Goal: Task Accomplishment & Management: Use online tool/utility

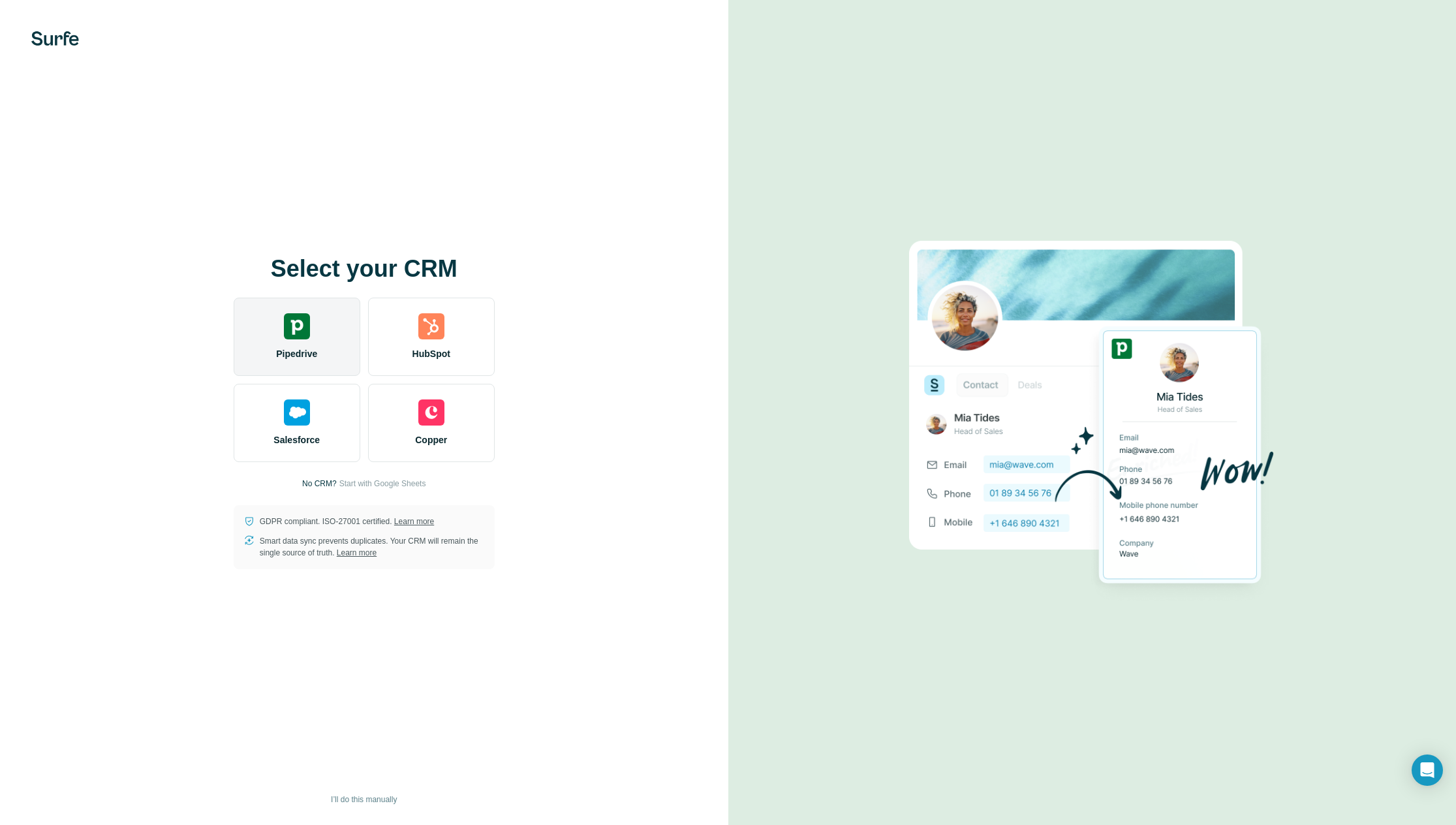
click at [307, 341] on div "Pipedrive" at bounding box center [297, 337] width 127 height 78
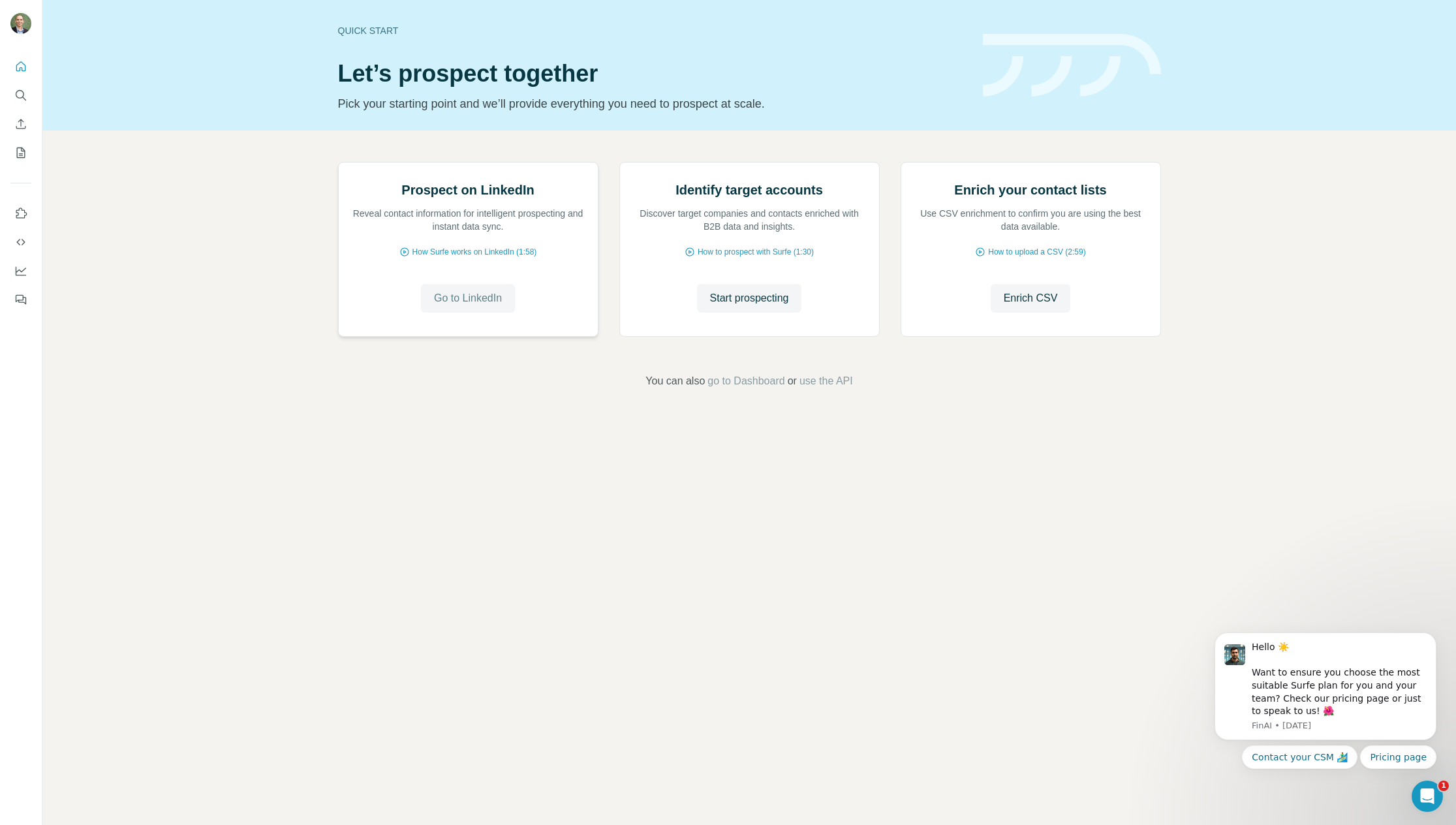
click at [487, 306] on span "Go to LinkedIn" at bounding box center [468, 298] width 68 height 16
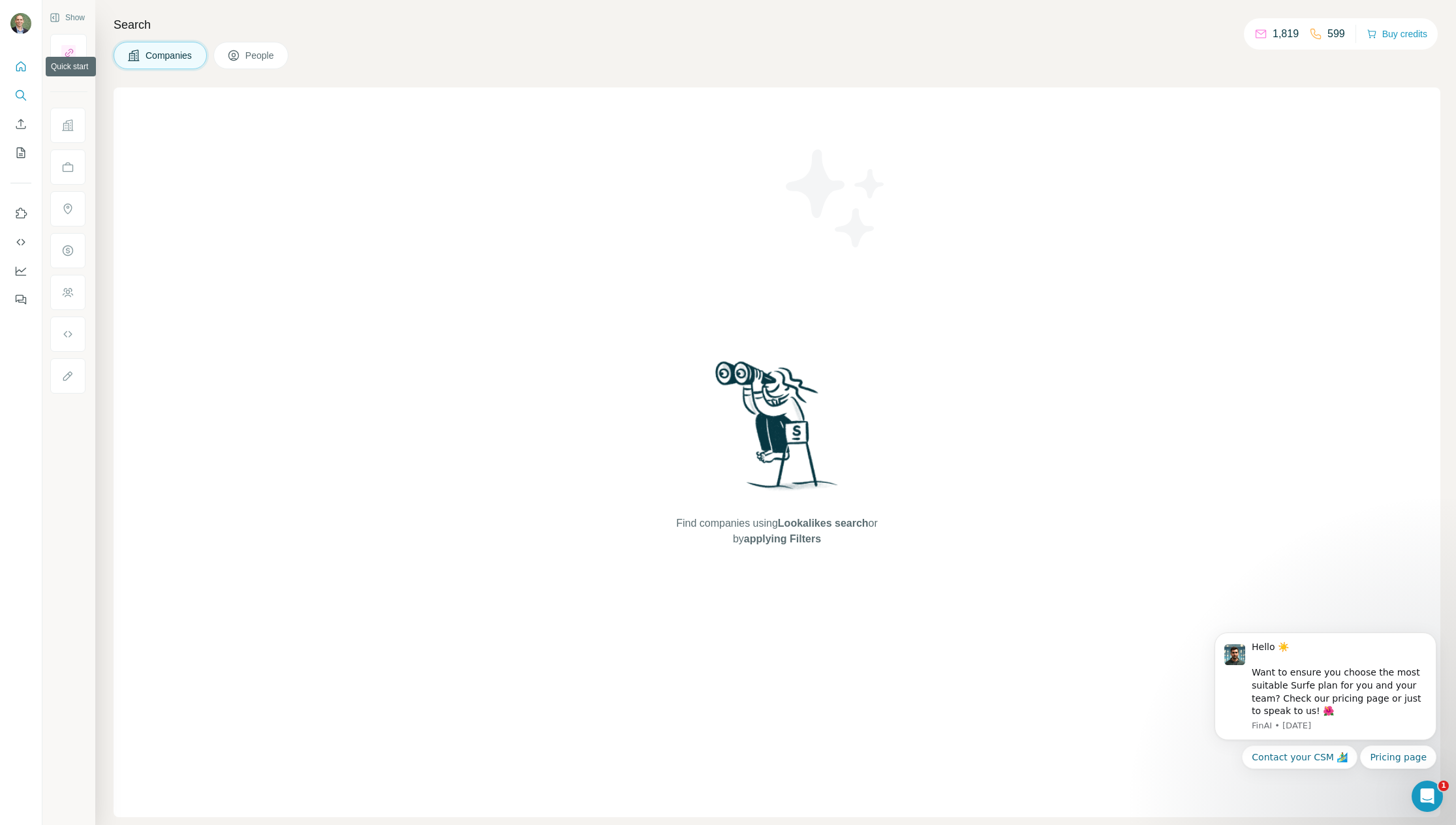
click at [17, 71] on icon "Quick start" at bounding box center [21, 66] width 10 height 10
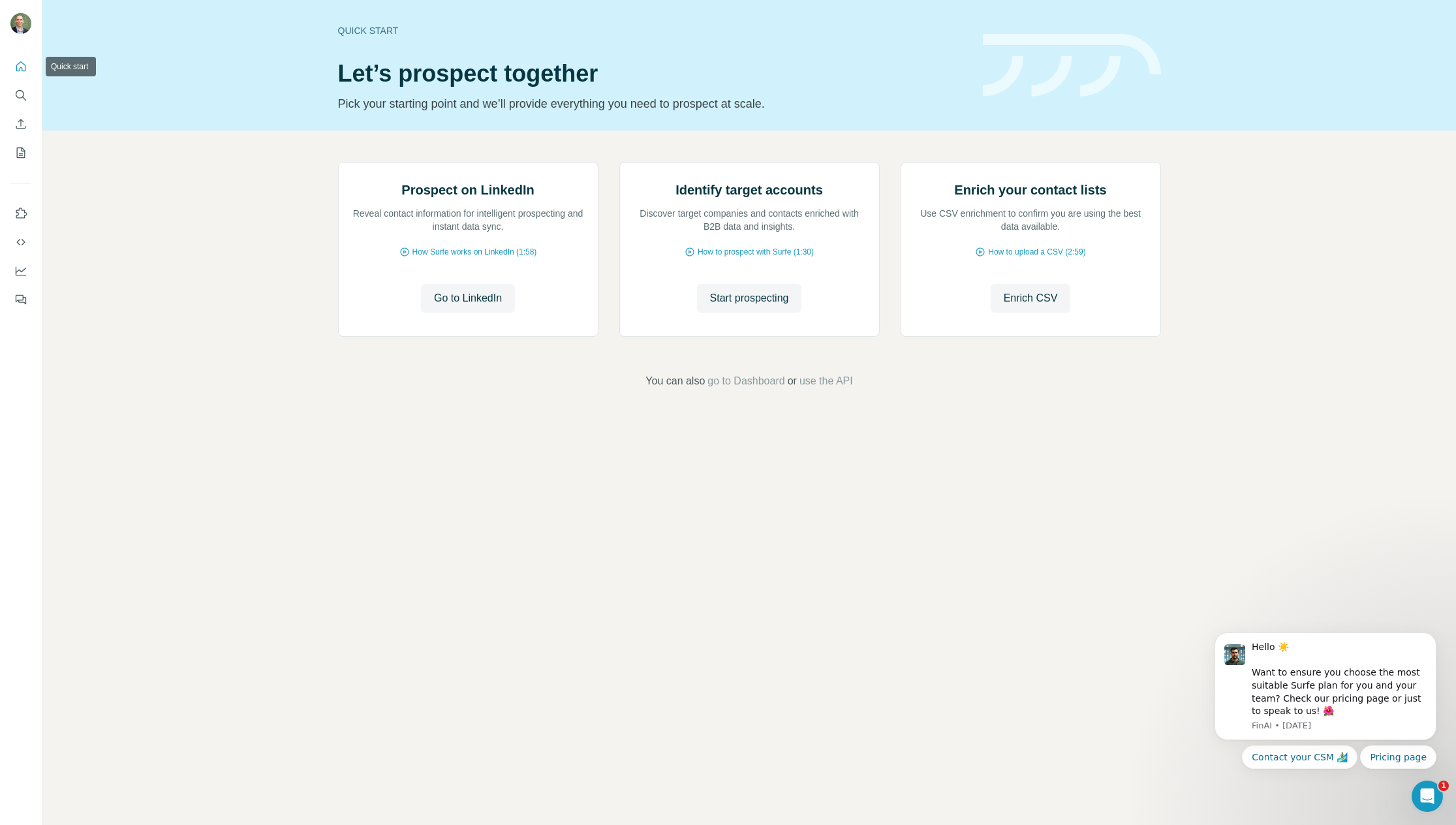
click at [21, 66] on icon "Quick start" at bounding box center [21, 66] width 13 height 13
click at [754, 389] on span "go to Dashboard" at bounding box center [746, 382] width 77 height 16
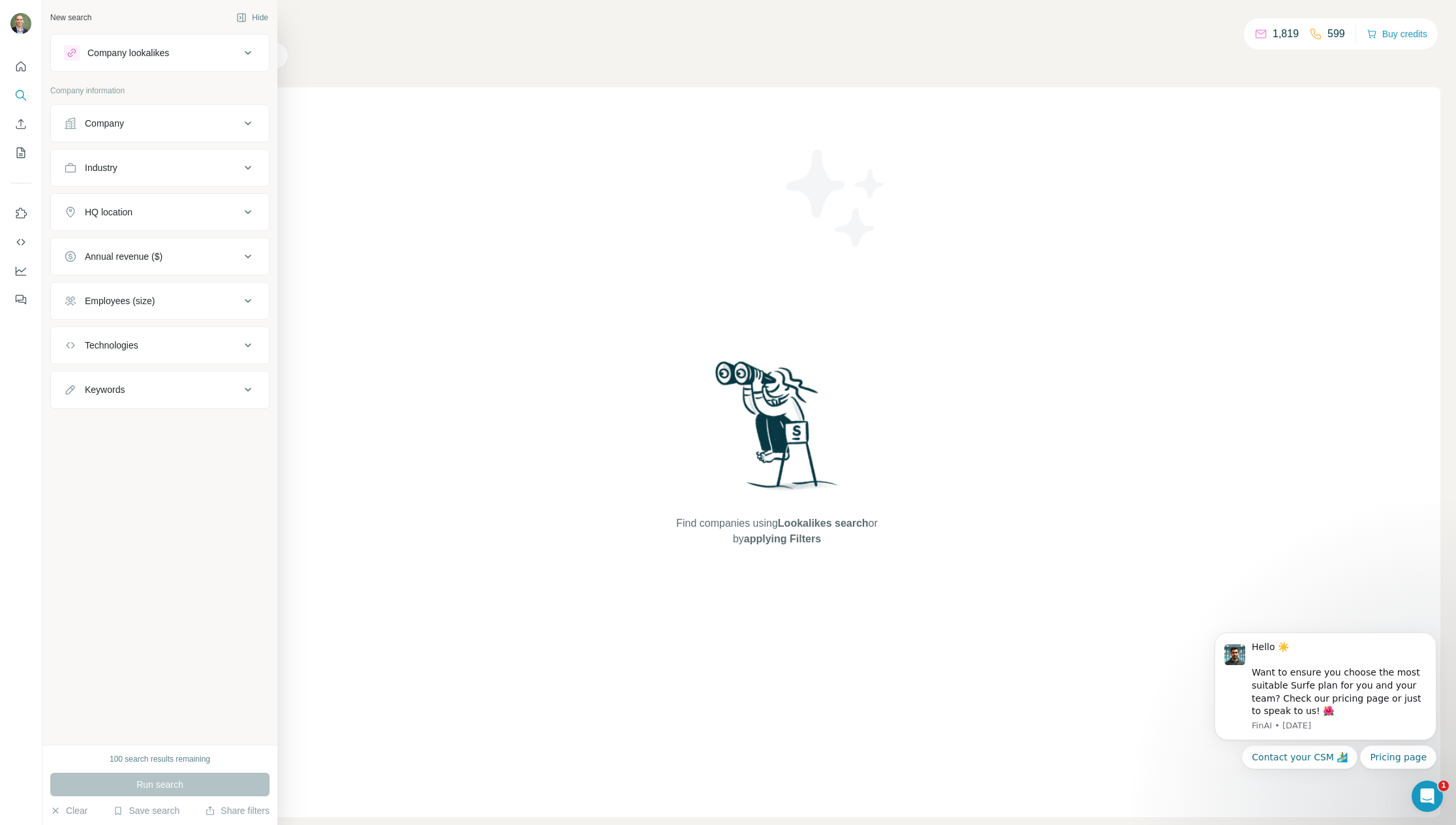
click at [198, 214] on div "HQ location" at bounding box center [152, 212] width 176 height 13
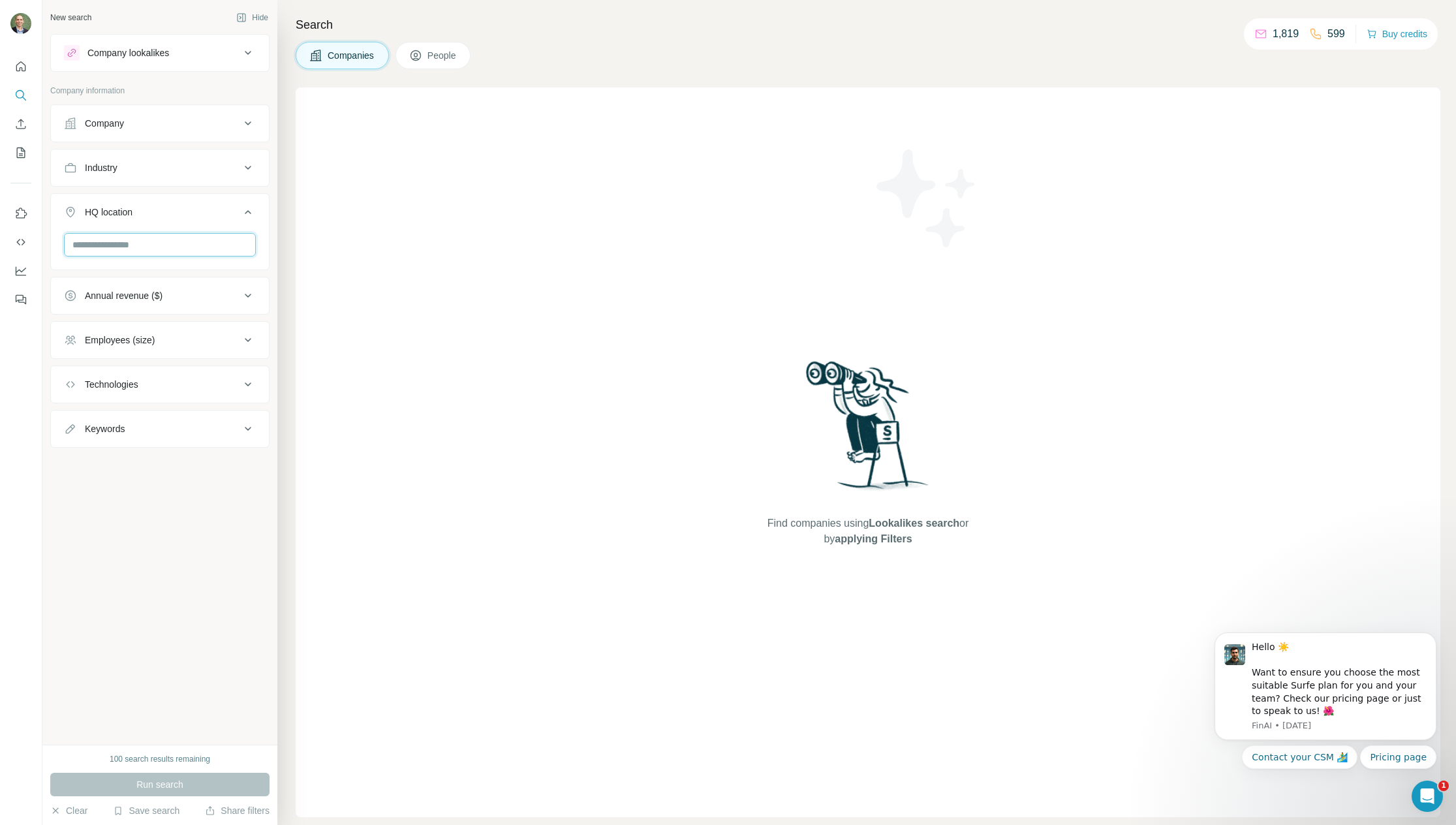
click at [126, 248] on input "text" at bounding box center [160, 244] width 192 height 23
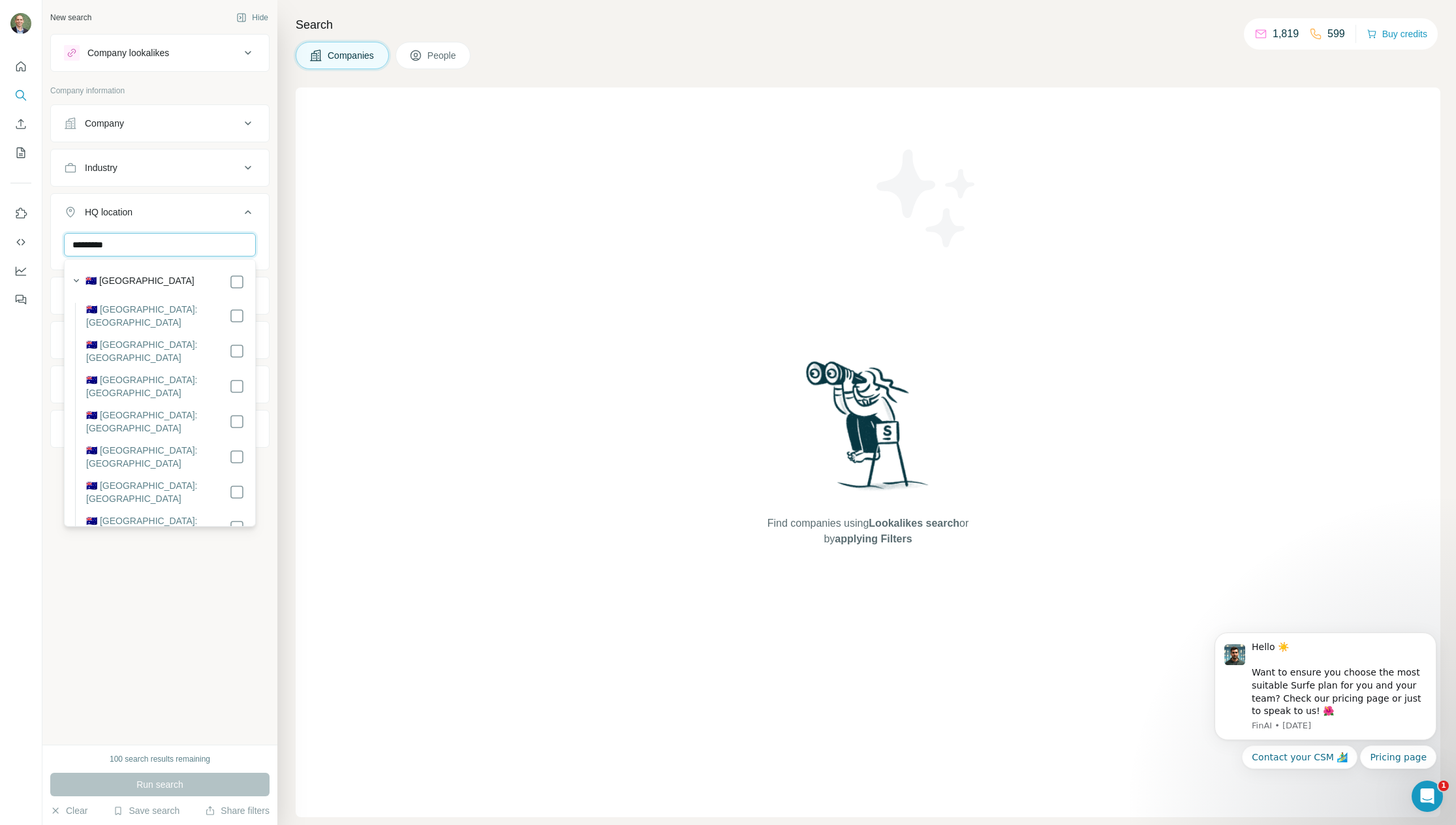
type input "*********"
click at [147, 278] on div "🇦🇺 [GEOGRAPHIC_DATA]" at bounding box center [165, 282] width 159 height 16
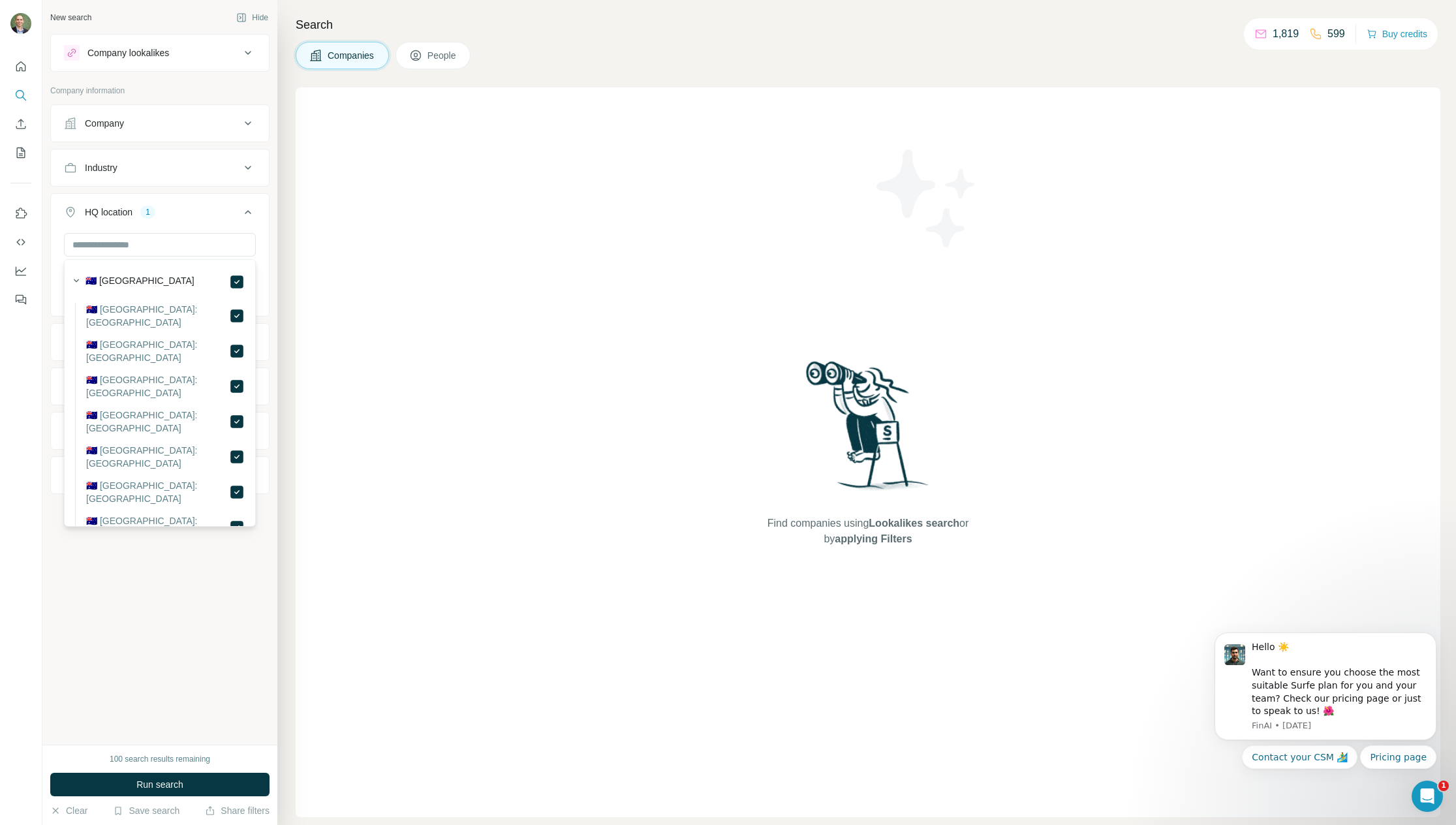
click at [188, 656] on div "New search Hide Company lookalikes Company information Company Industry HQ loca…" at bounding box center [160, 372] width 235 height 745
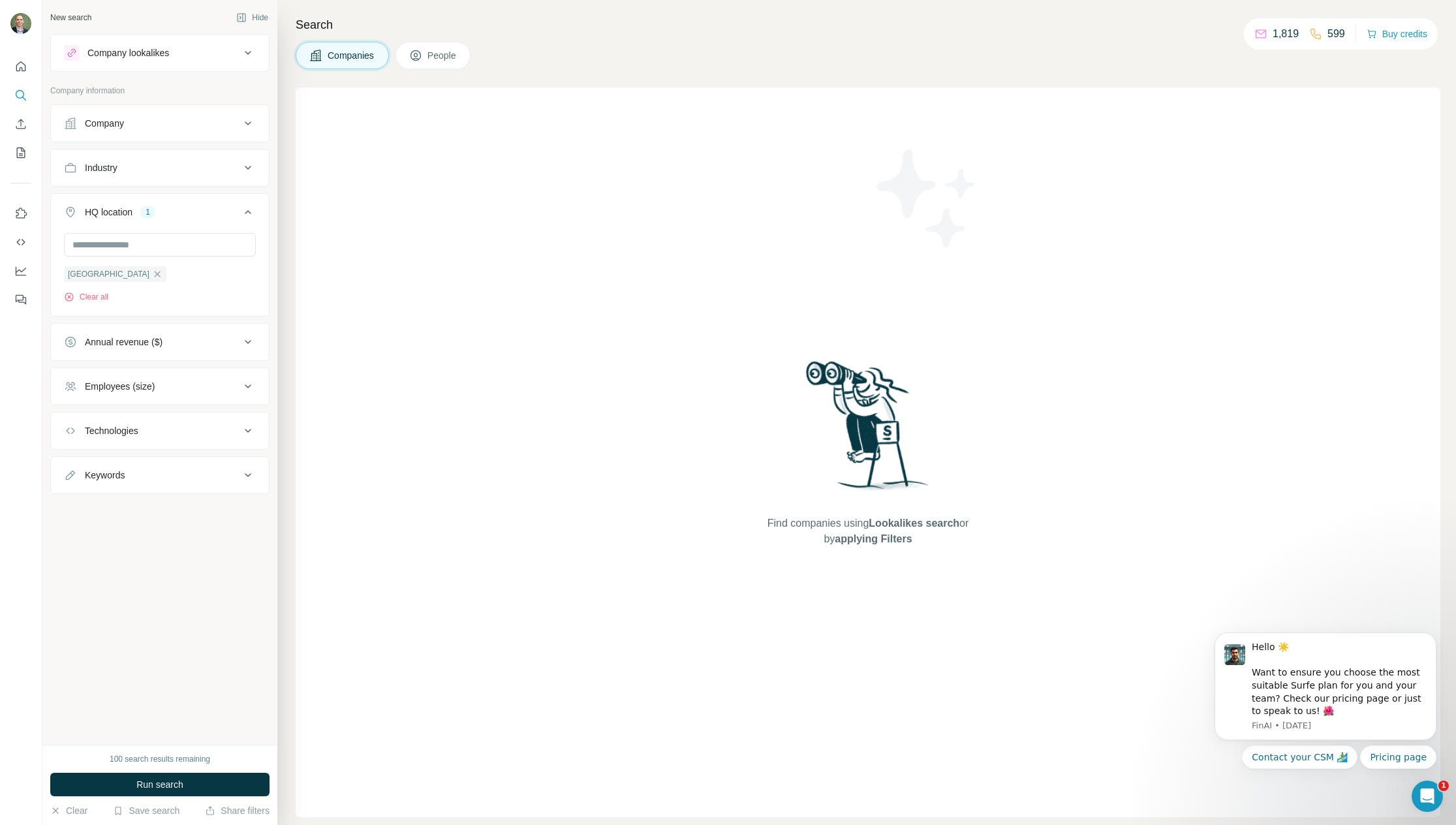
click at [251, 432] on icon at bounding box center [248, 431] width 16 height 16
click at [152, 465] on input "text" at bounding box center [160, 463] width 192 height 23
type input "*"
type input "****"
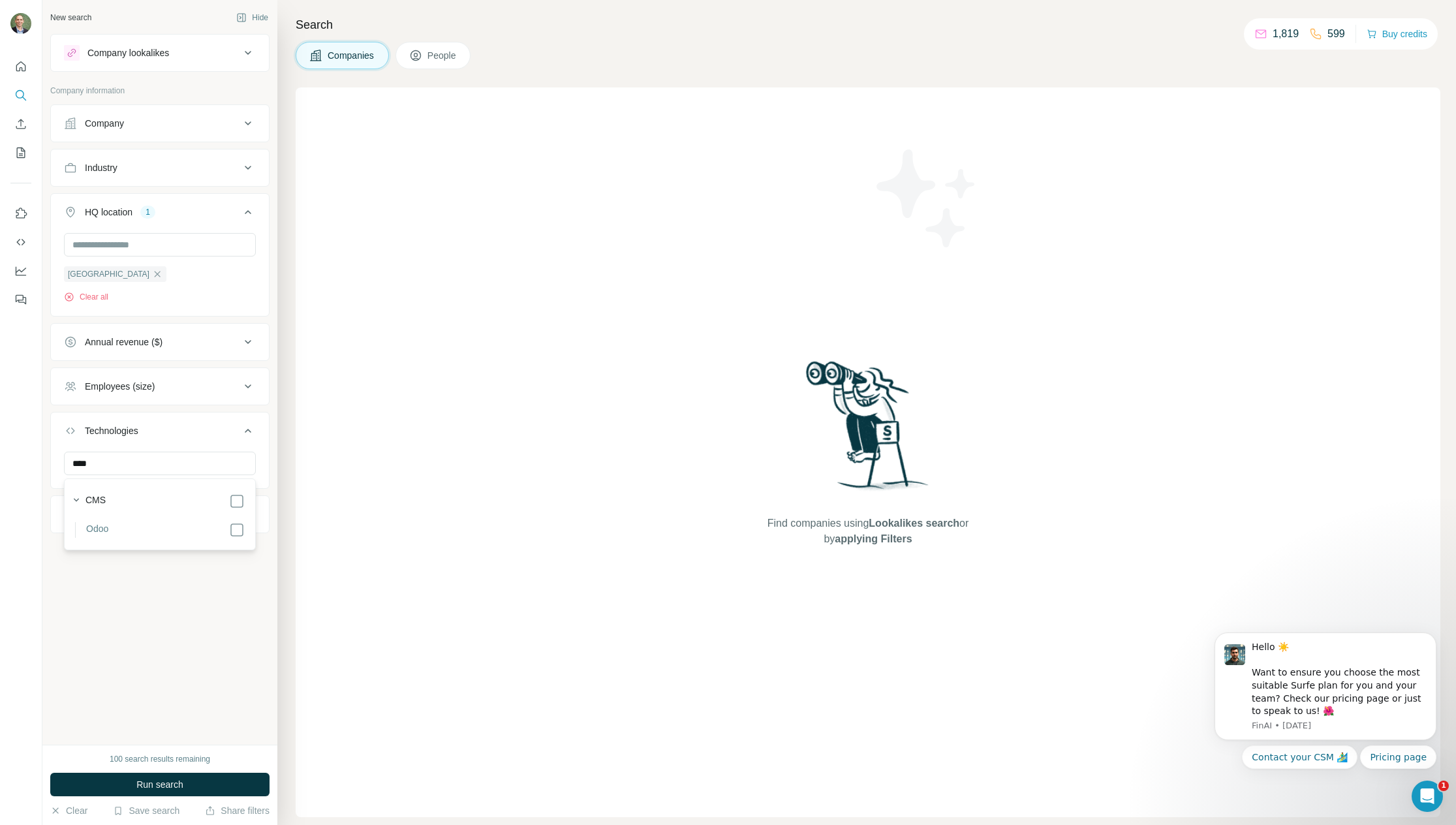
click at [95, 528] on label "Odoo" at bounding box center [97, 530] width 22 height 16
drag, startPoint x: 244, startPoint y: 167, endPoint x: 246, endPoint y: 176, distance: 9.2
click at [246, 168] on icon at bounding box center [248, 168] width 16 height 16
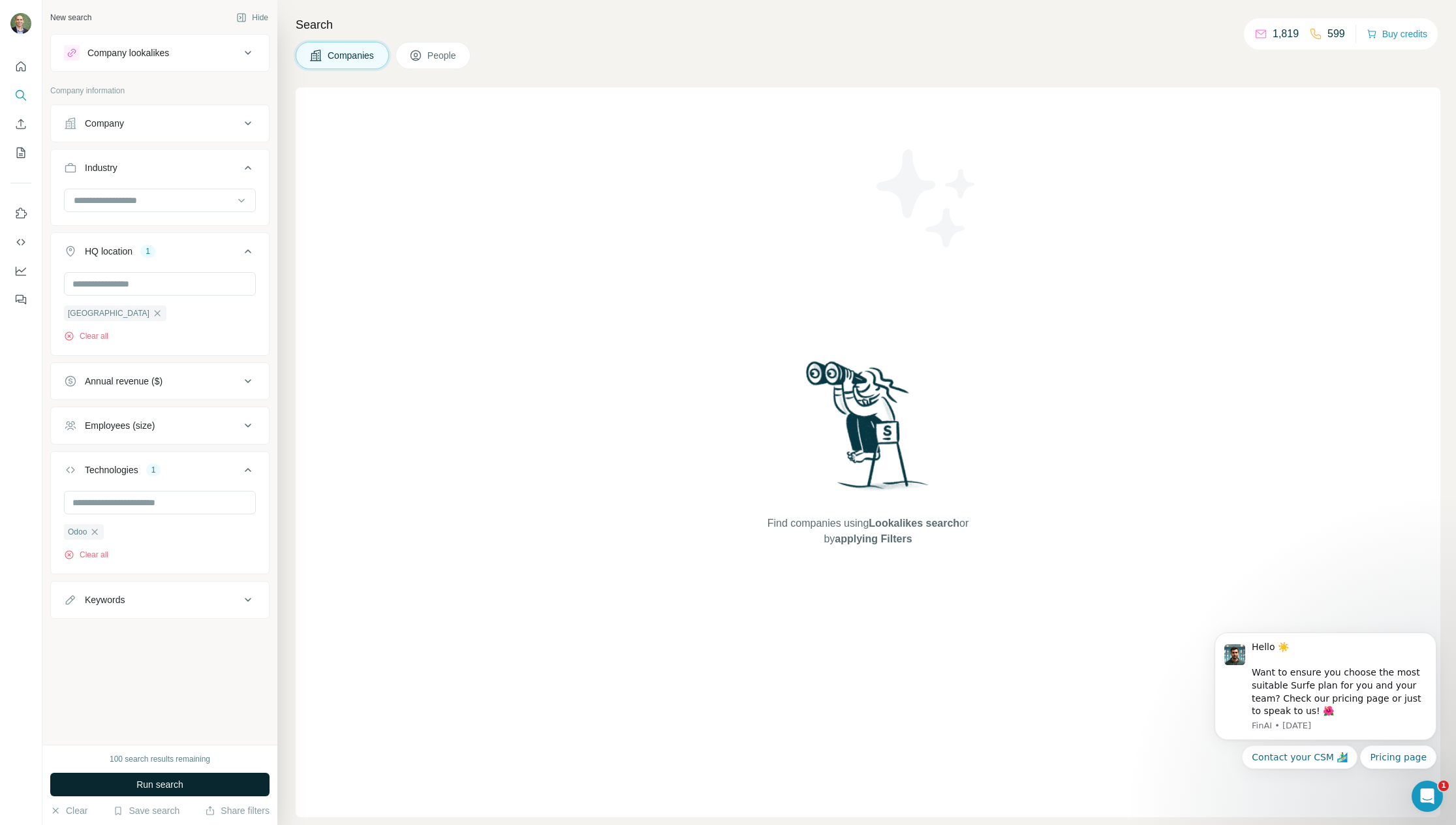
click at [225, 785] on button "Run search" at bounding box center [160, 784] width 219 height 23
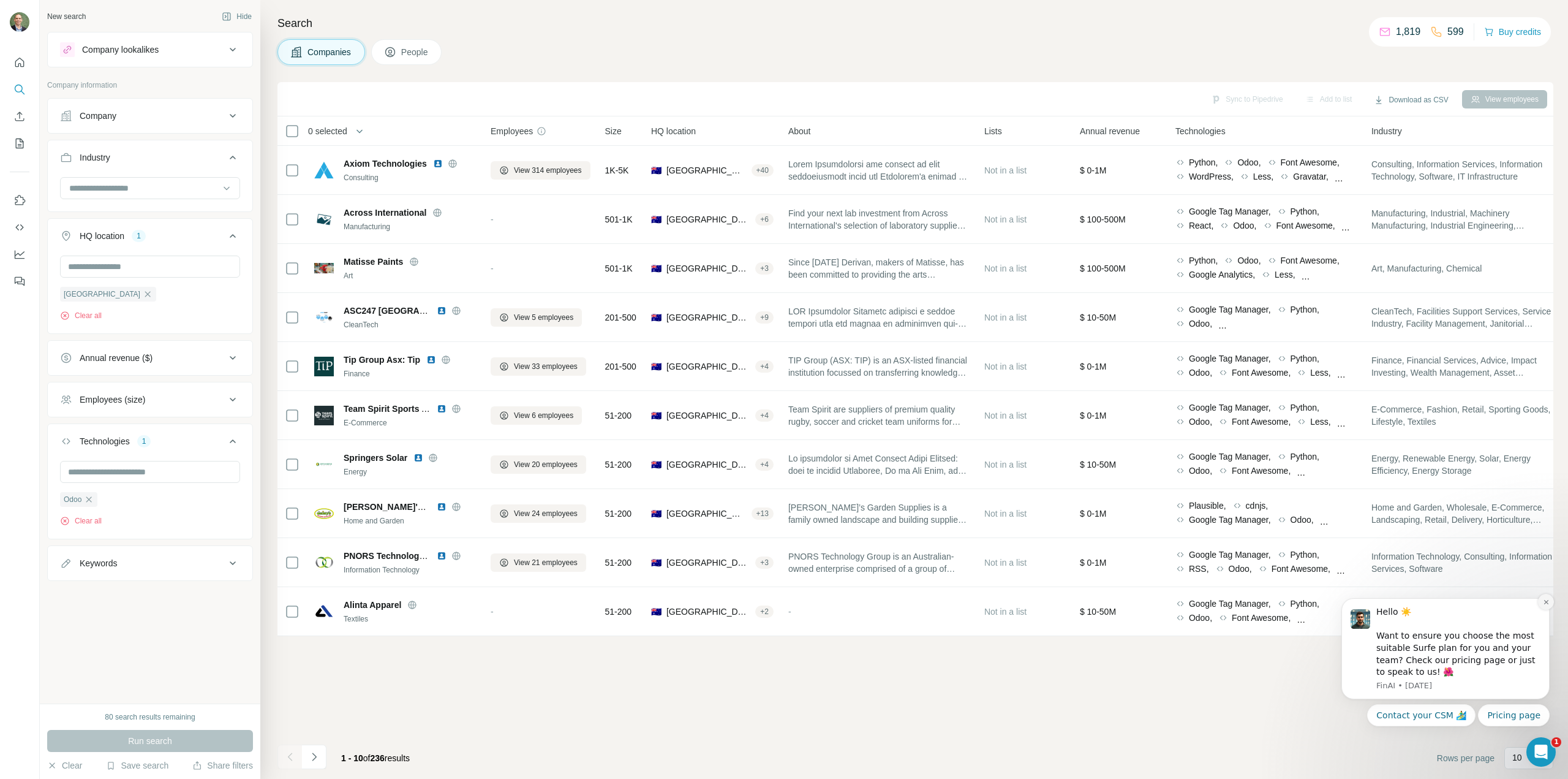
click at [1366, 603] on icon "Dismiss notification" at bounding box center [1546, 602] width 4 height 4
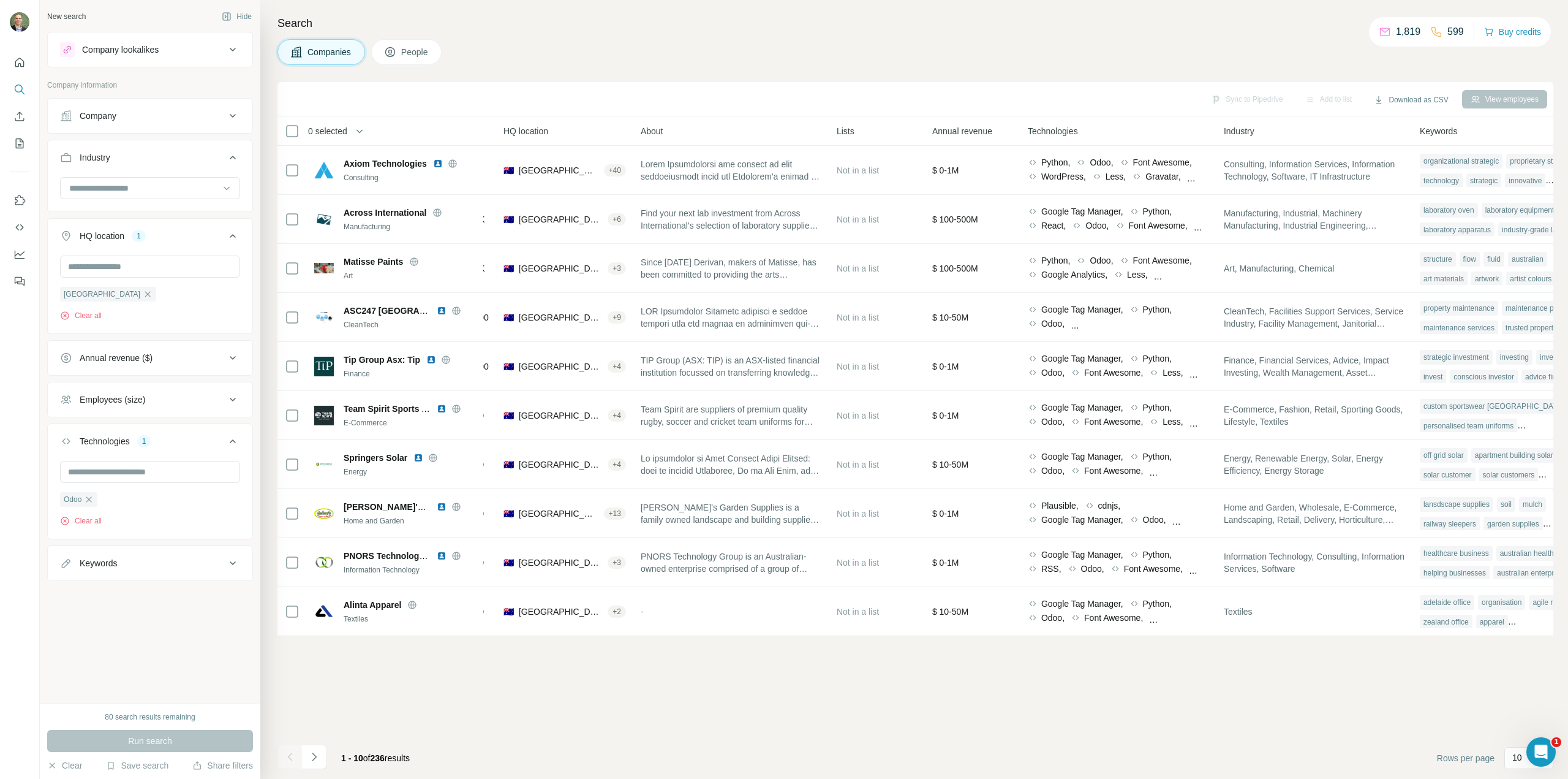
scroll to position [0, 164]
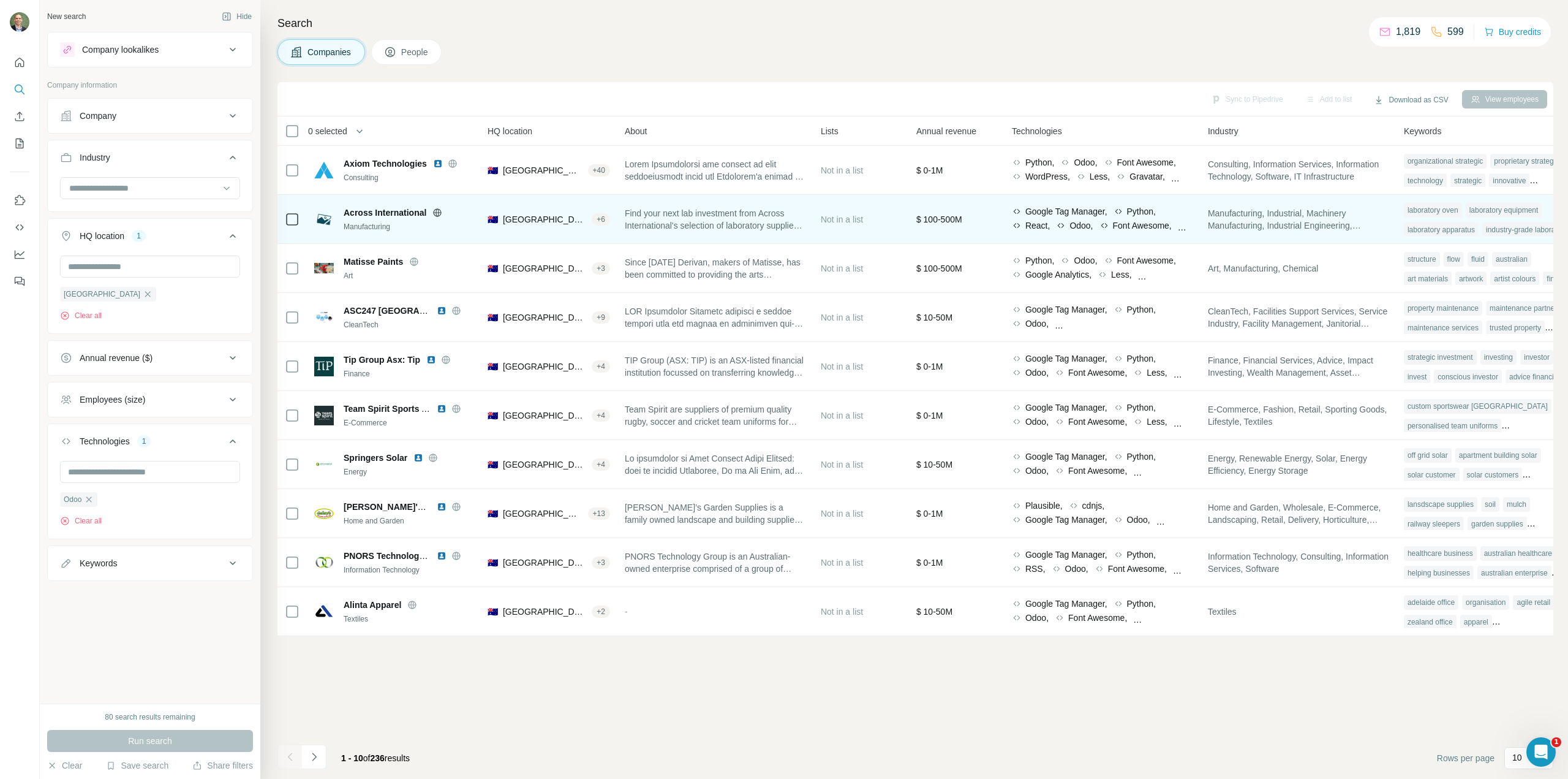
click at [402, 212] on span "Across International" at bounding box center [385, 212] width 83 height 12
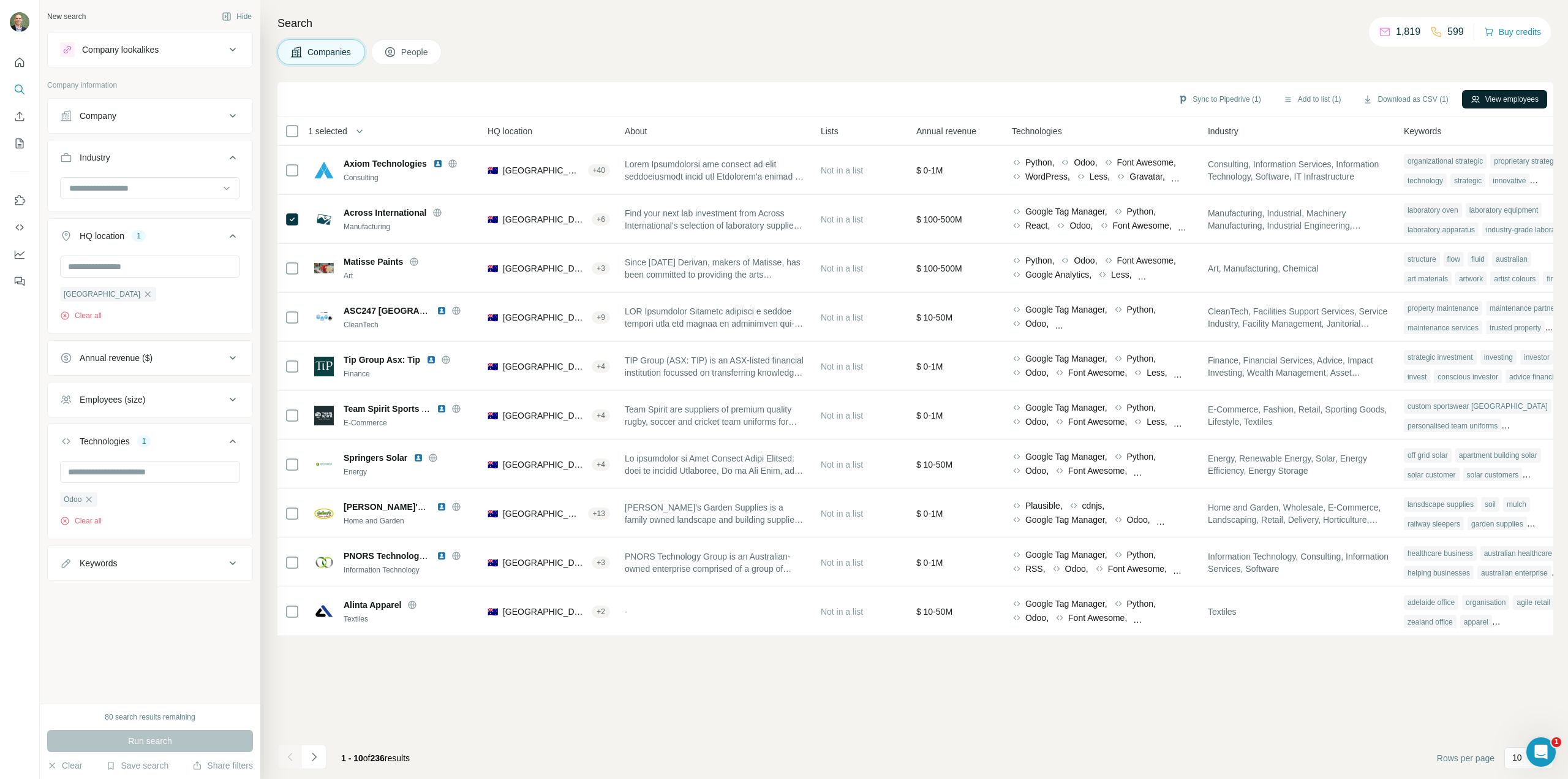
click at [1366, 97] on button "View employees" at bounding box center [1505, 100] width 85 height 19
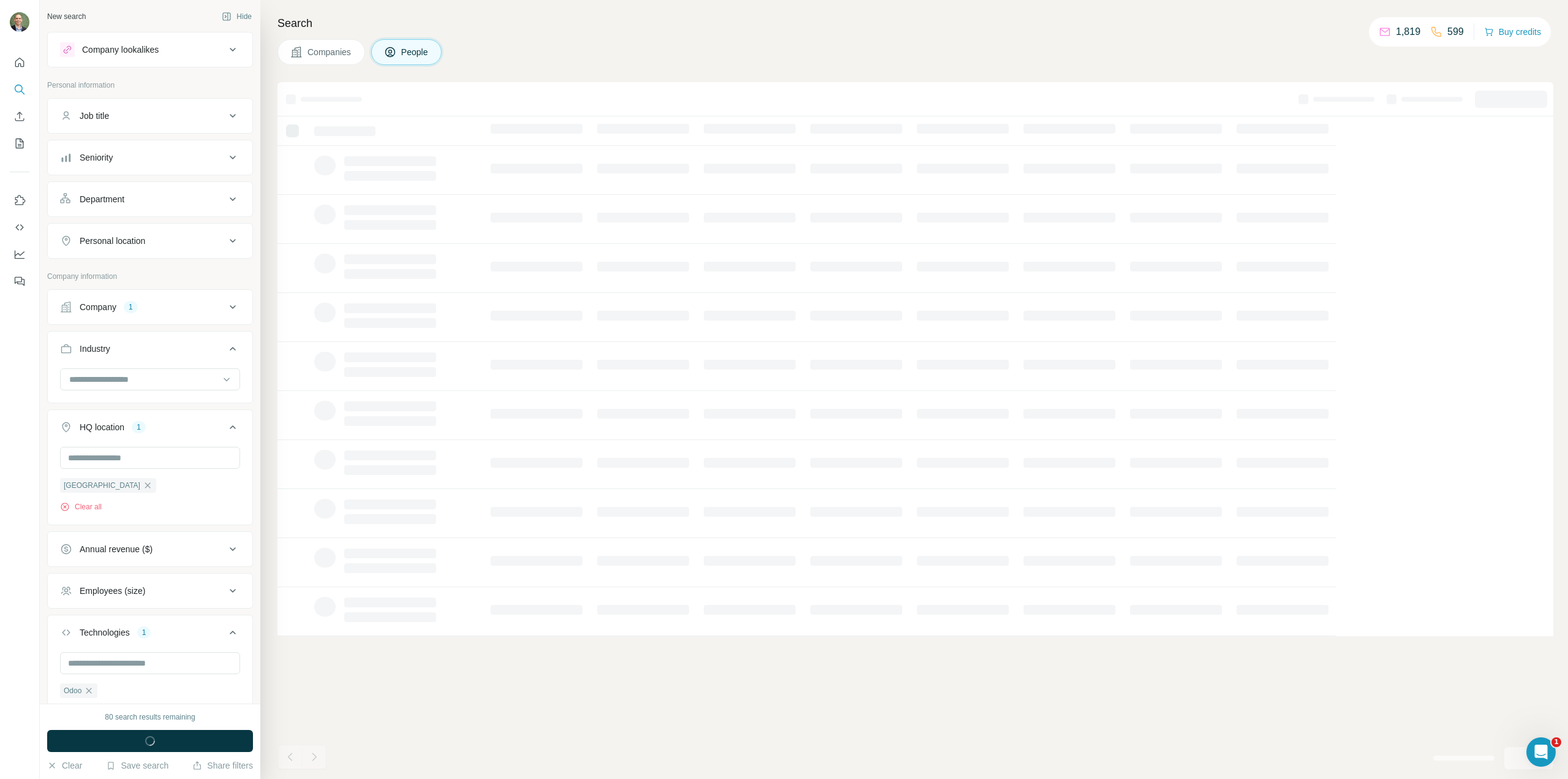
scroll to position [0, 0]
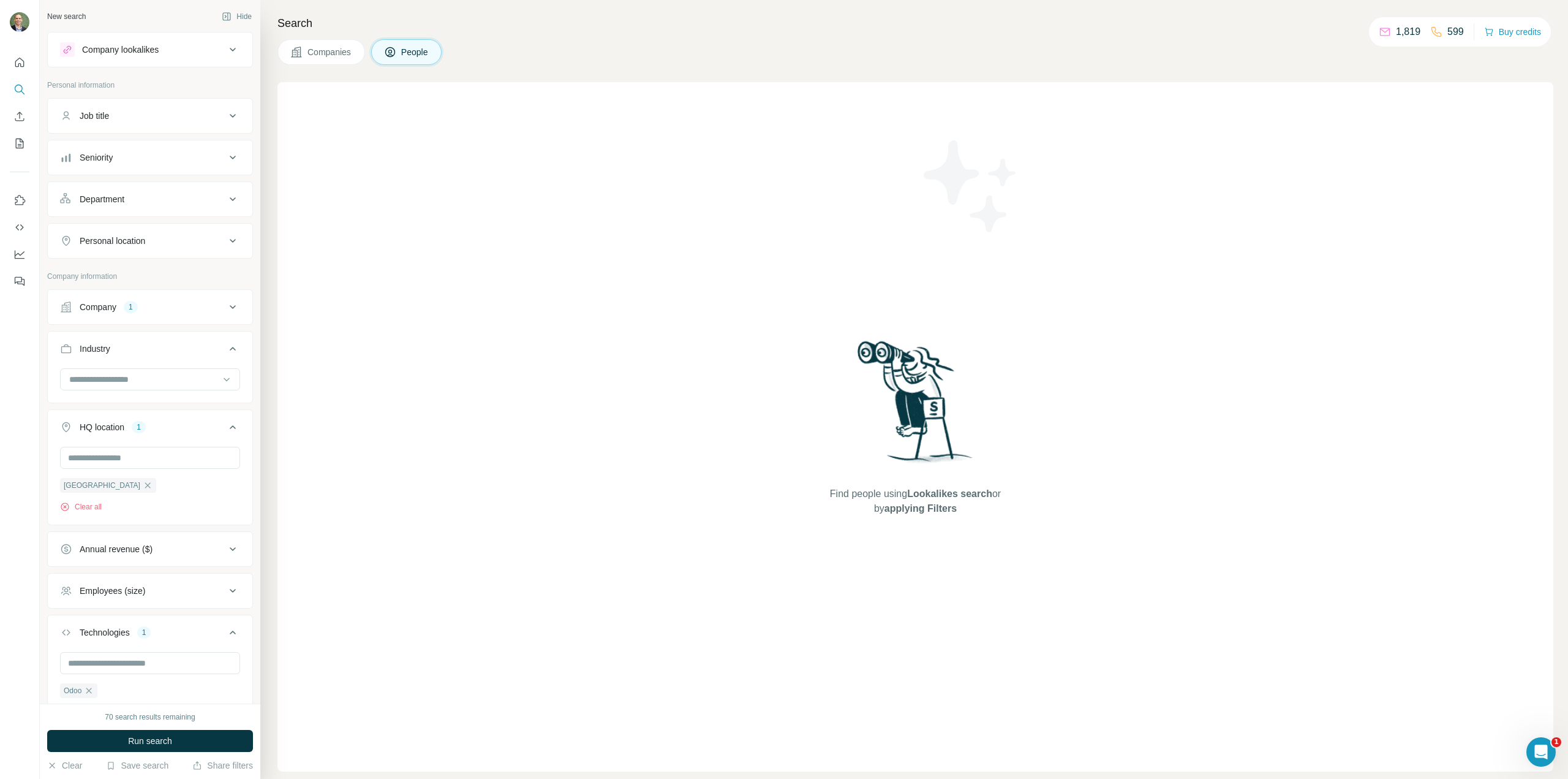
click at [418, 55] on span "People" at bounding box center [415, 52] width 28 height 12
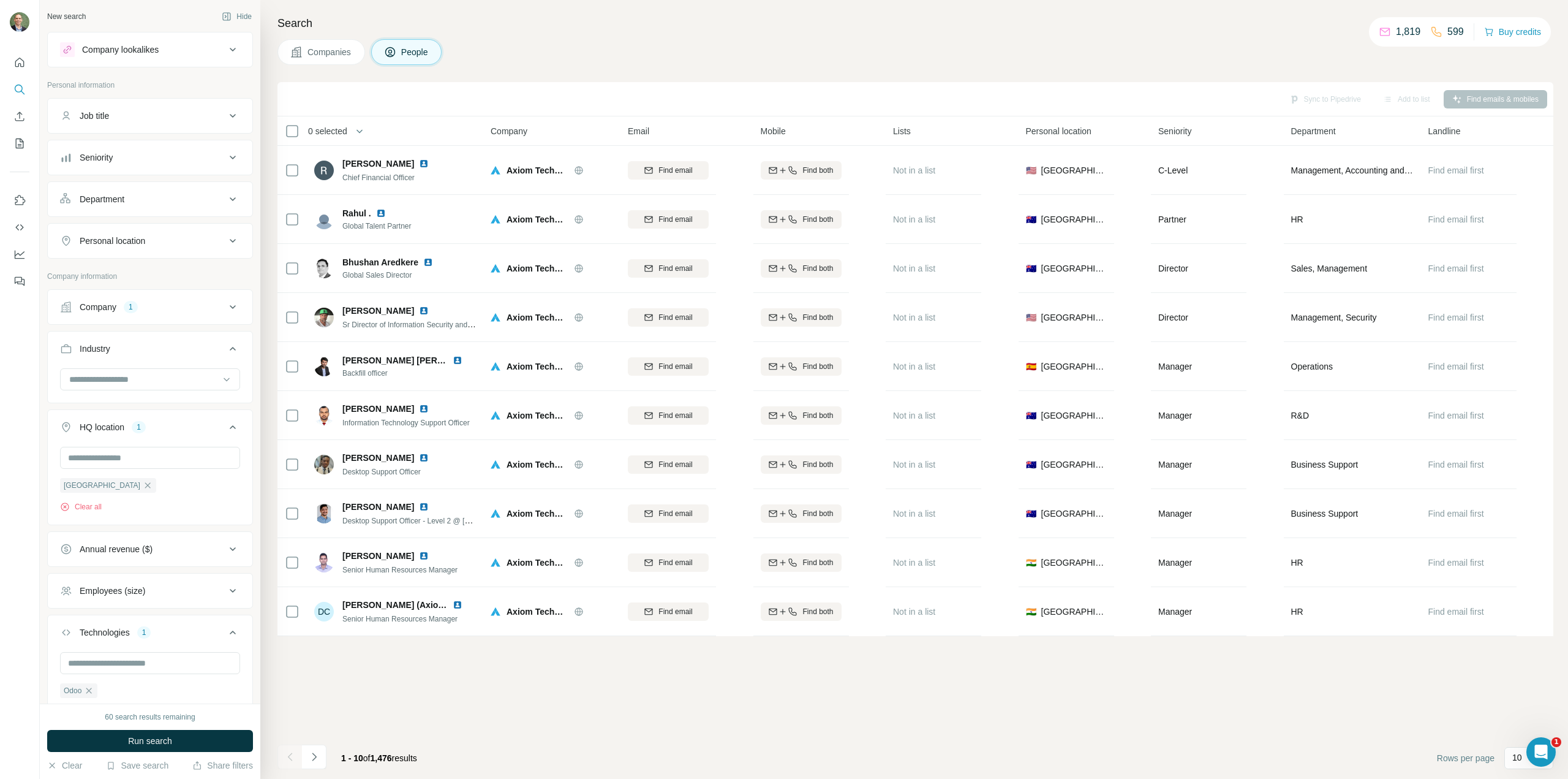
click at [333, 51] on span "Companies" at bounding box center [329, 52] width 45 height 12
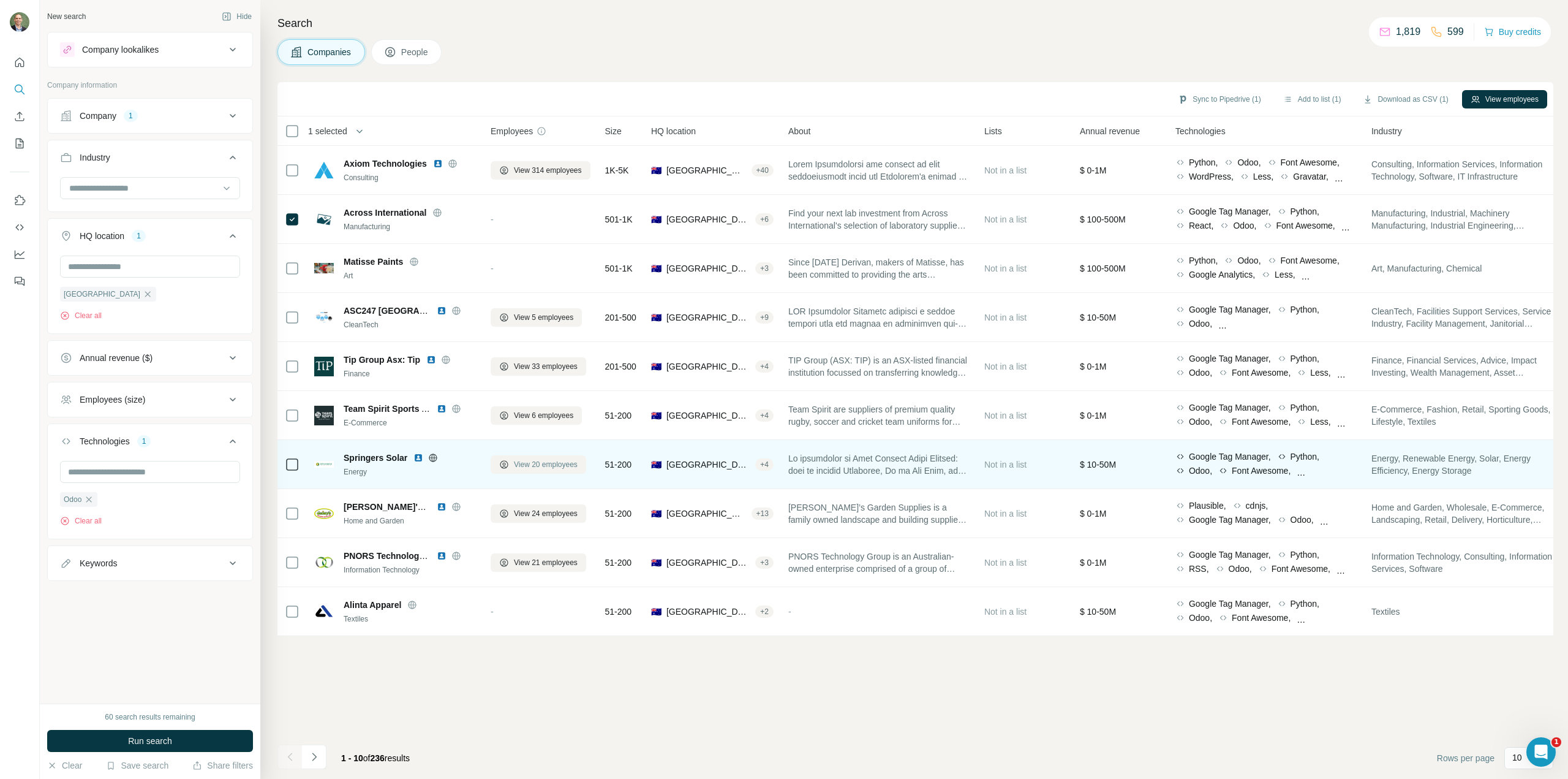
click at [532, 465] on span "View 20 employees" at bounding box center [546, 464] width 63 height 11
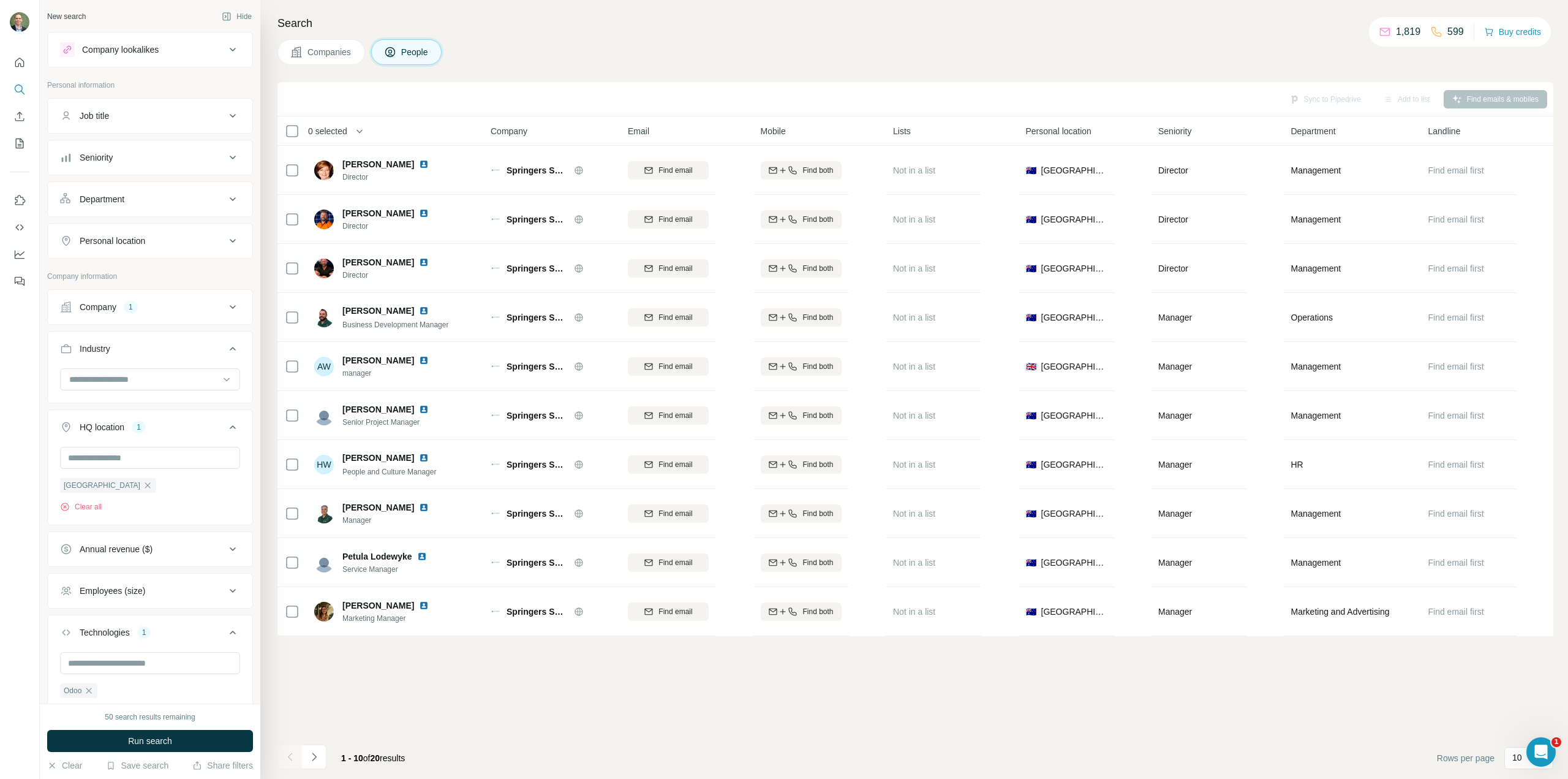
click at [1366, 636] on div "0 selected People Company Email Mobile Lists Personal location Seniority Depart…" at bounding box center [916, 376] width 1276 height 520
click at [332, 51] on span "Companies" at bounding box center [329, 52] width 45 height 12
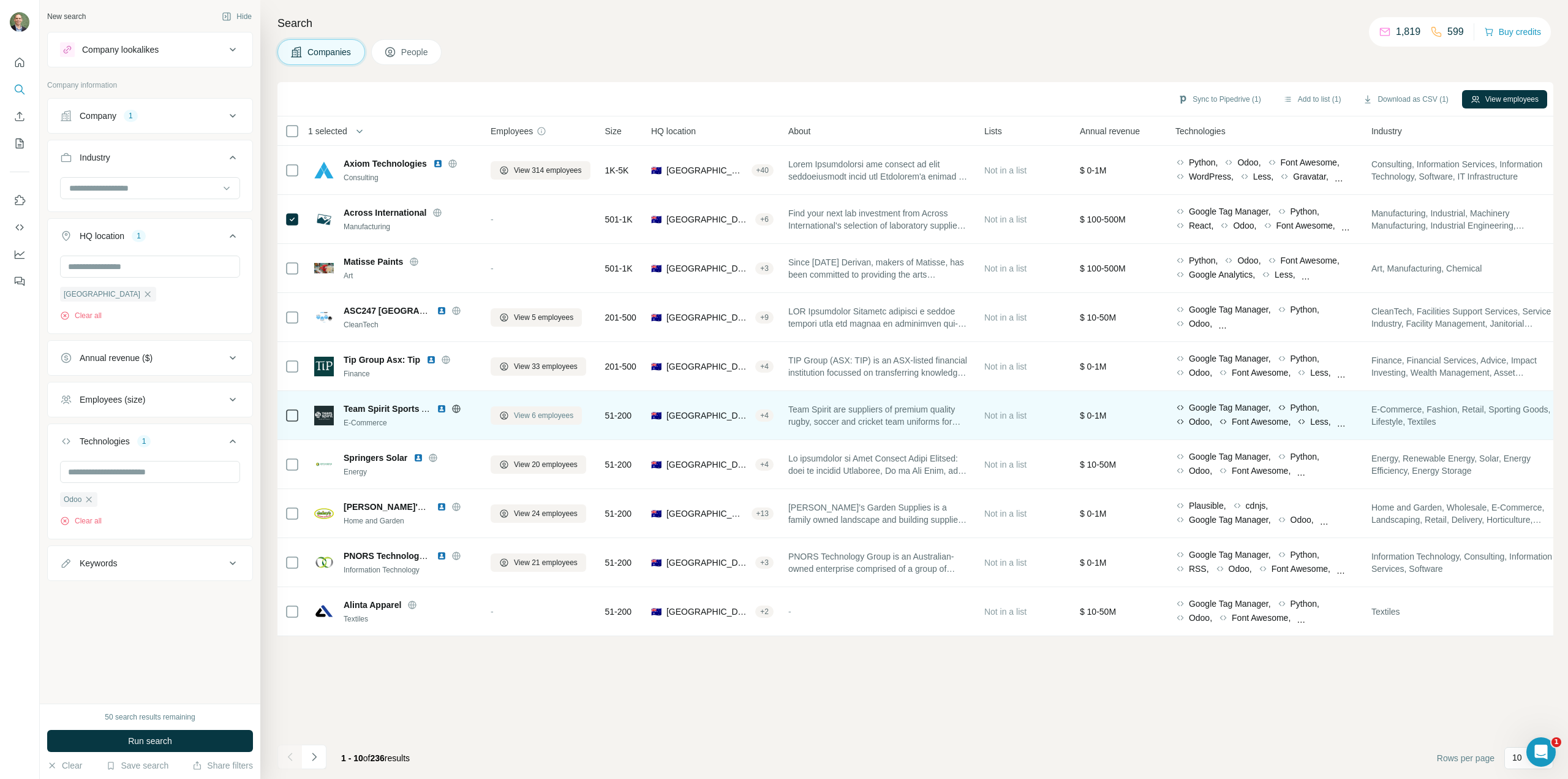
click at [559, 418] on span "View 6 employees" at bounding box center [544, 416] width 59 height 11
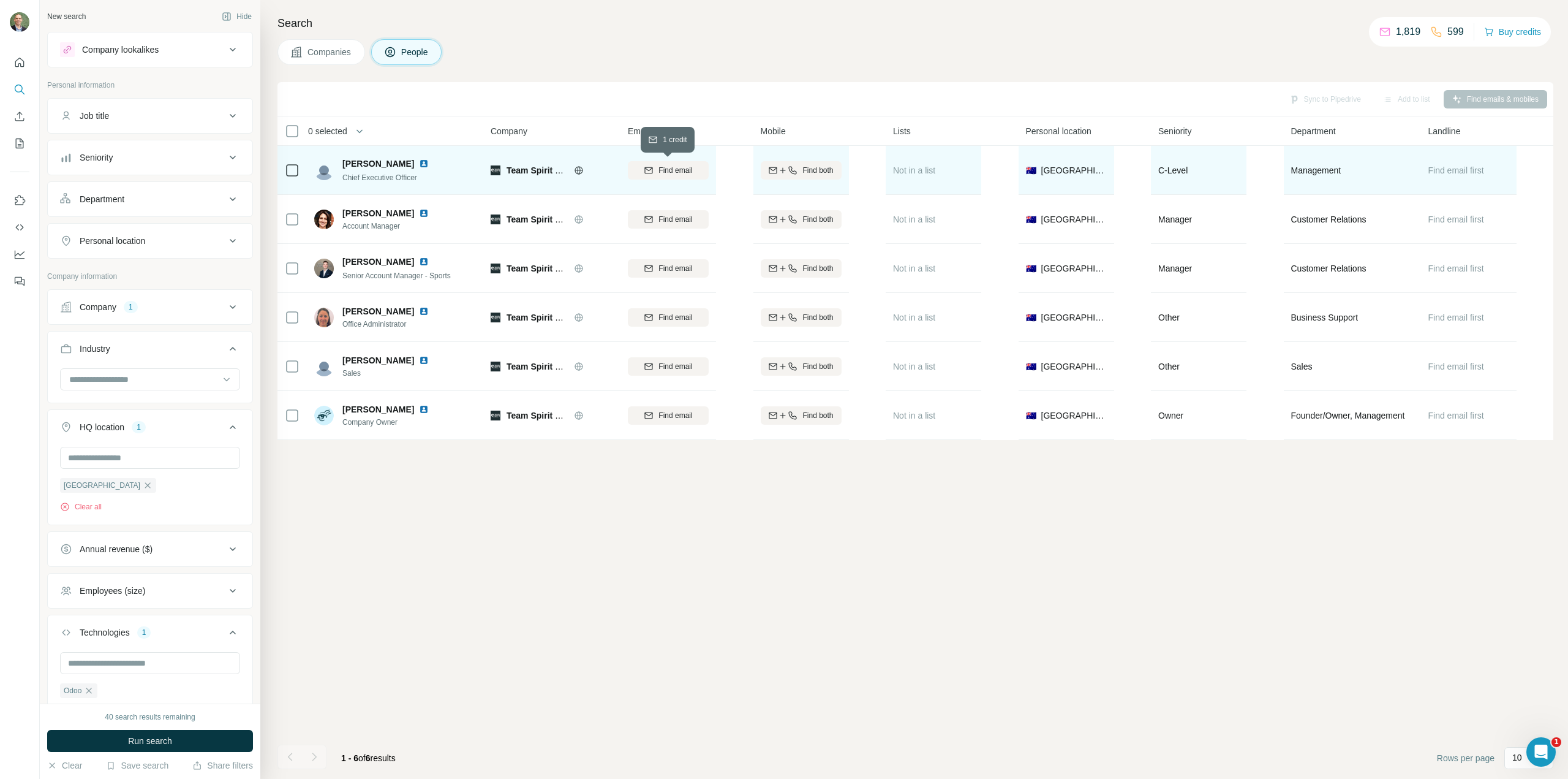
click at [681, 168] on span "Find email" at bounding box center [675, 170] width 33 height 11
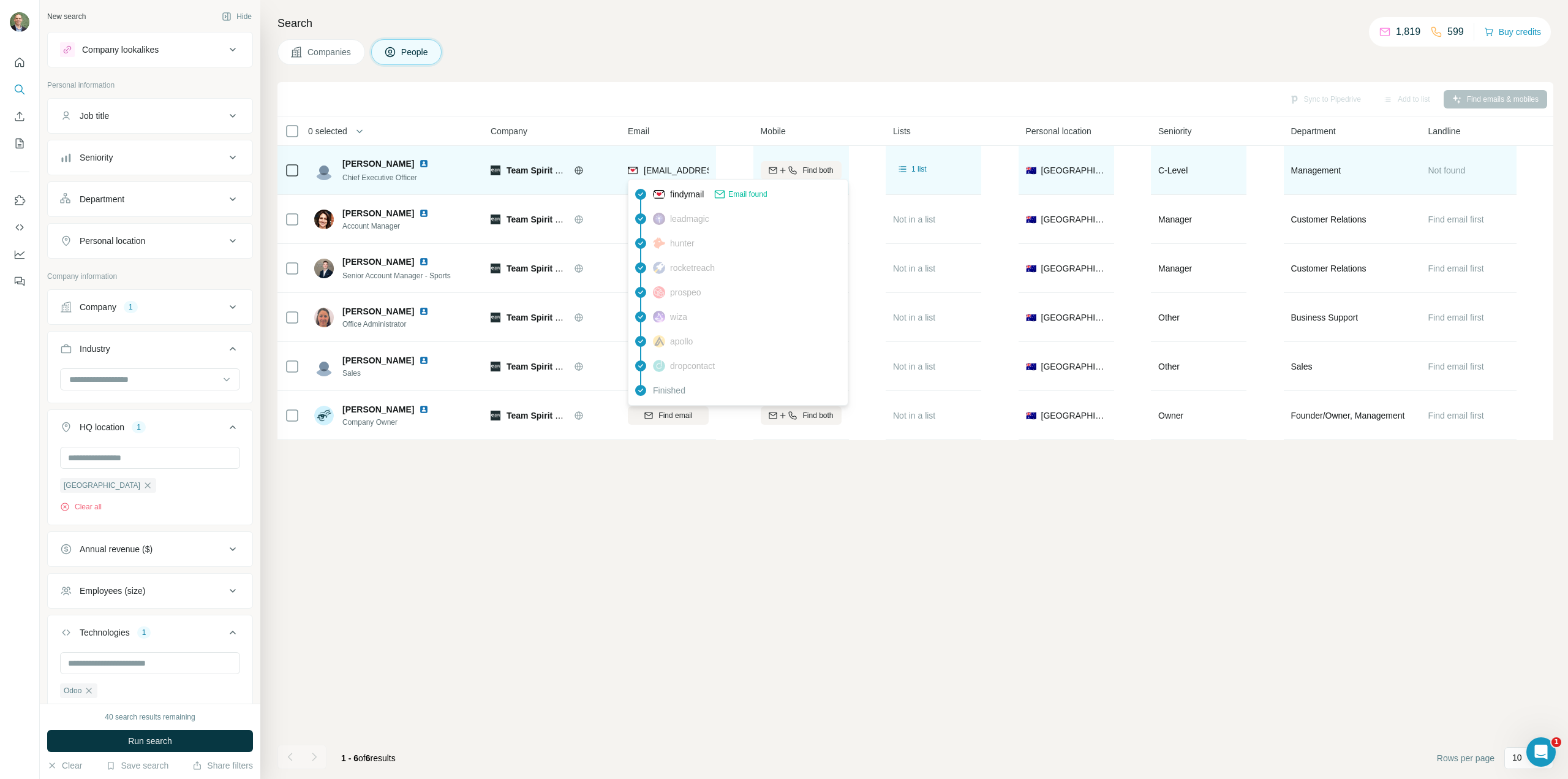
click at [680, 168] on span "[EMAIL_ADDRESS][DOMAIN_NAME]" at bounding box center [716, 170] width 145 height 10
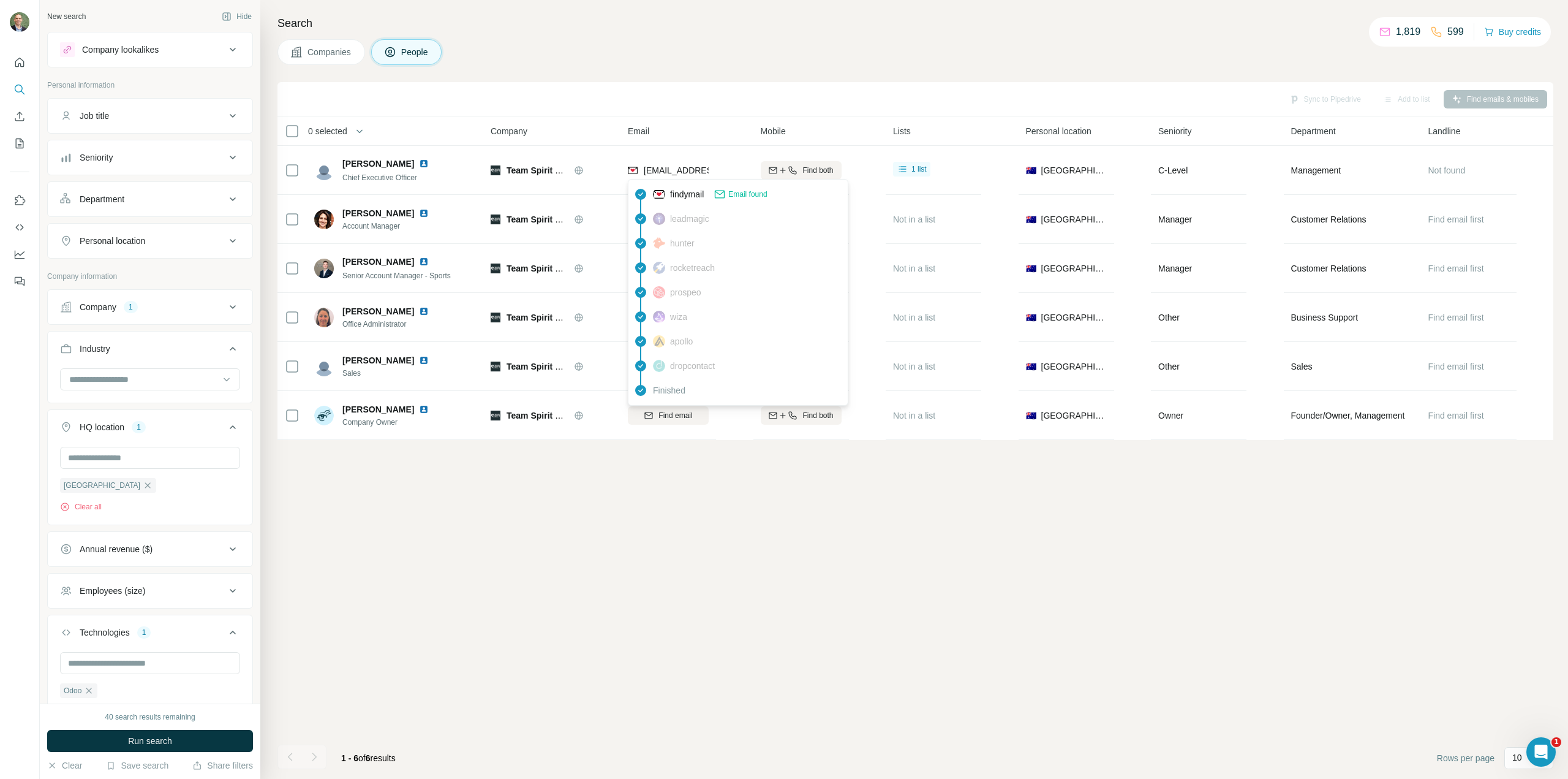
drag, startPoint x: 665, startPoint y: 172, endPoint x: 848, endPoint y: 722, distance: 579.6
click at [861, 738] on footer "1 - 6 of 6 results Rows per page 10" at bounding box center [916, 758] width 1276 height 41
drag, startPoint x: 751, startPoint y: 194, endPoint x: 733, endPoint y: 209, distance: 23.4
click at [751, 195] on span "Email found" at bounding box center [748, 194] width 39 height 11
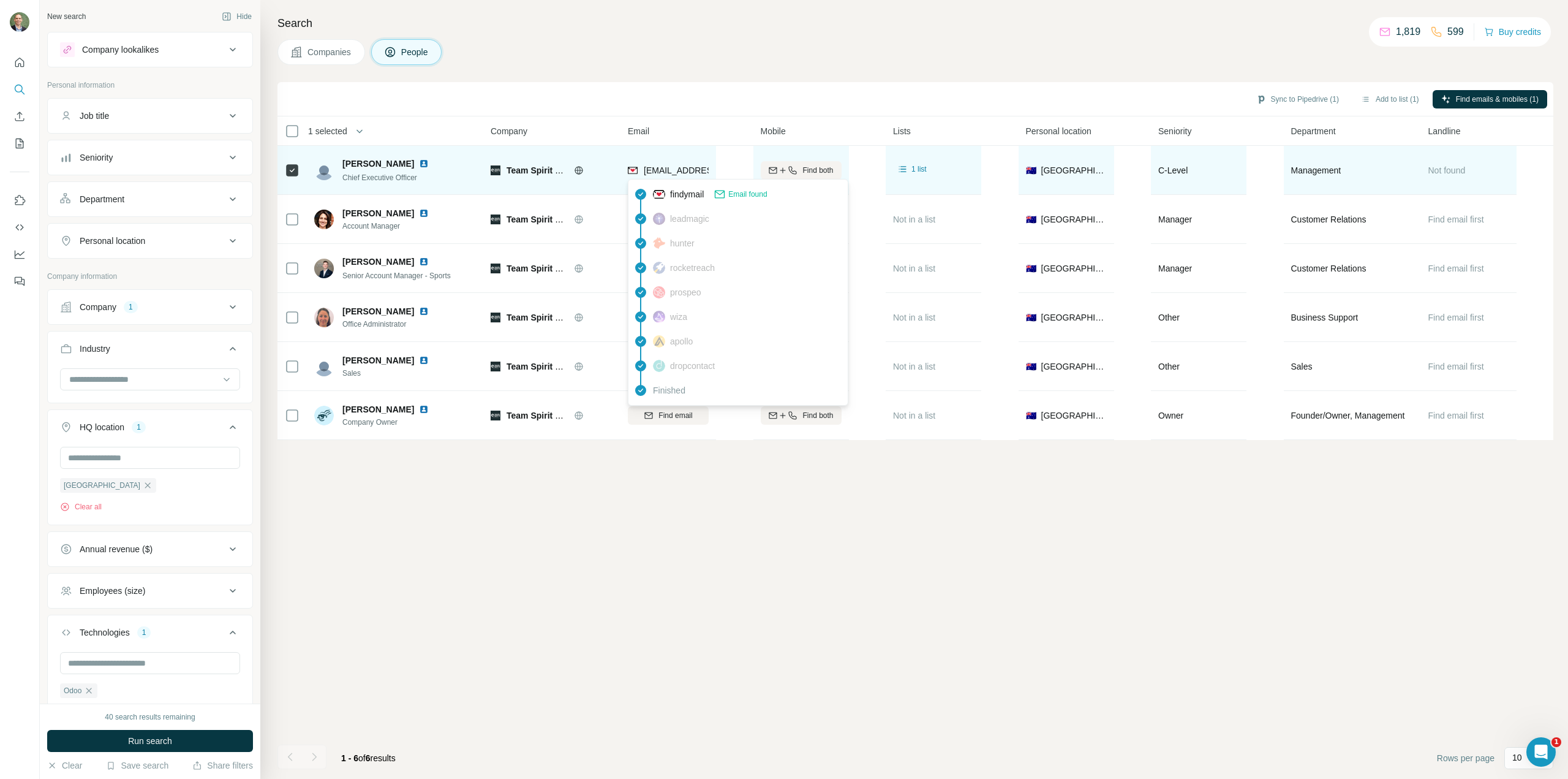
click at [658, 170] on span "[EMAIL_ADDRESS][DOMAIN_NAME]" at bounding box center [716, 170] width 145 height 10
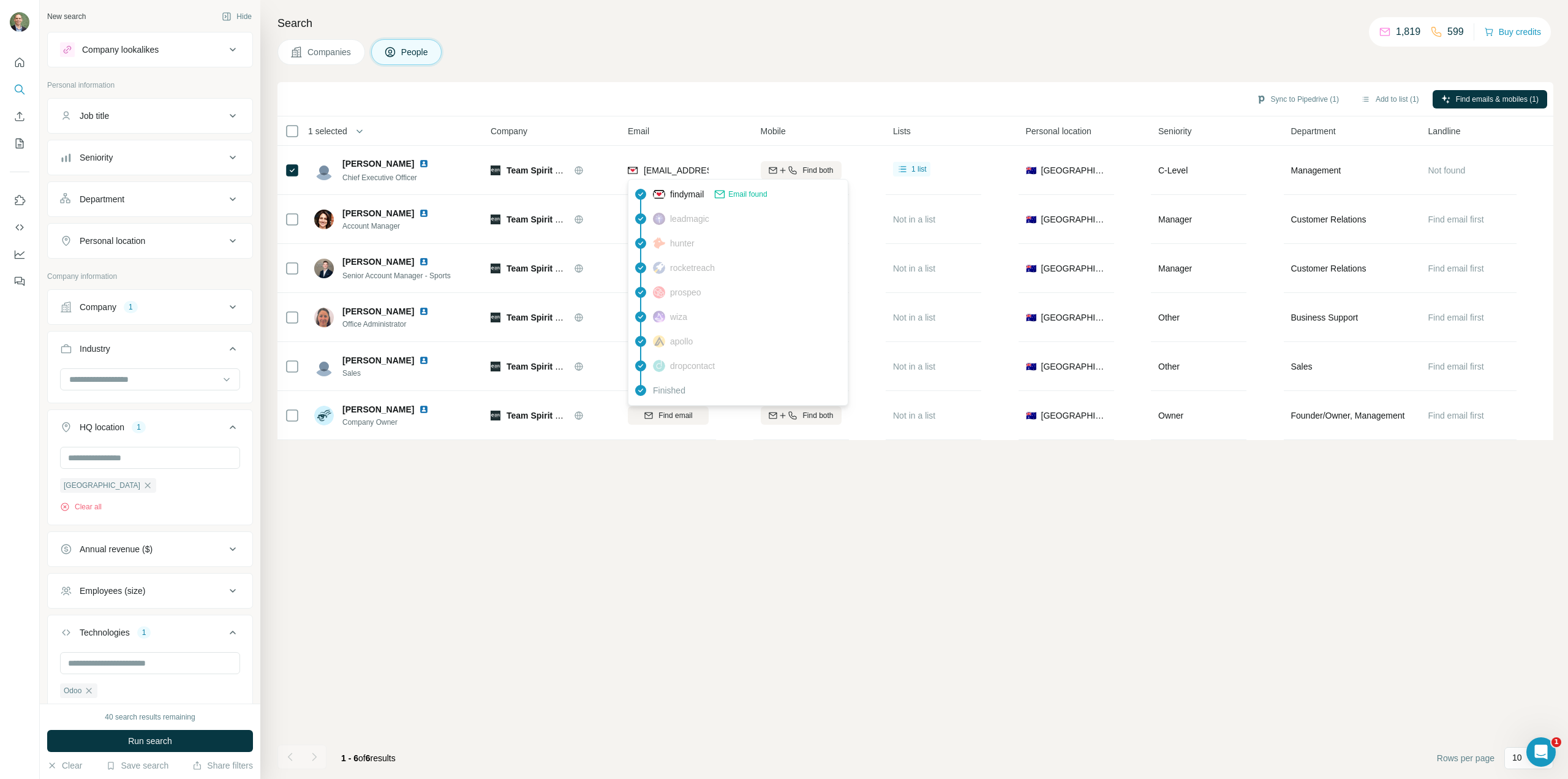
click at [1258, 684] on div "Sync to Pipedrive (1) Add to list (1) Find emails & mobiles (1) 1 selected Peop…" at bounding box center [916, 430] width 1276 height 697
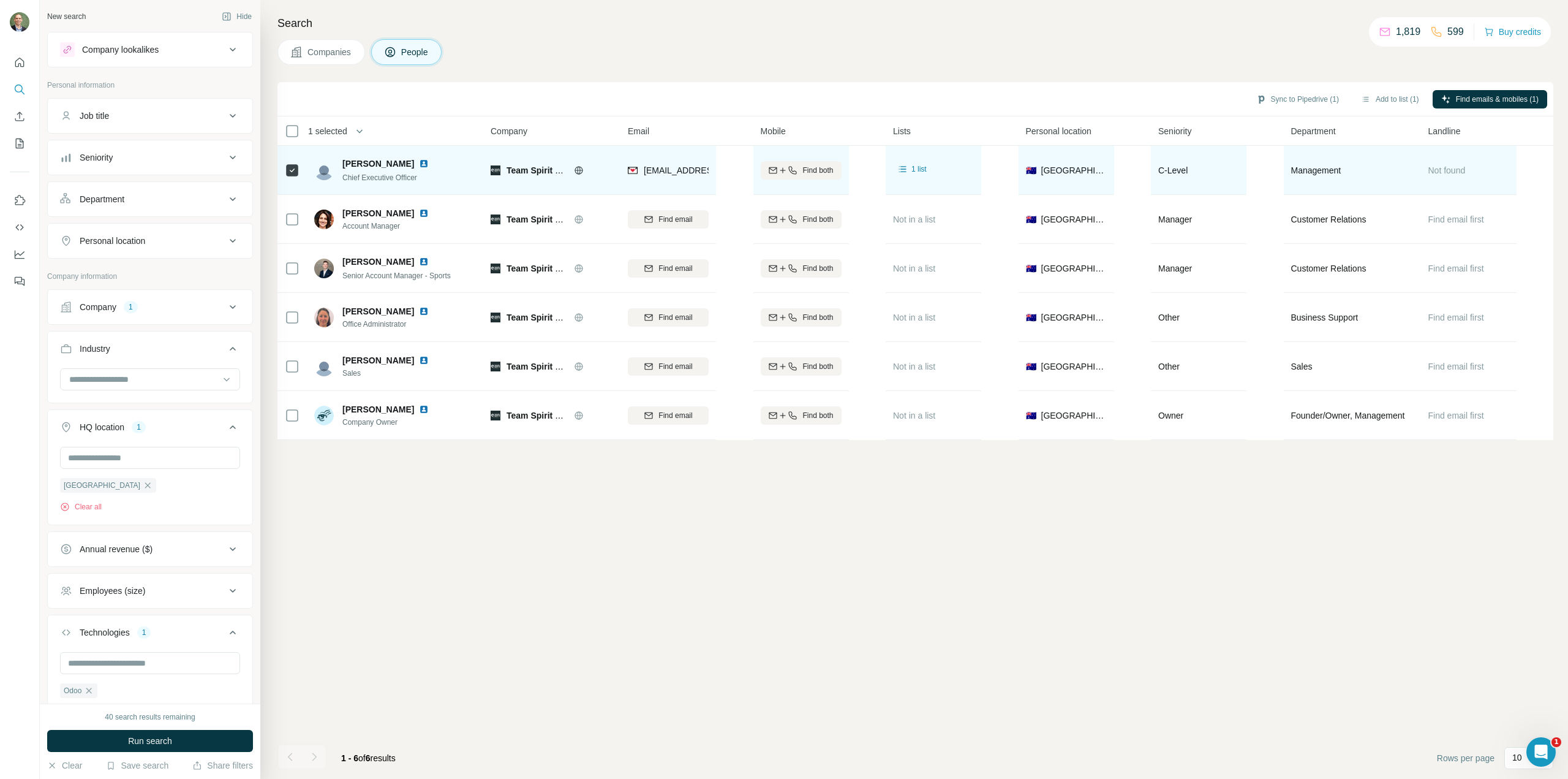
click at [371, 165] on span "[PERSON_NAME]" at bounding box center [378, 164] width 71 height 12
click at [1366, 174] on span "Not found" at bounding box center [1447, 170] width 37 height 10
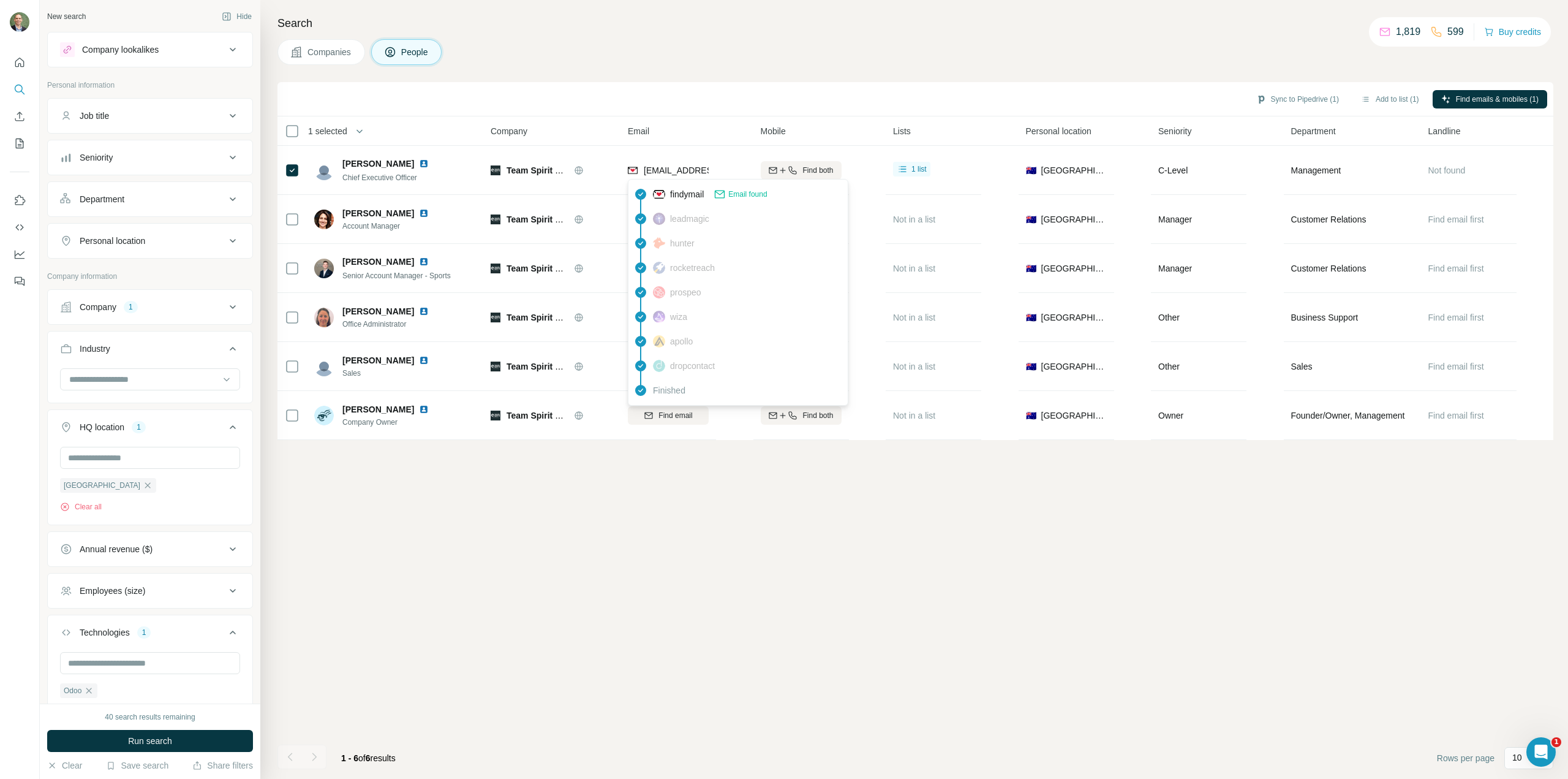
drag, startPoint x: 667, startPoint y: 168, endPoint x: 793, endPoint y: 599, distance: 449.0
click at [797, 602] on div "Sync to Pipedrive (1) Add to list (1) Find emails & mobiles (1) 1 selected Peop…" at bounding box center [916, 430] width 1276 height 697
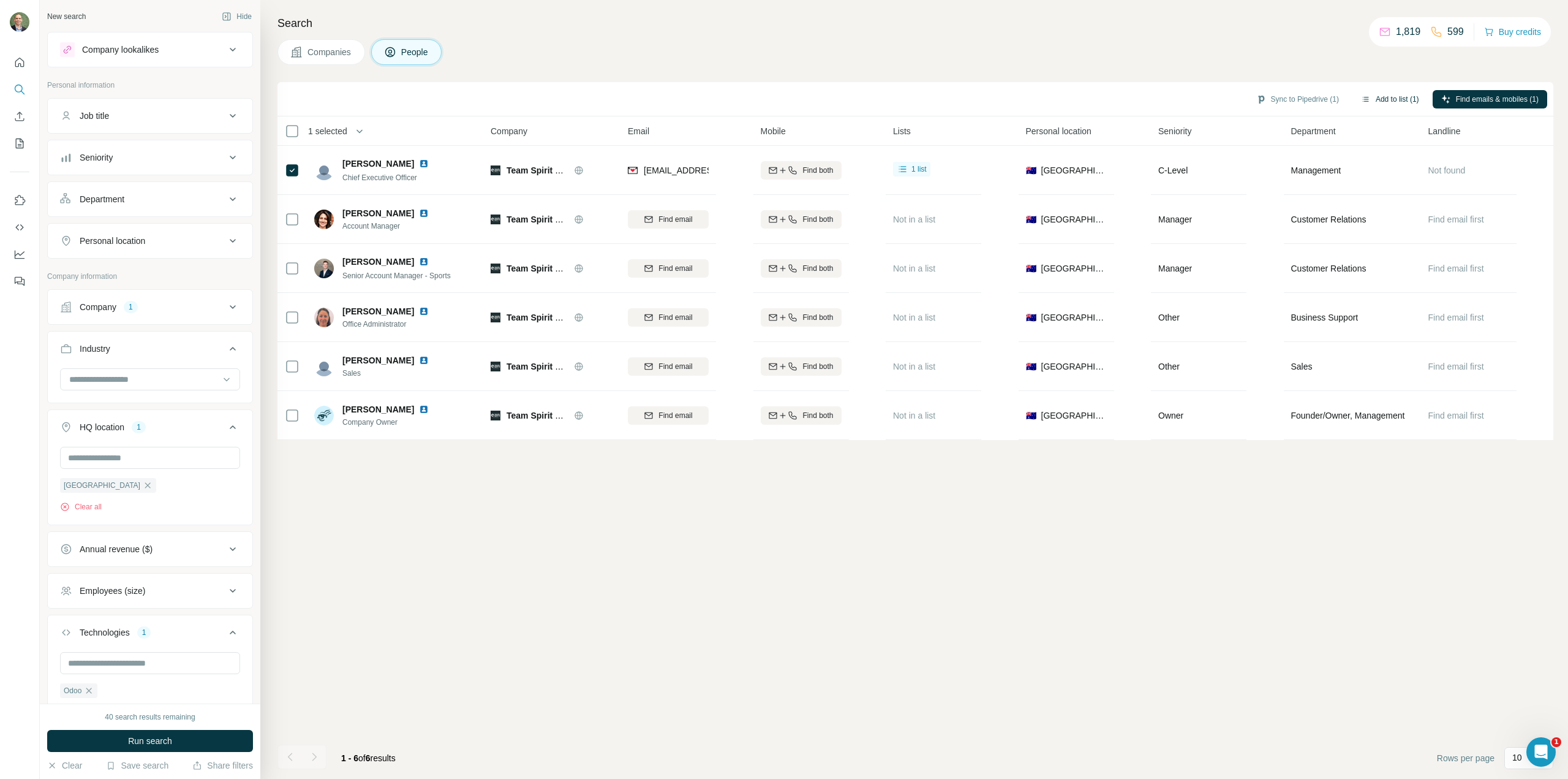
click at [1366, 98] on button "Add to list (1)" at bounding box center [1390, 100] width 75 height 19
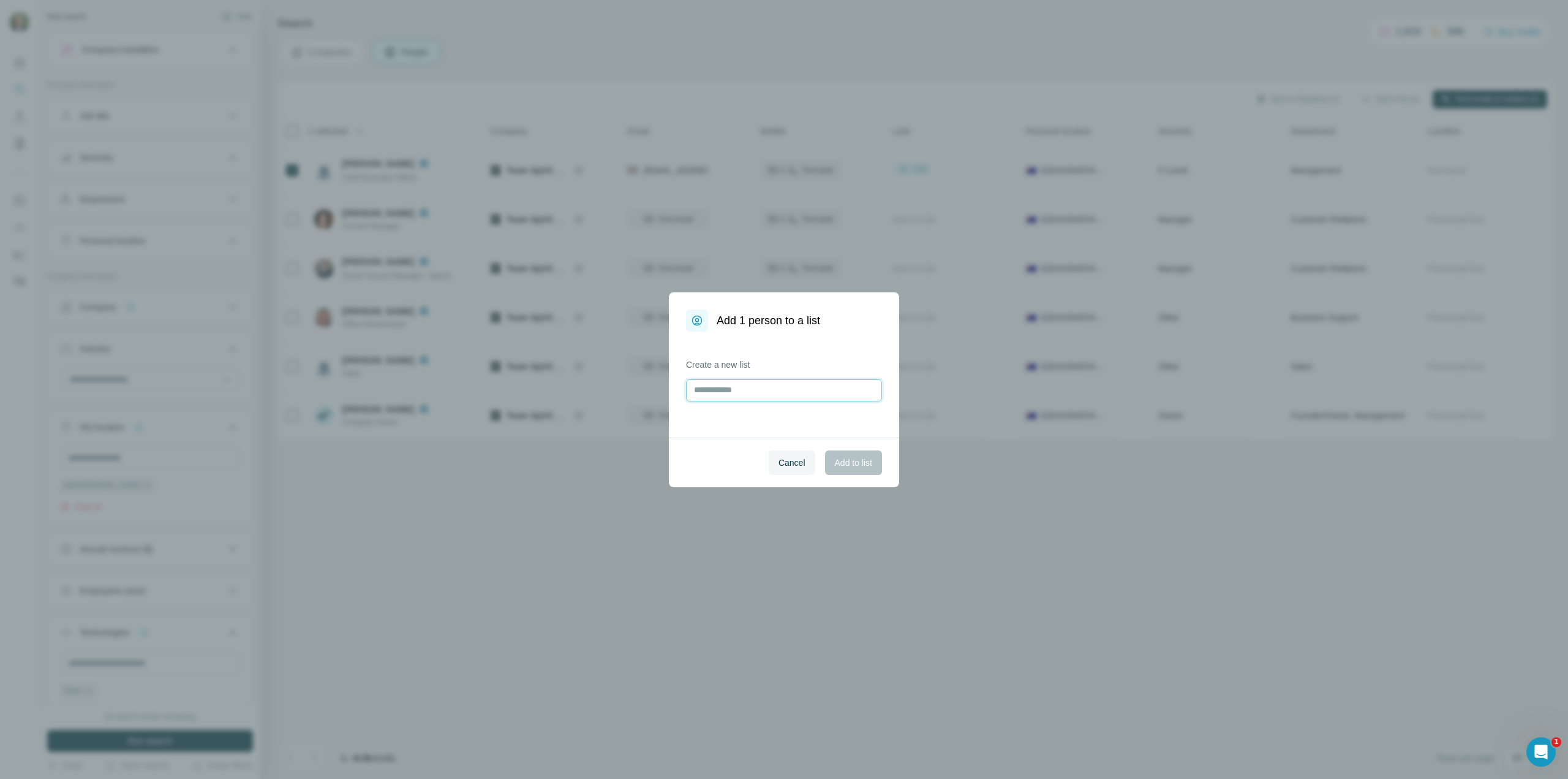
click at [755, 389] on input "text" at bounding box center [784, 390] width 196 height 22
type input "****"
drag, startPoint x: 846, startPoint y: 464, endPoint x: 858, endPoint y: 470, distance: 13.4
click at [849, 467] on span "Add to list" at bounding box center [853, 462] width 37 height 12
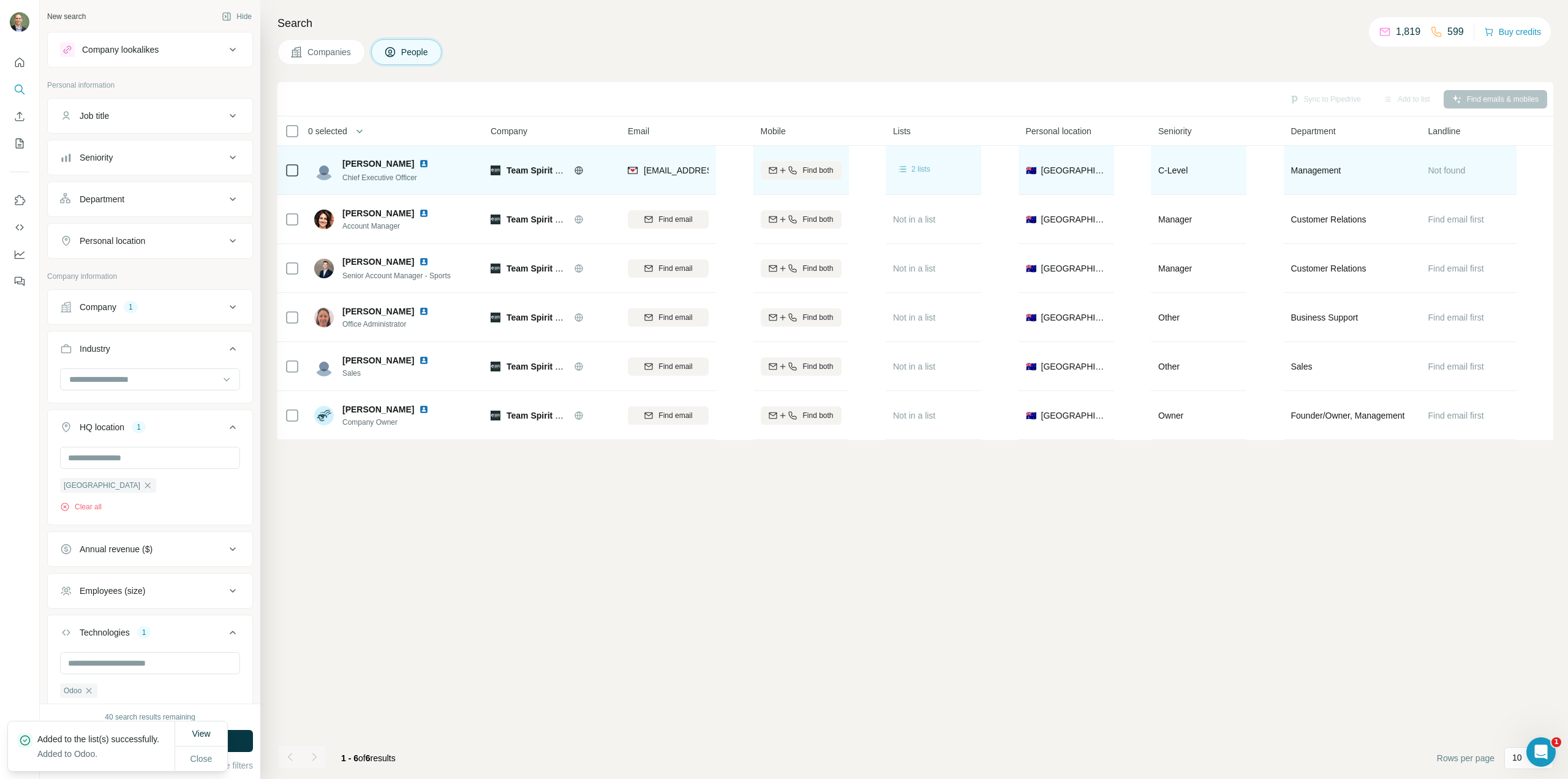
click at [922, 167] on span "2 lists" at bounding box center [921, 169] width 19 height 11
click at [322, 171] on img at bounding box center [324, 170] width 19 height 19
drag, startPoint x: 371, startPoint y: 174, endPoint x: 433, endPoint y: 192, distance: 64.6
click at [373, 174] on span "Chief Executive Officer" at bounding box center [380, 178] width 75 height 9
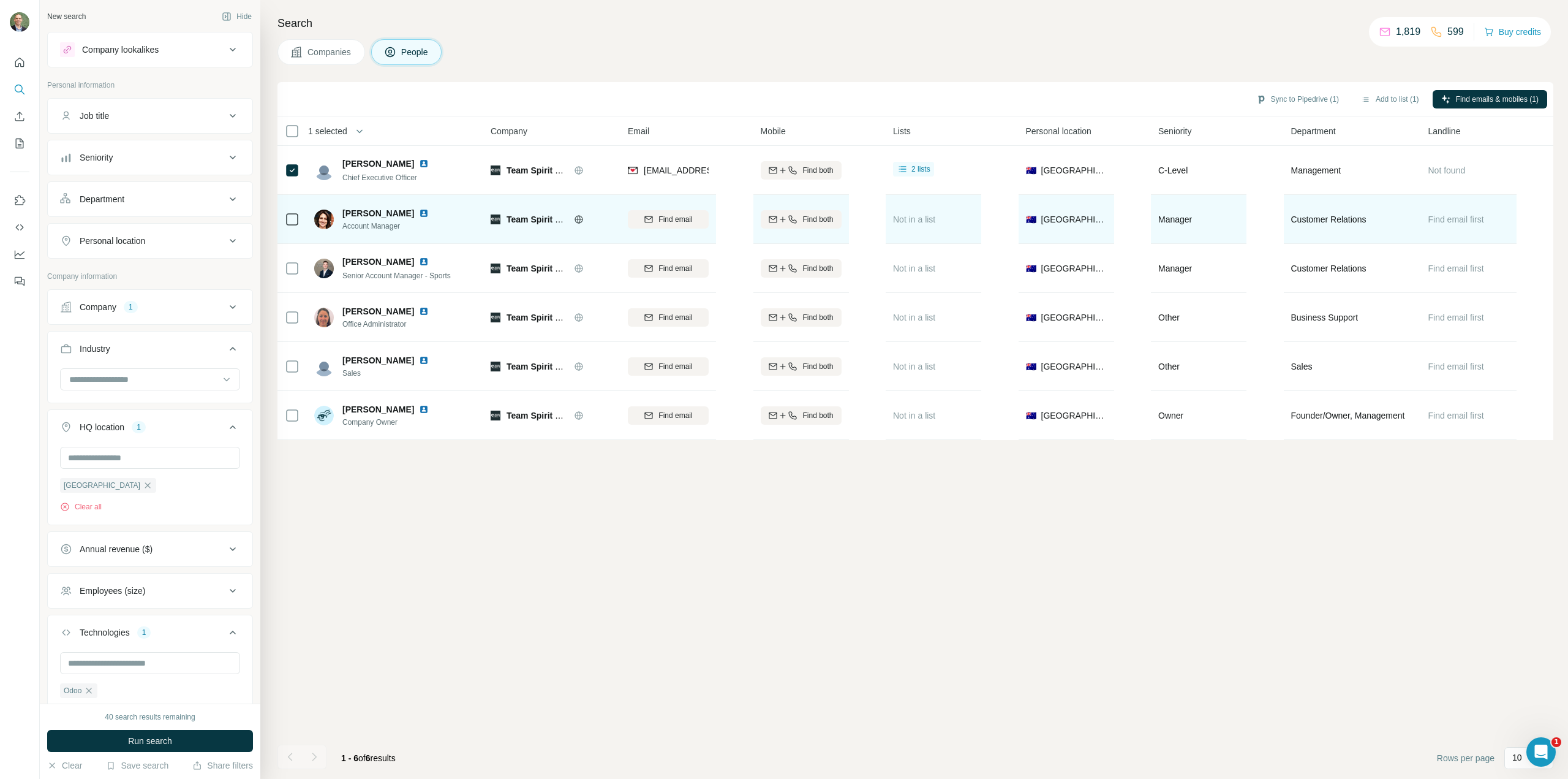
click at [403, 210] on span "[PERSON_NAME]" at bounding box center [378, 213] width 71 height 12
click at [377, 215] on span "[PERSON_NAME]" at bounding box center [378, 213] width 71 height 12
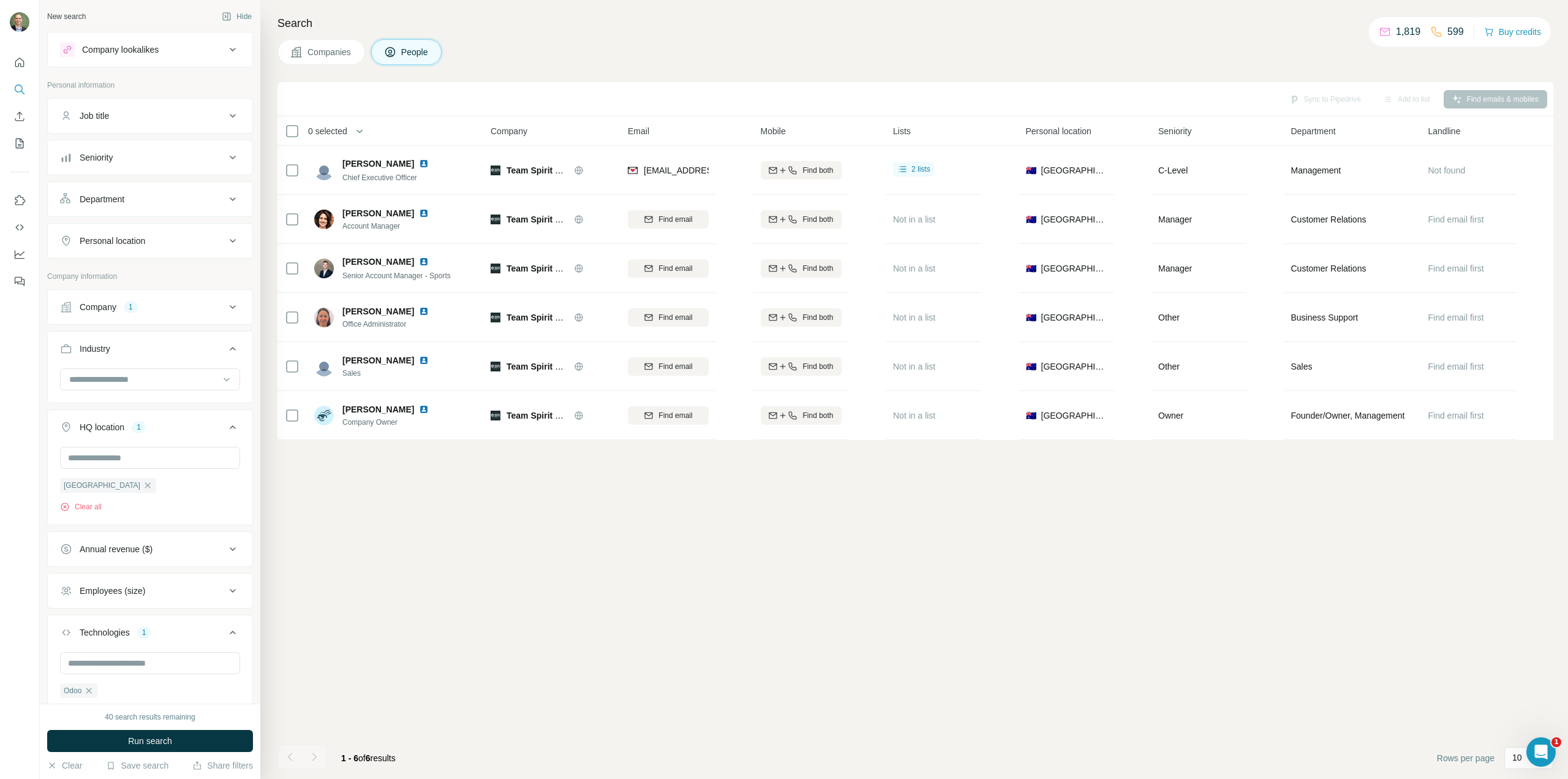
click at [345, 53] on span "Companies" at bounding box center [329, 52] width 45 height 12
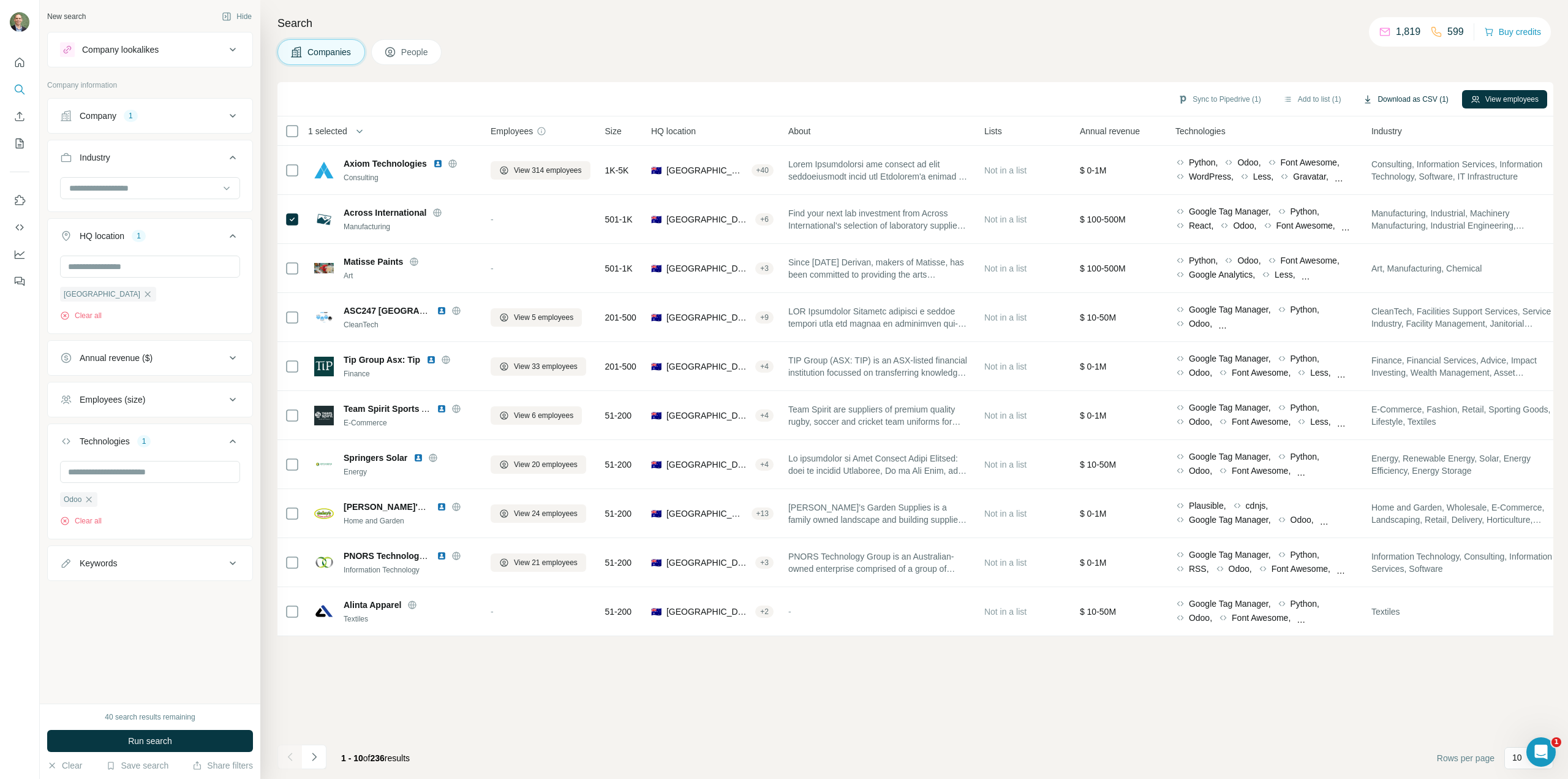
click at [1420, 98] on button "Download as CSV (1)" at bounding box center [1405, 100] width 102 height 19
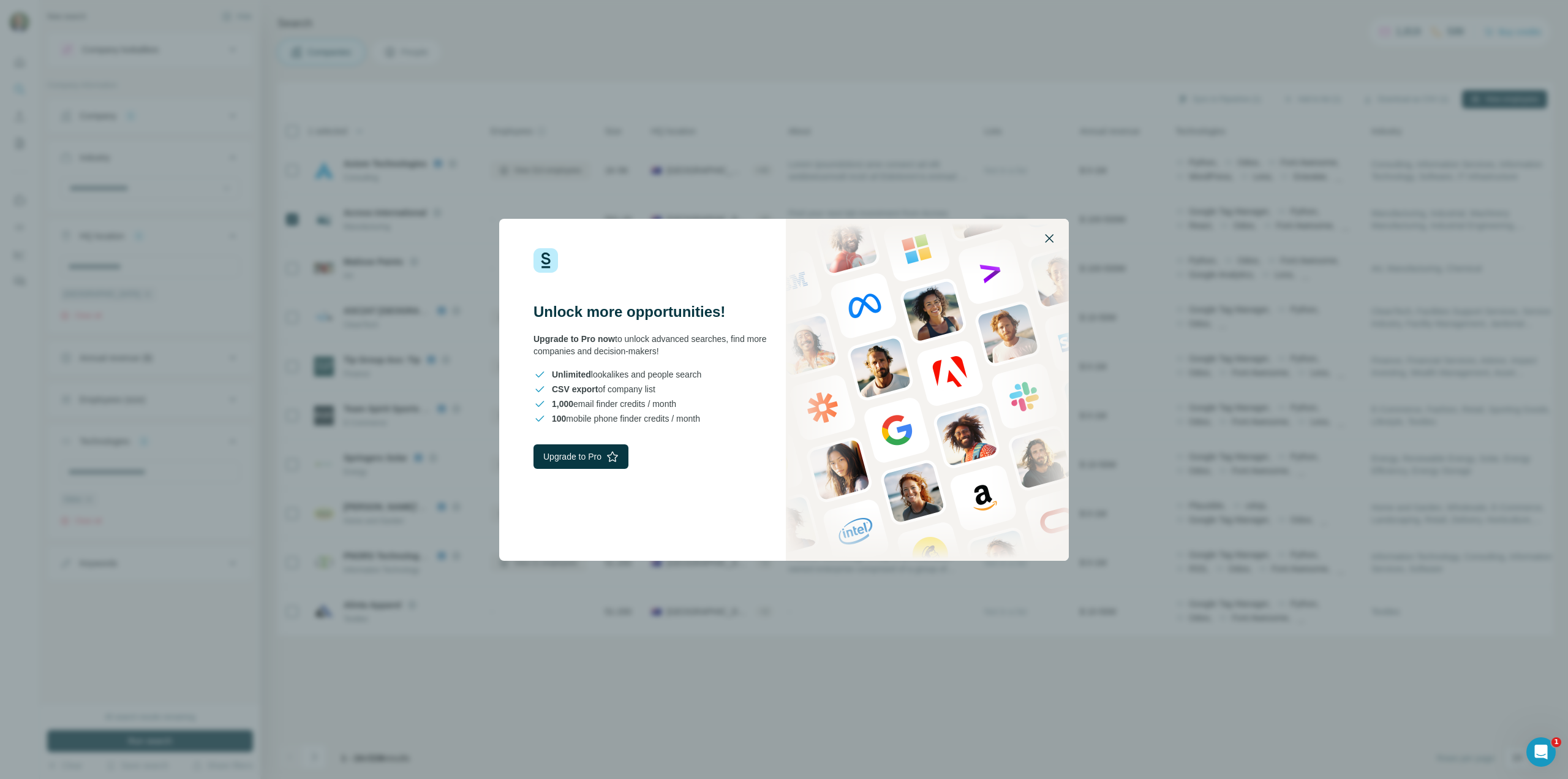
click at [1048, 234] on icon "button" at bounding box center [1049, 239] width 15 height 15
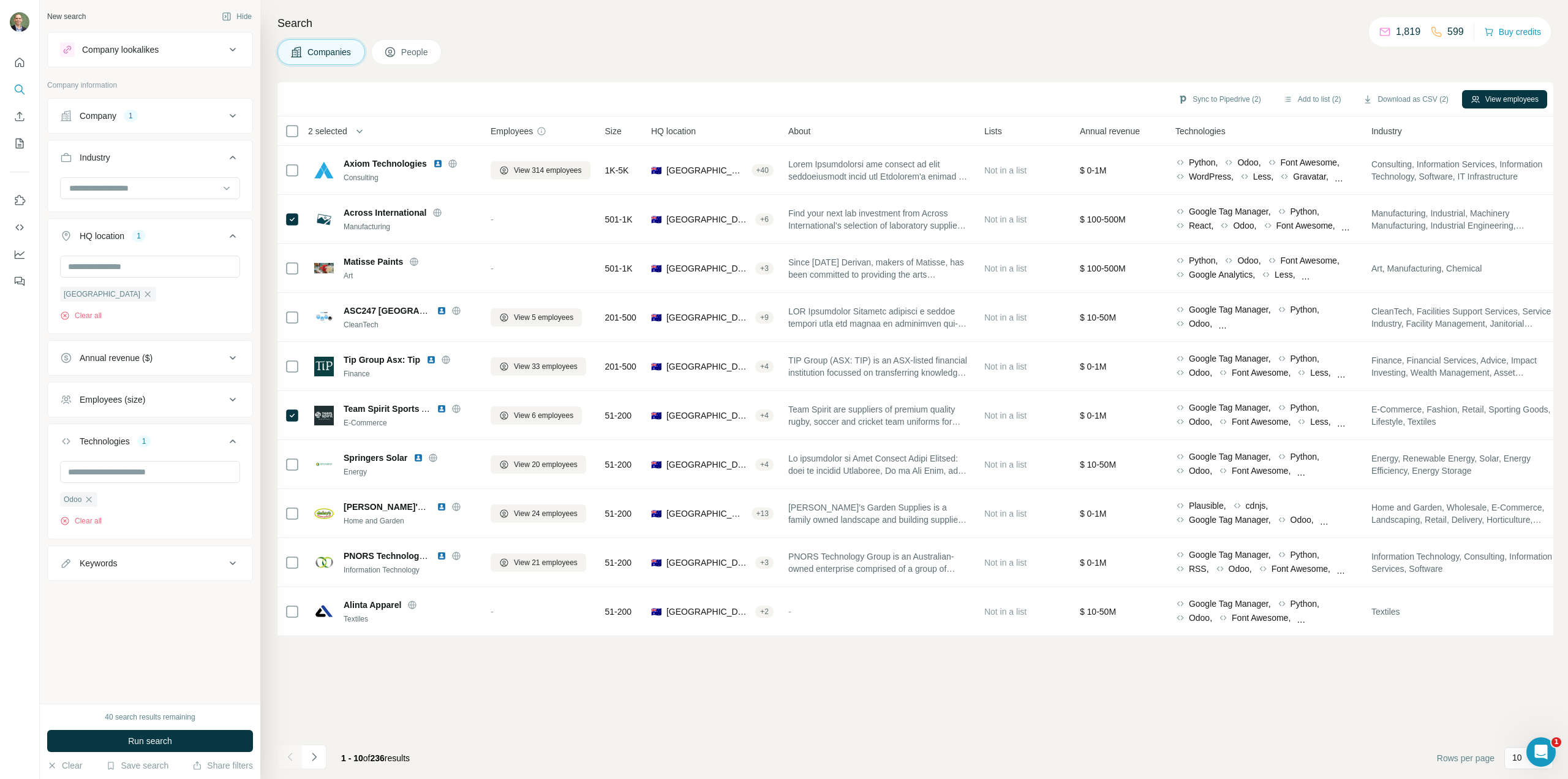
click at [412, 51] on span "People" at bounding box center [415, 52] width 28 height 12
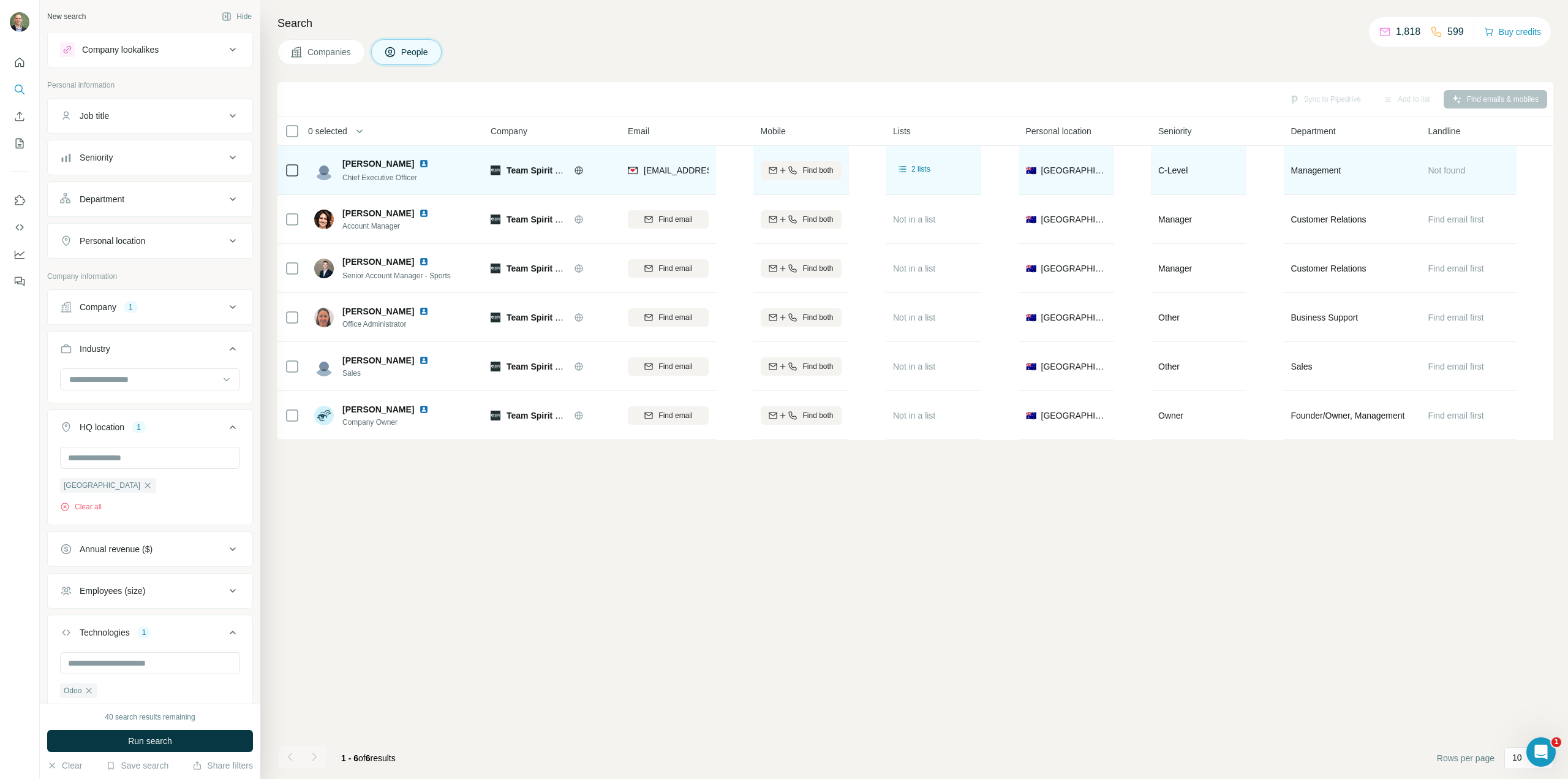
click at [374, 160] on span "[PERSON_NAME]" at bounding box center [378, 164] width 71 height 12
drag, startPoint x: 538, startPoint y: 173, endPoint x: 577, endPoint y: 173, distance: 39.0
click at [540, 173] on span "Team Spirit Sports Aus/[GEOGRAPHIC_DATA]" at bounding box center [601, 170] width 188 height 10
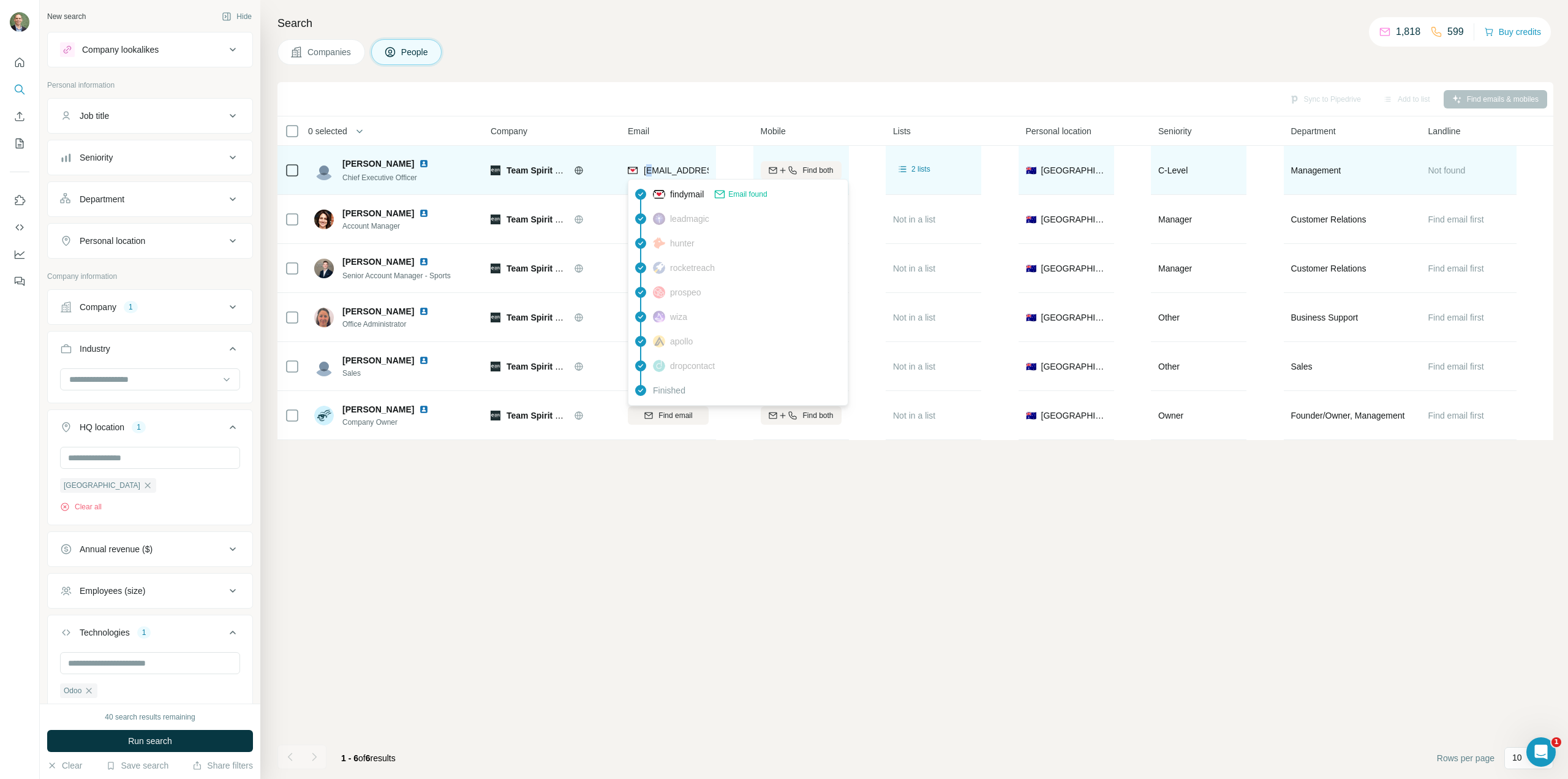
drag, startPoint x: 651, startPoint y: 174, endPoint x: 662, endPoint y: 166, distance: 13.6
click at [654, 178] on div "[EMAIL_ADDRESS][DOMAIN_NAME]" at bounding box center [703, 172] width 152 height 15
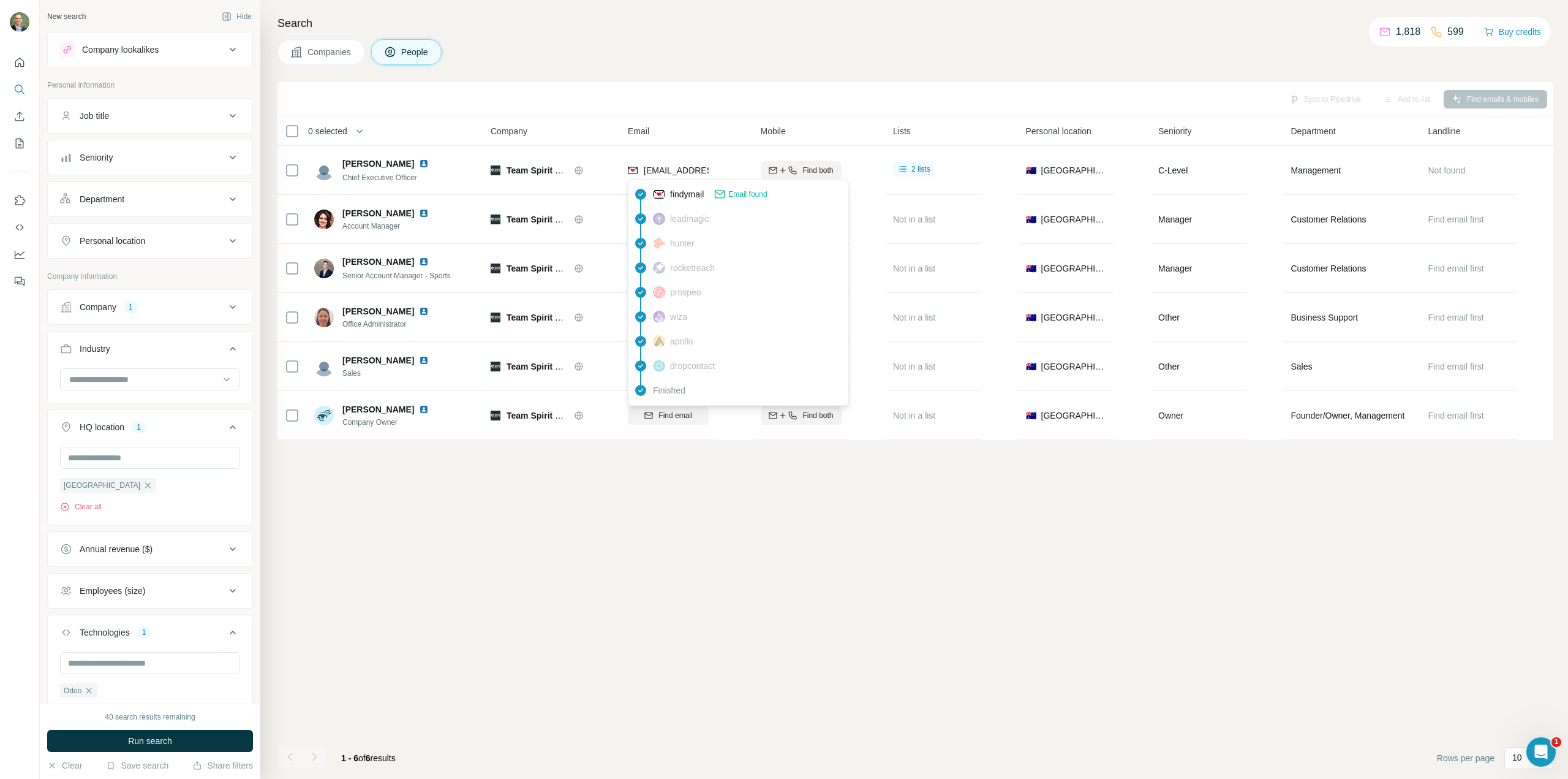
click at [749, 196] on span "Email found" at bounding box center [748, 194] width 39 height 11
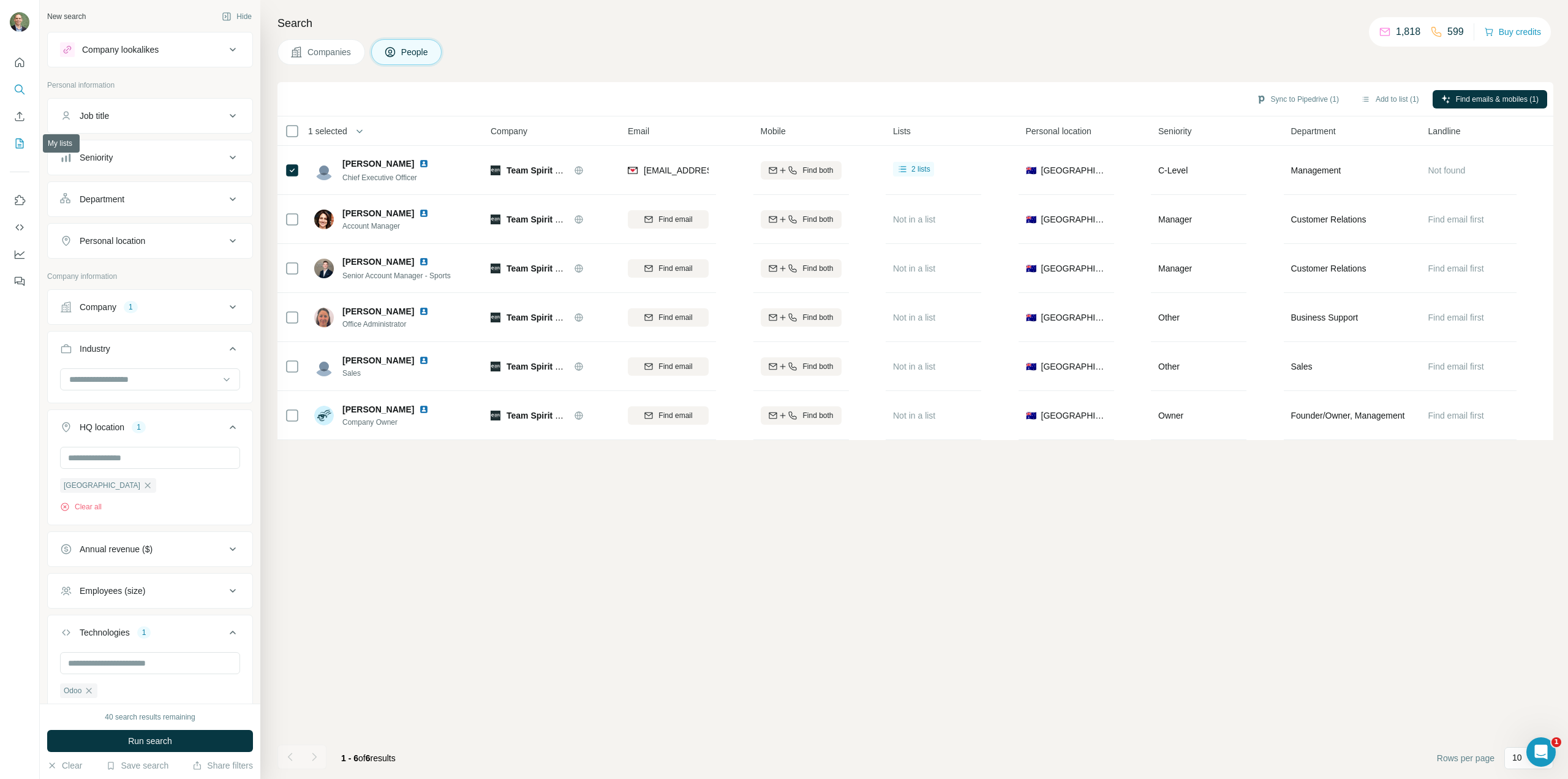
click at [15, 144] on icon "My lists" at bounding box center [19, 143] width 12 height 12
click at [19, 144] on icon "My lists" at bounding box center [19, 143] width 12 height 12
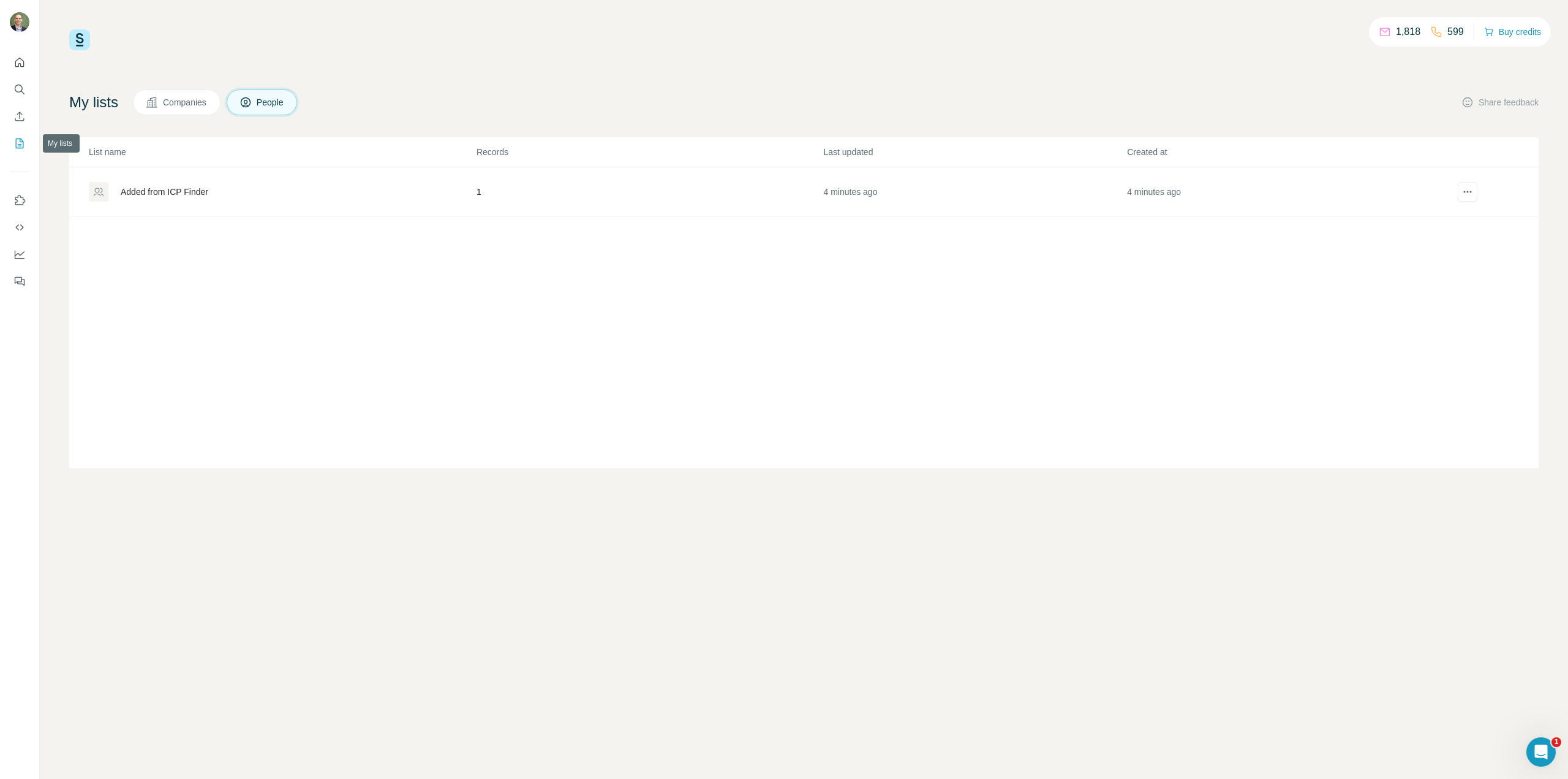
click at [19, 140] on icon "My lists" at bounding box center [19, 143] width 12 height 12
click at [130, 190] on div "Odoo" at bounding box center [131, 192] width 21 height 12
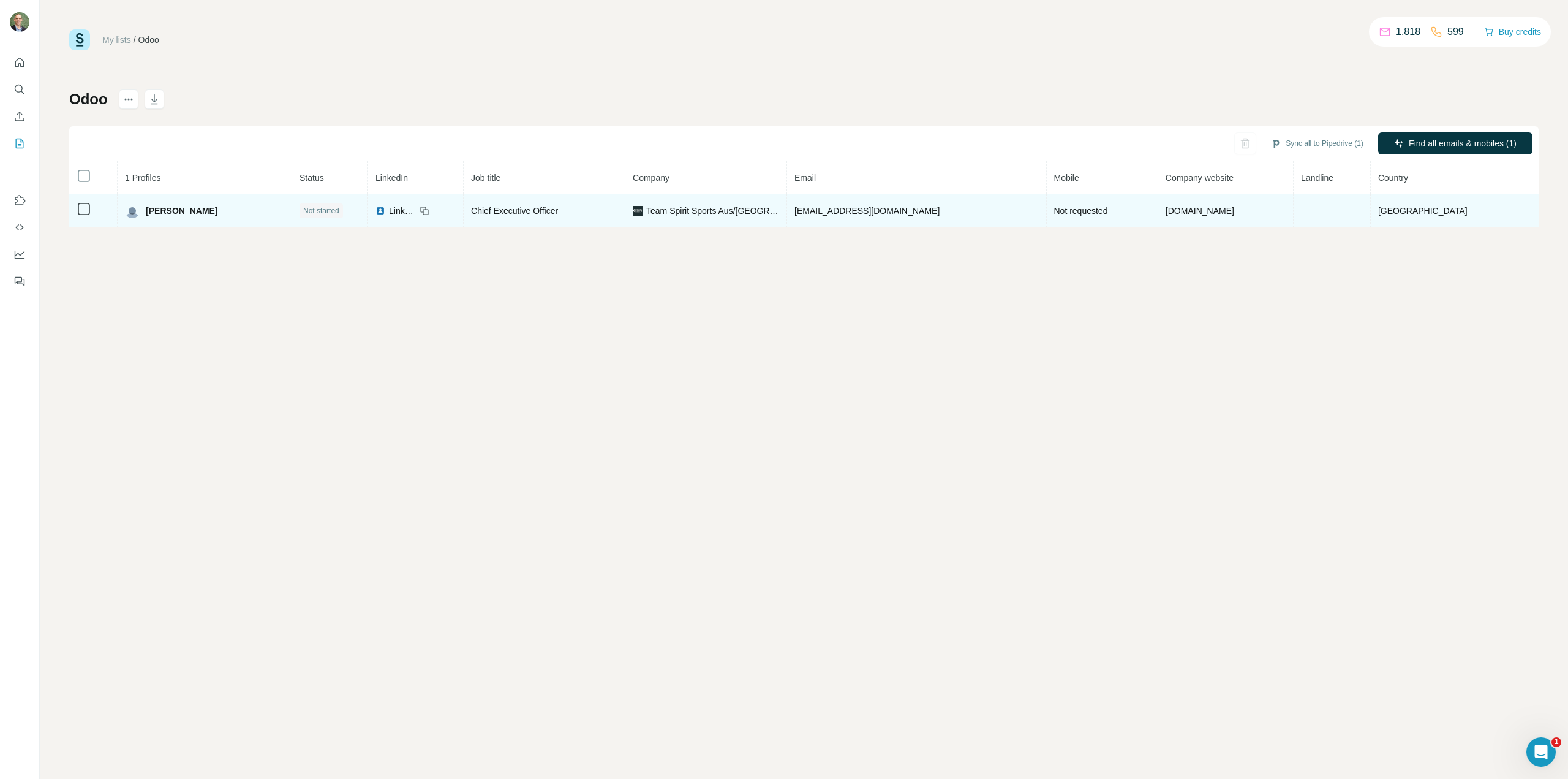
click at [391, 214] on span "LinkedIn" at bounding box center [402, 210] width 27 height 12
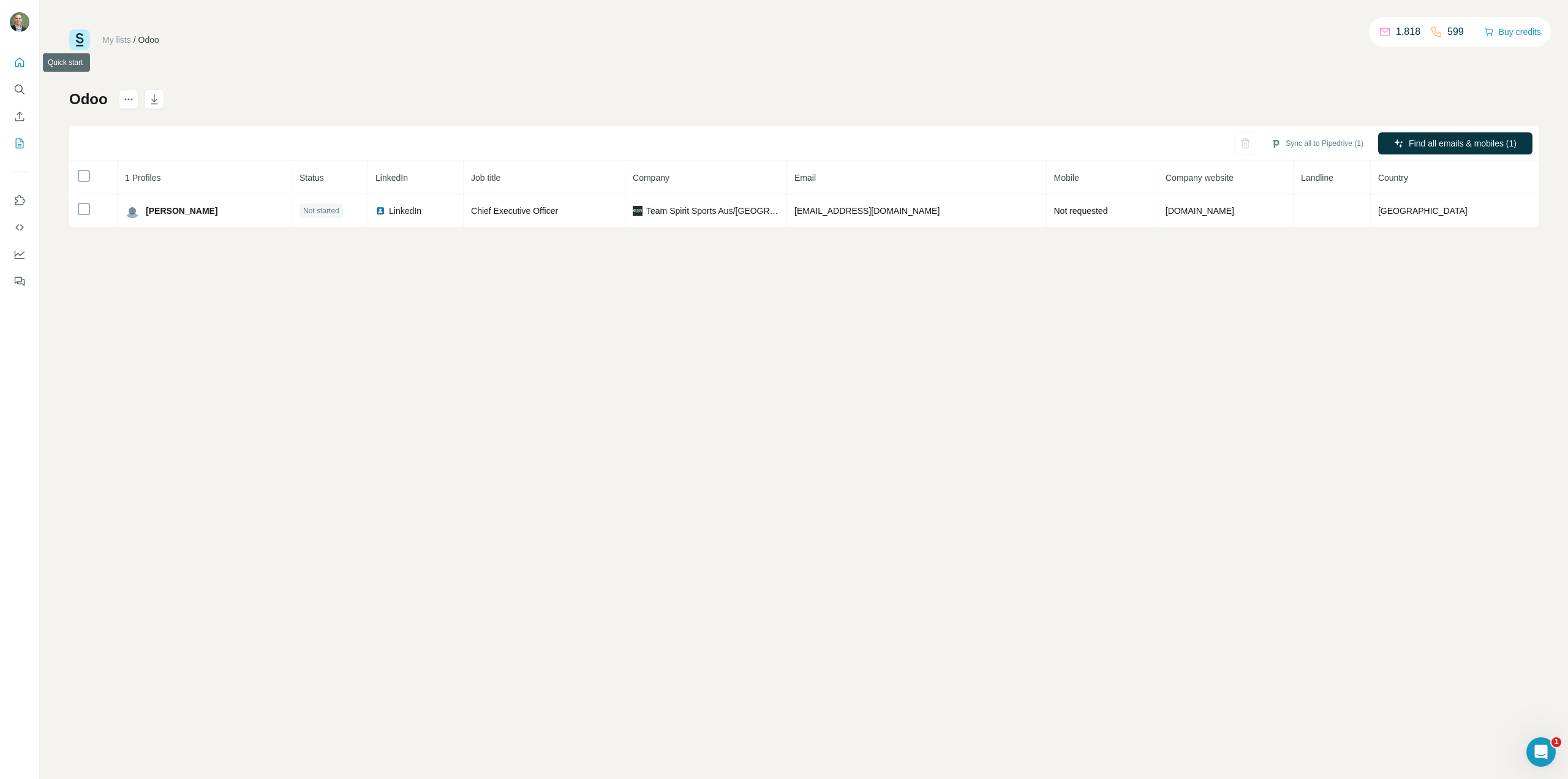
drag, startPoint x: 16, startPoint y: 63, endPoint x: 33, endPoint y: 67, distance: 17.5
click at [15, 63] on icon "Quick start" at bounding box center [20, 62] width 9 height 9
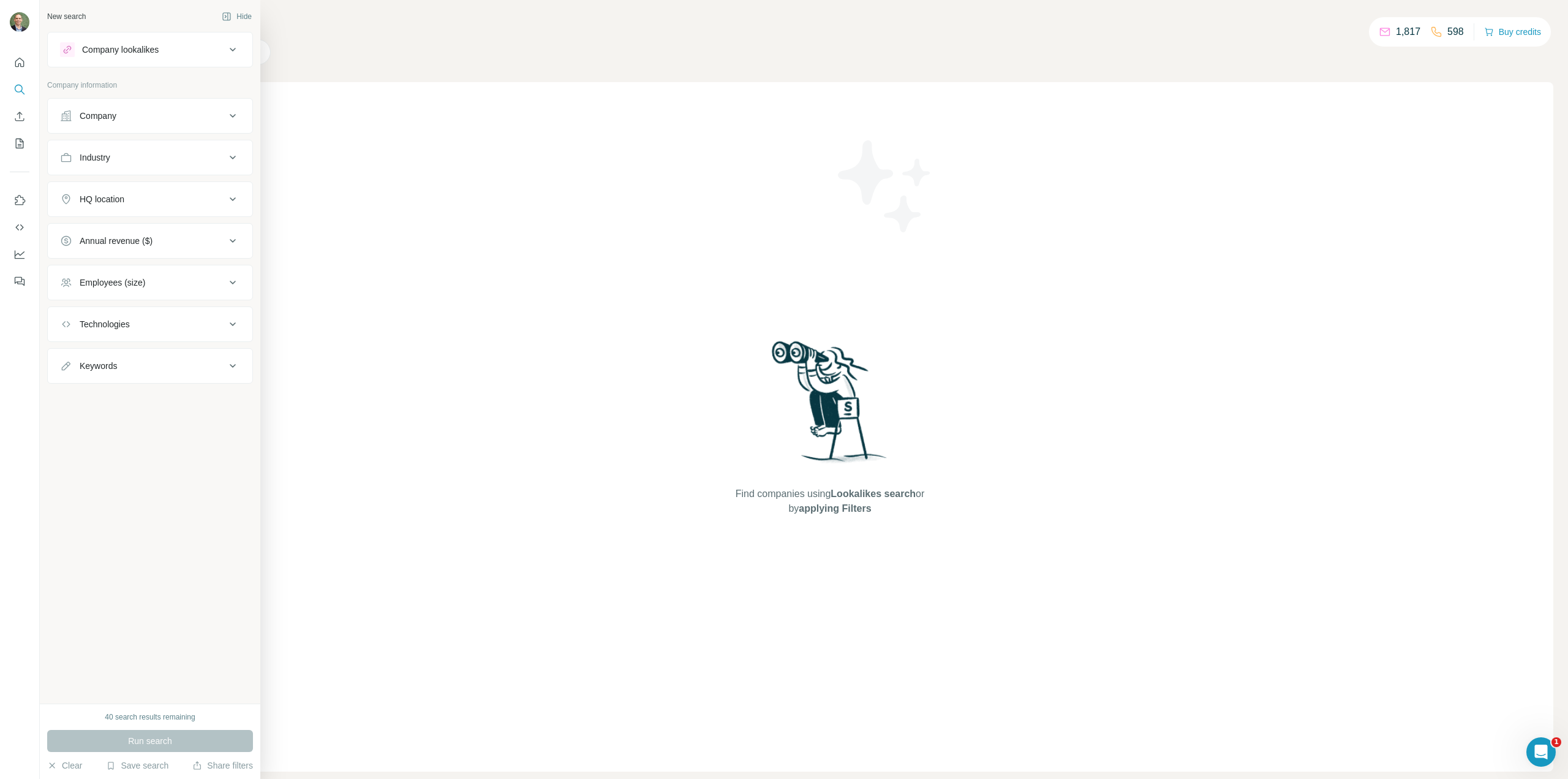
click at [233, 53] on icon at bounding box center [233, 49] width 15 height 15
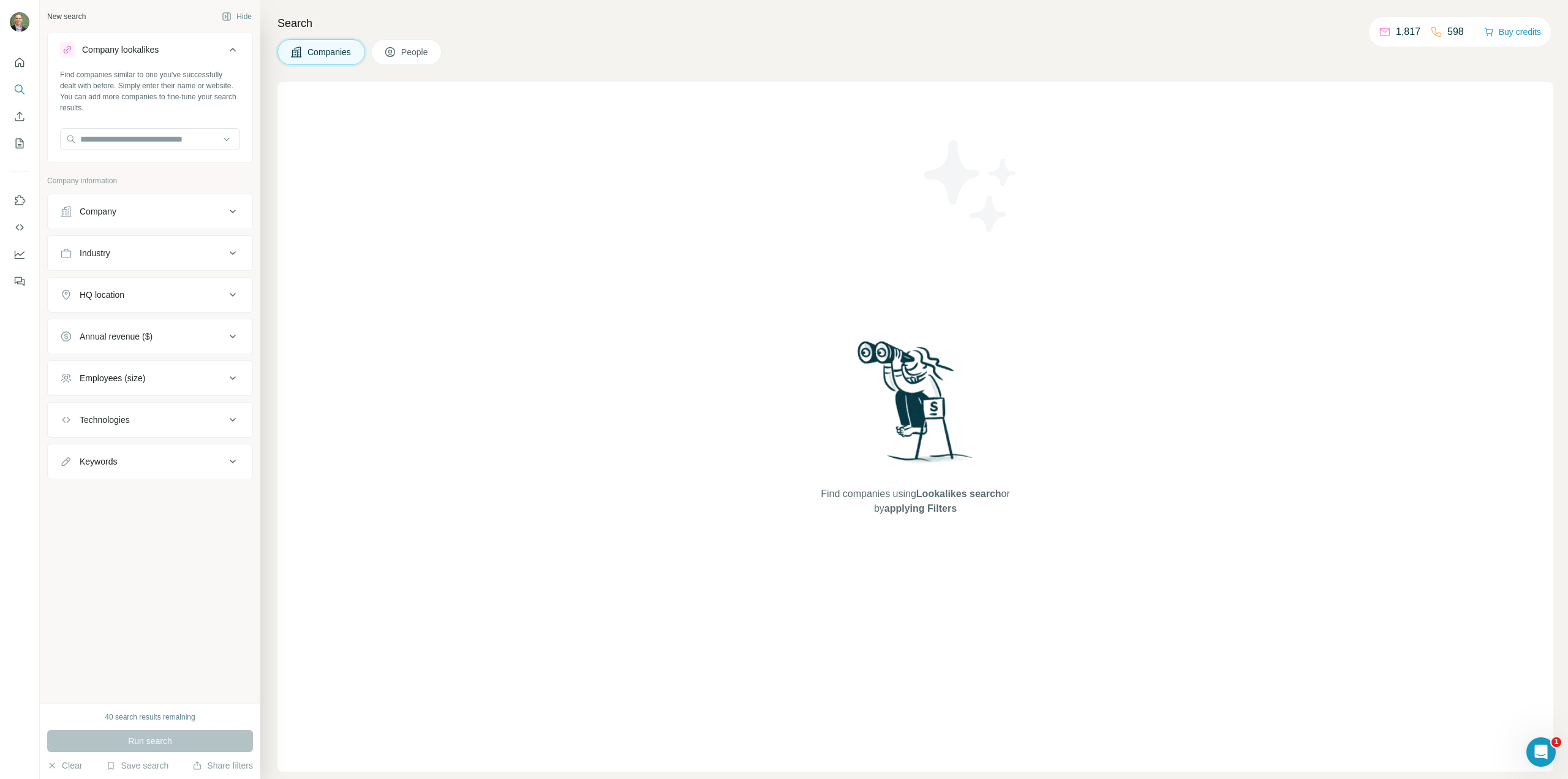
click at [233, 53] on icon at bounding box center [233, 49] width 15 height 15
click at [236, 159] on icon at bounding box center [233, 158] width 15 height 15
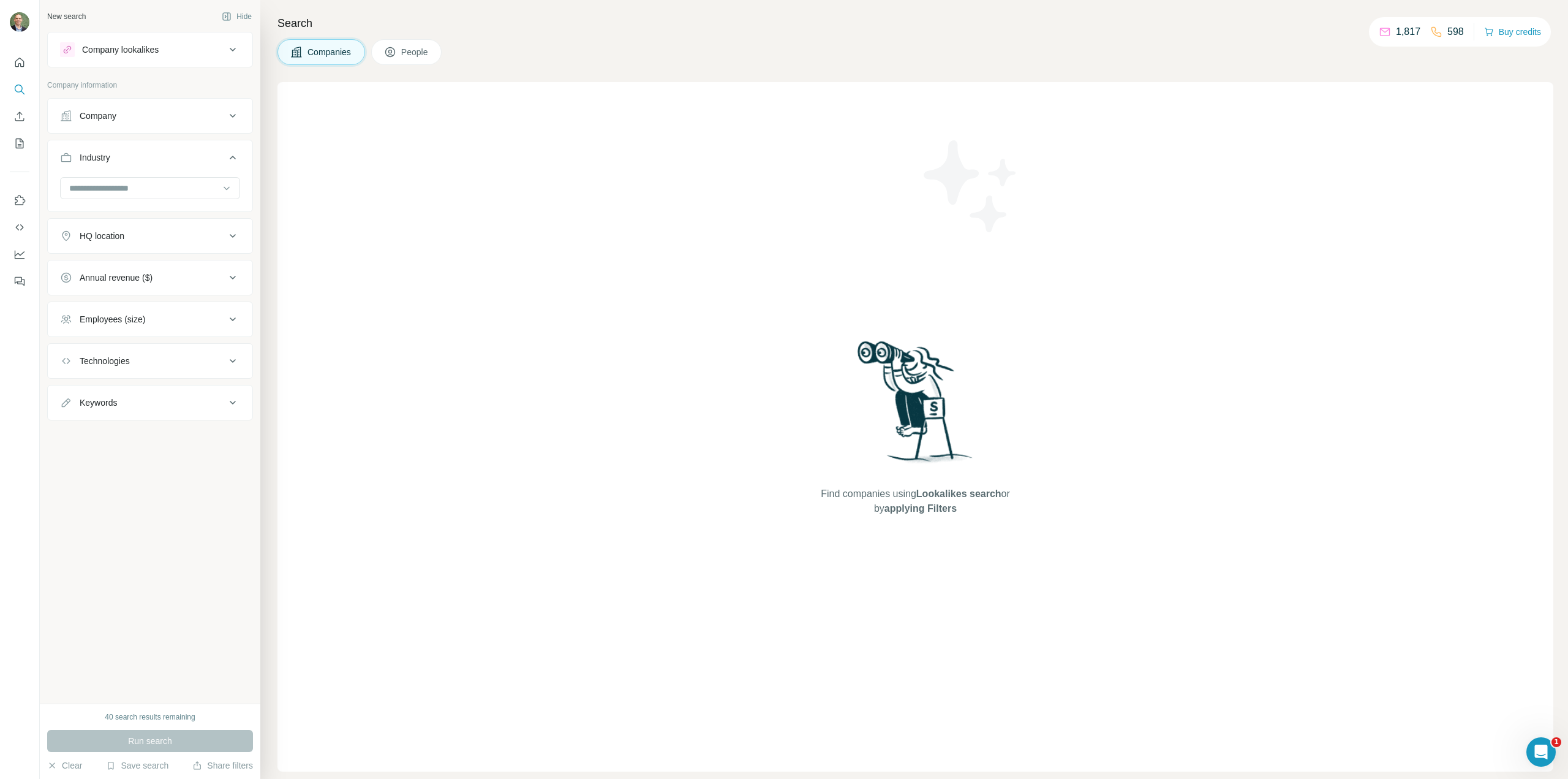
click at [236, 160] on icon at bounding box center [233, 158] width 15 height 15
click at [228, 199] on icon at bounding box center [233, 199] width 15 height 15
click at [229, 199] on icon at bounding box center [233, 199] width 15 height 15
click at [231, 326] on icon at bounding box center [233, 324] width 15 height 15
click at [96, 355] on input "text" at bounding box center [150, 355] width 180 height 22
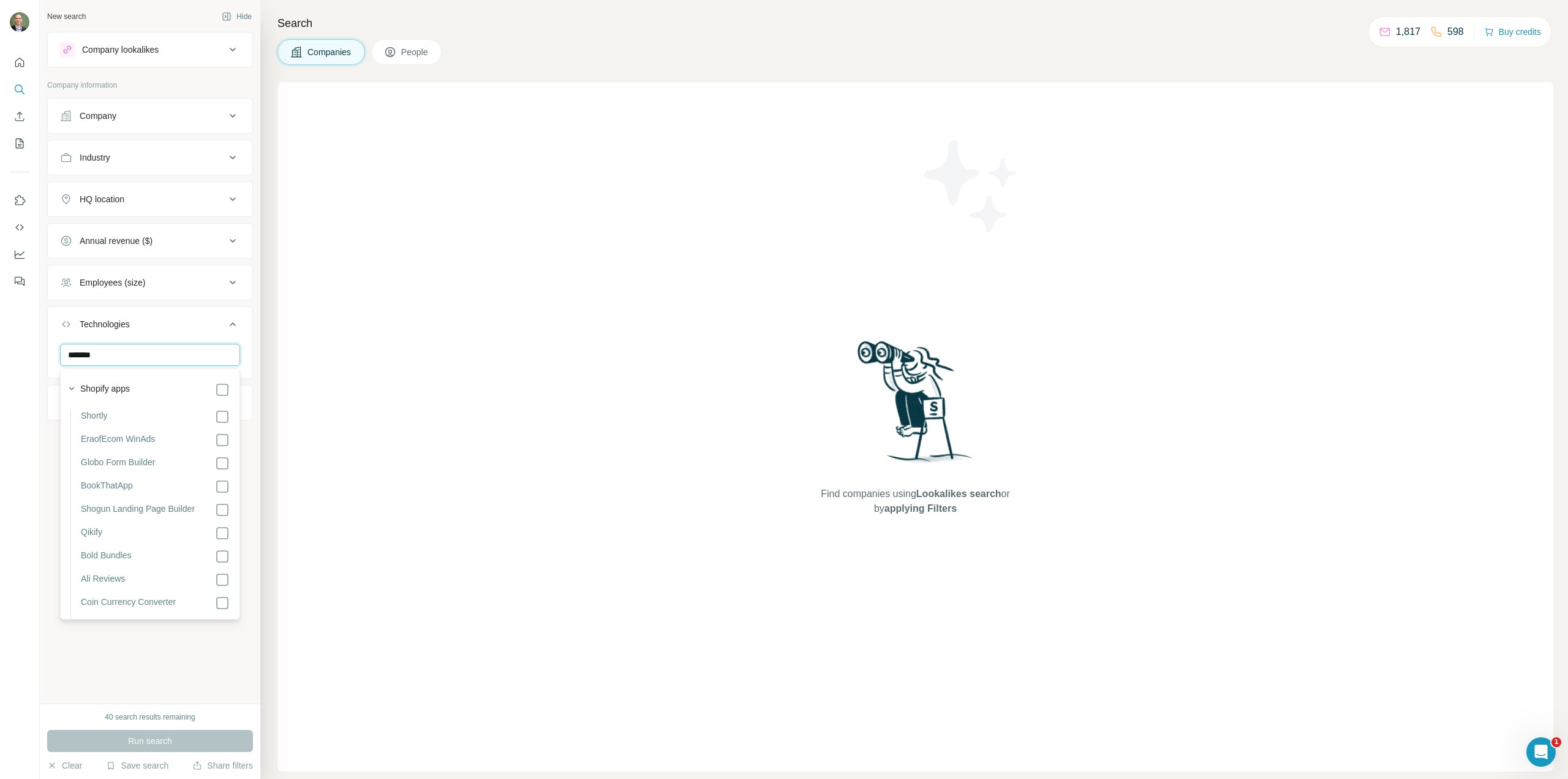
type input "*******"
click at [108, 201] on div "HQ location" at bounding box center [102, 199] width 45 height 12
click at [102, 229] on input "text" at bounding box center [150, 229] width 180 height 22
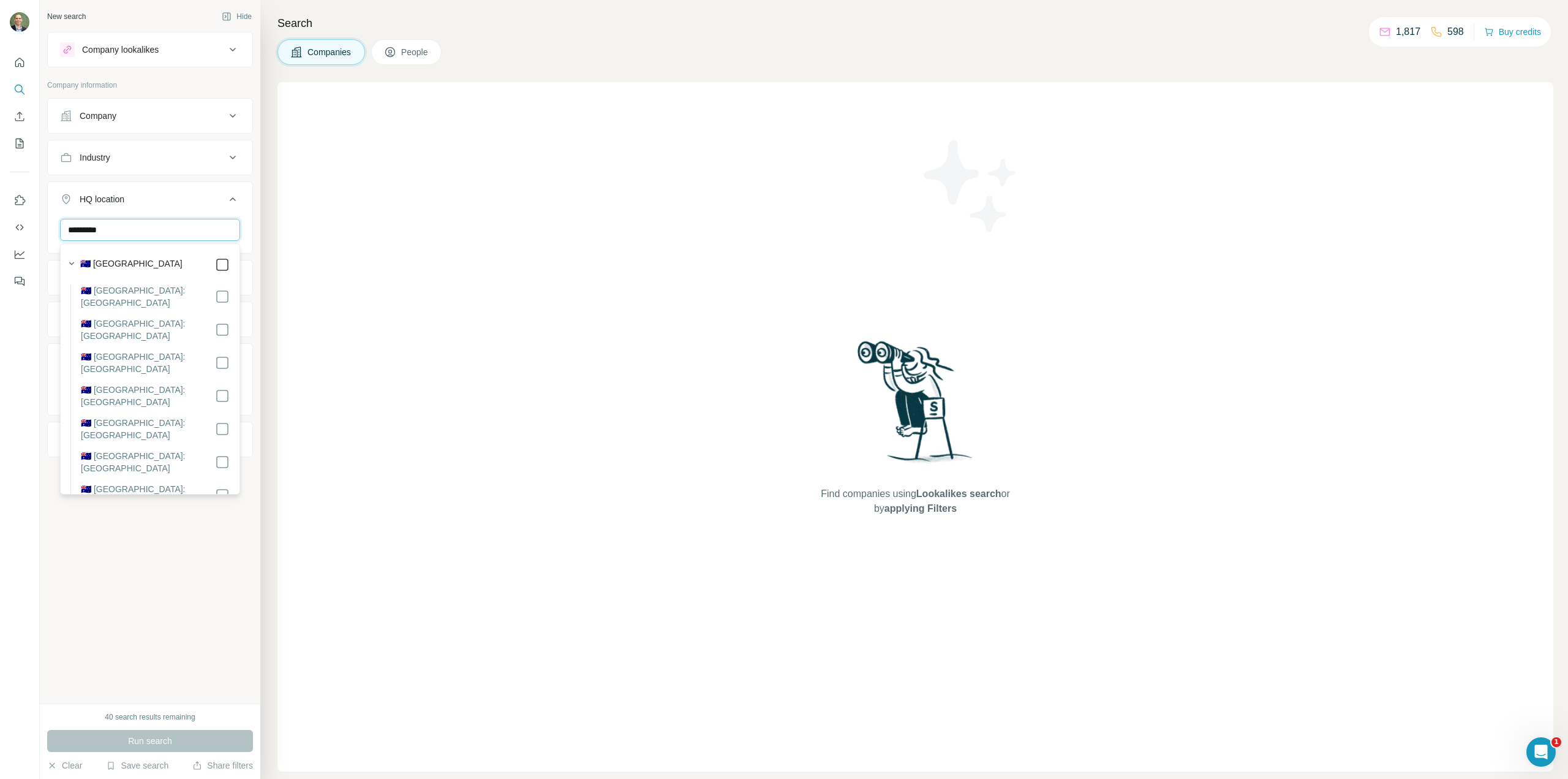
type input "*********"
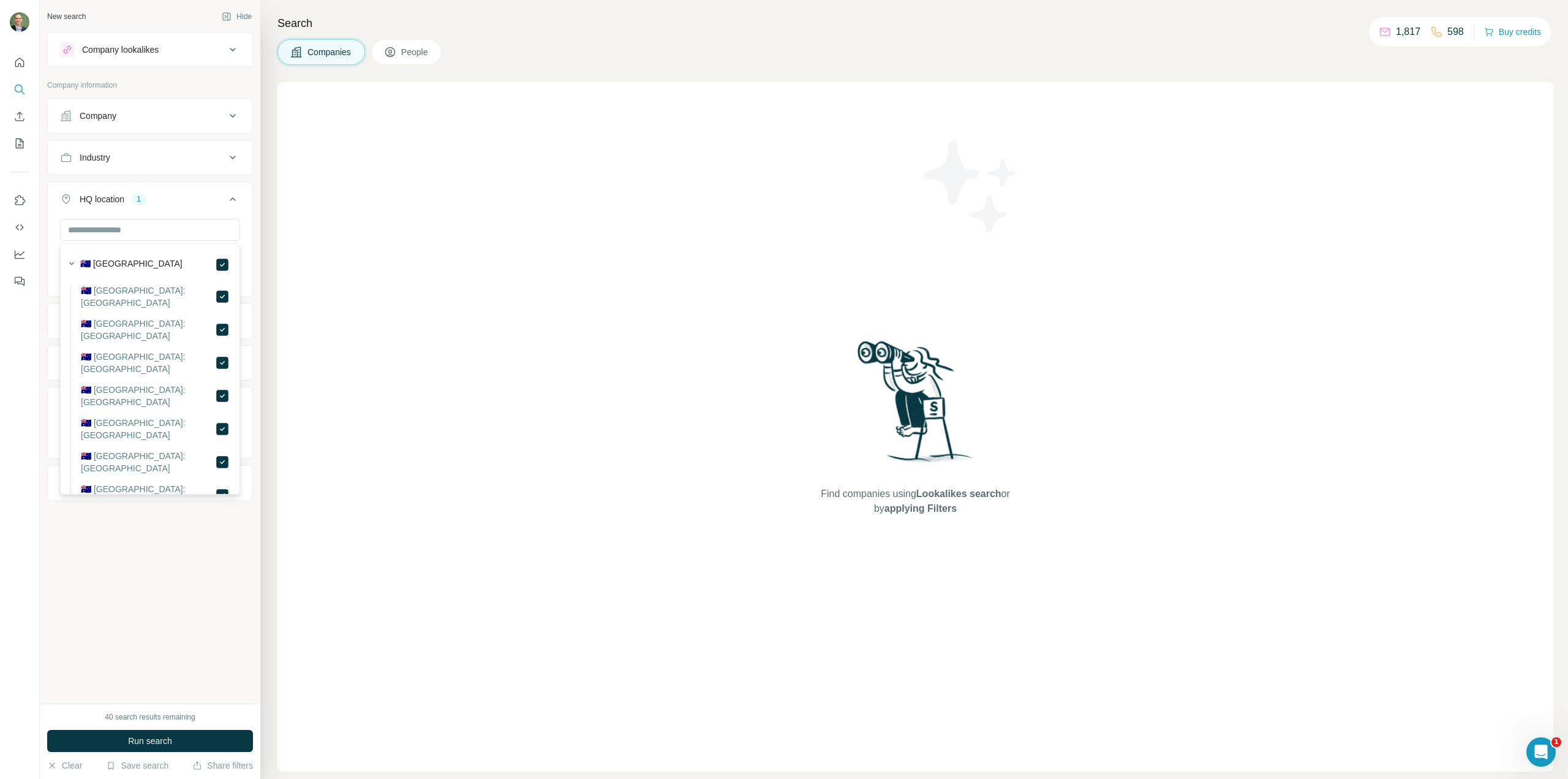
click at [186, 561] on div "New search Hide Company lookalikes Company information Company Industry HQ loca…" at bounding box center [150, 351] width 220 height 704
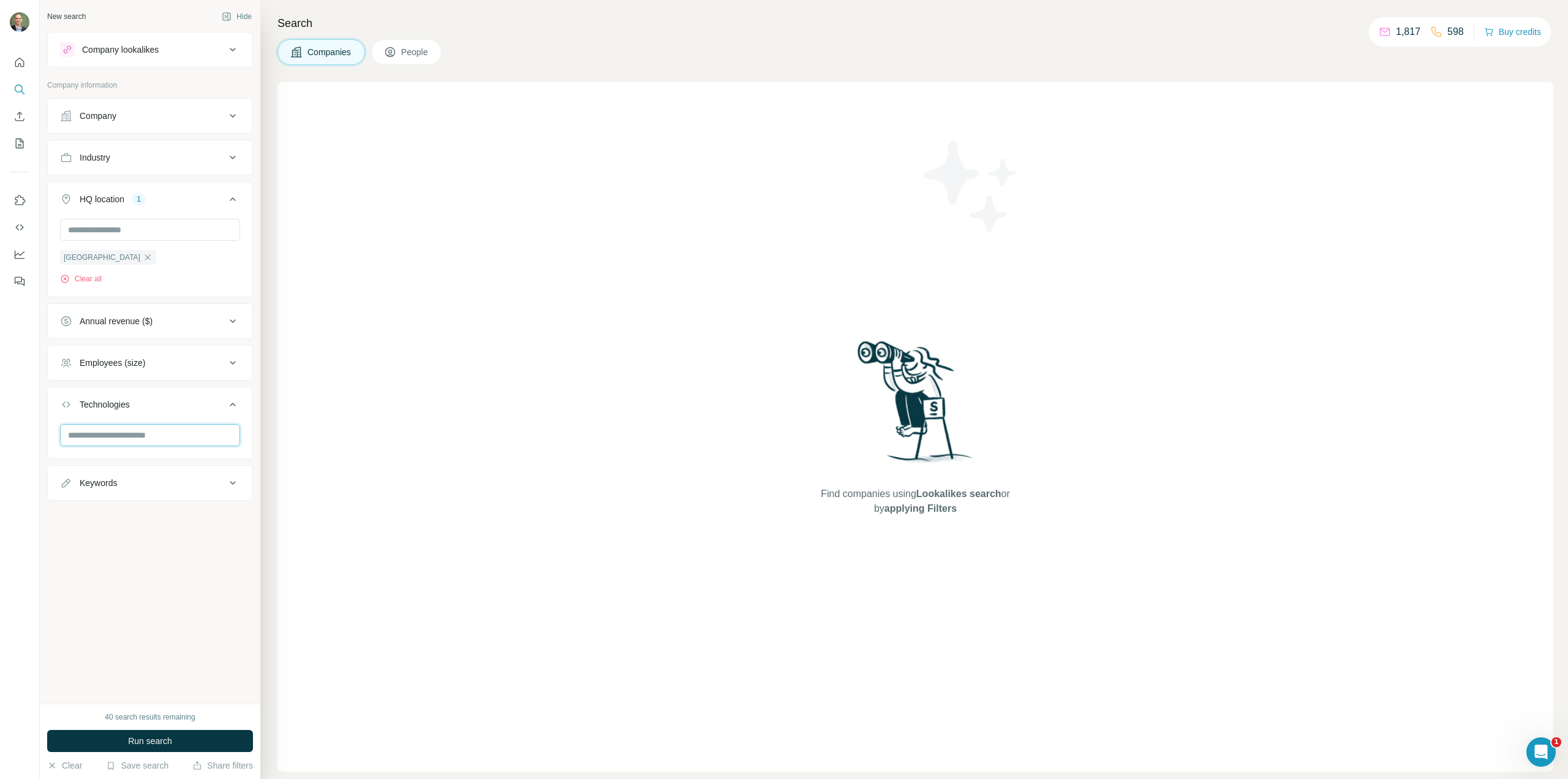
click at [117, 438] on input "text" at bounding box center [150, 435] width 180 height 22
type input "*******"
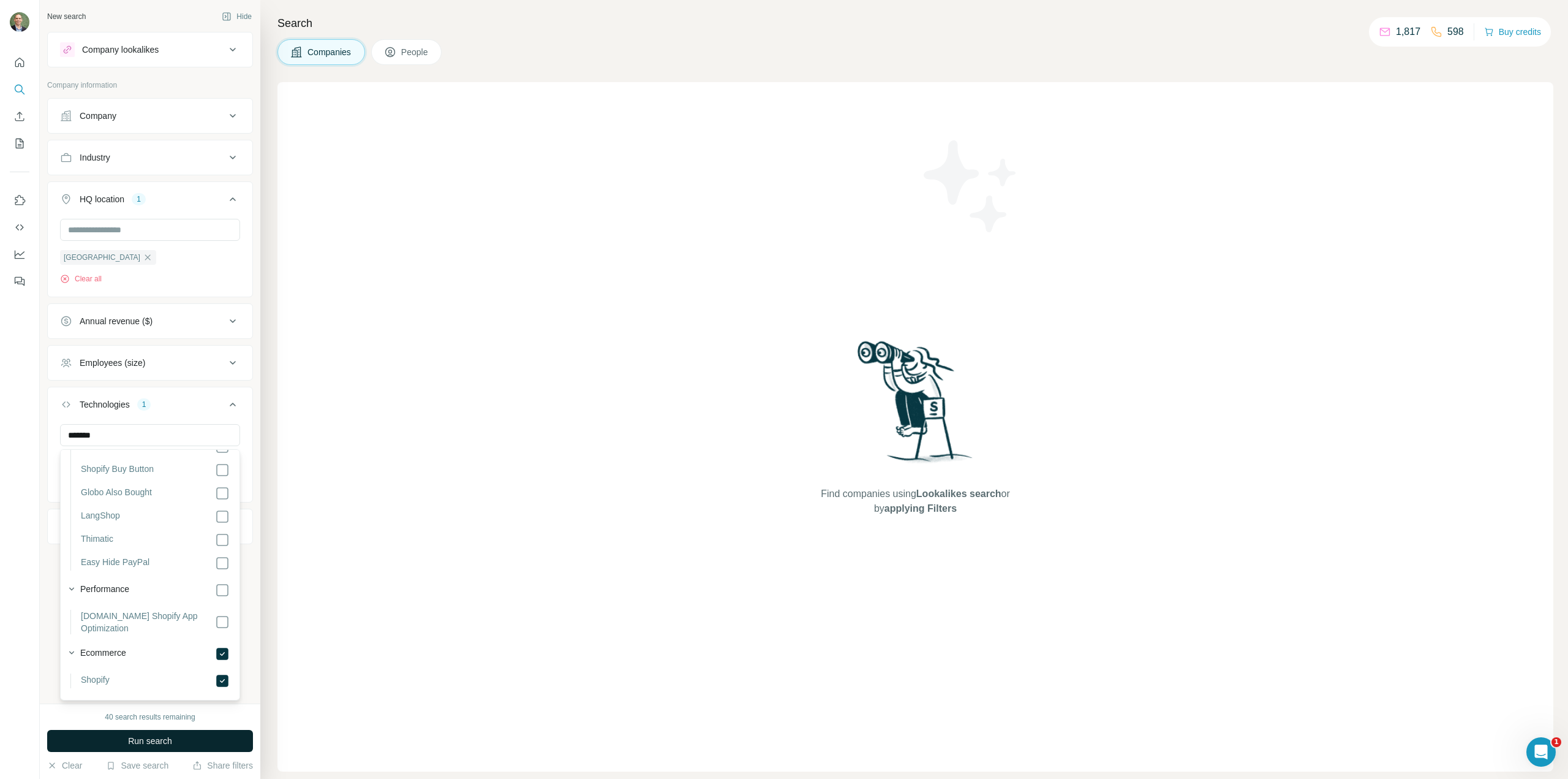
click at [211, 744] on button "Run search" at bounding box center [150, 740] width 206 height 22
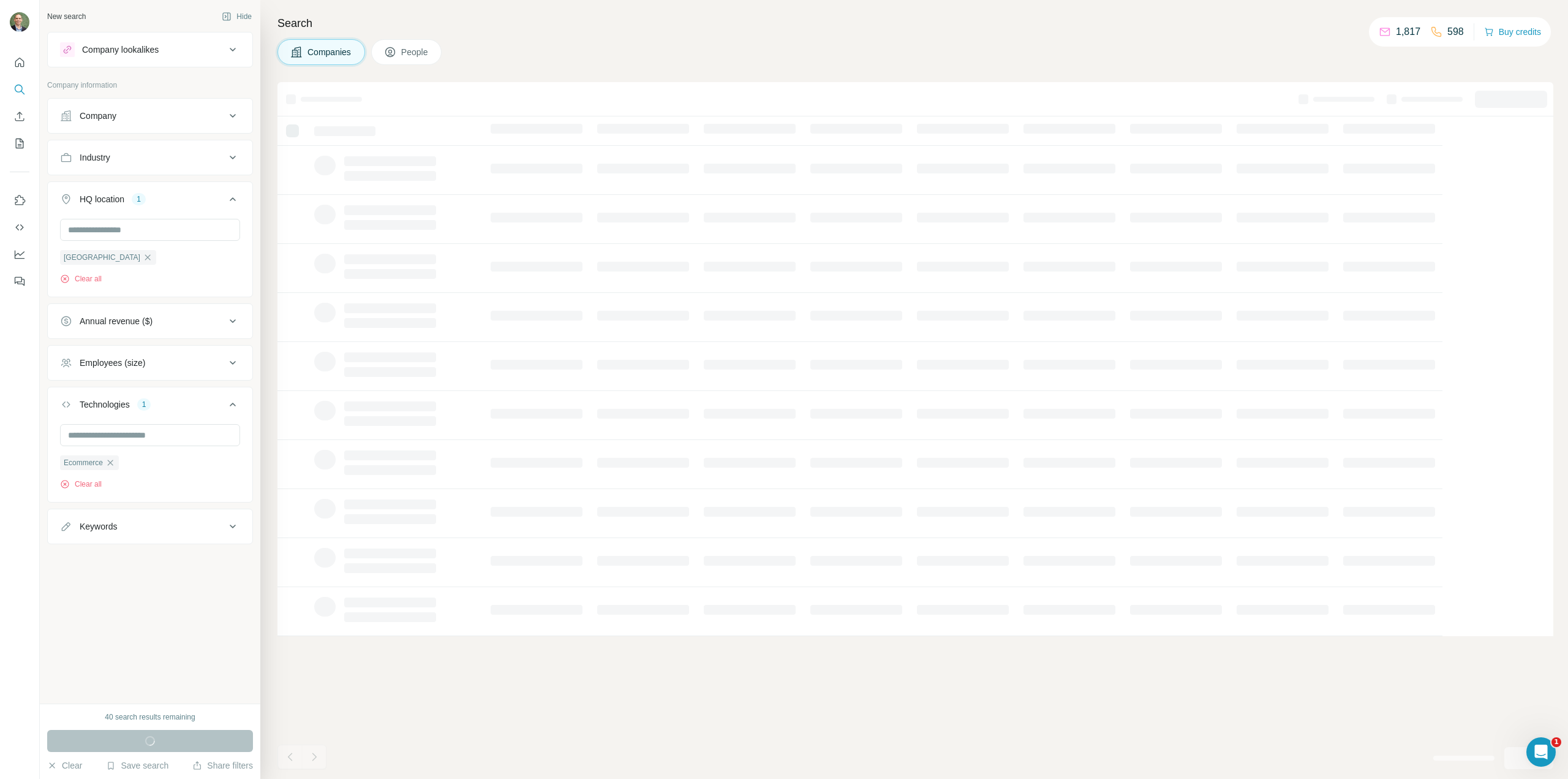
scroll to position [2456, 0]
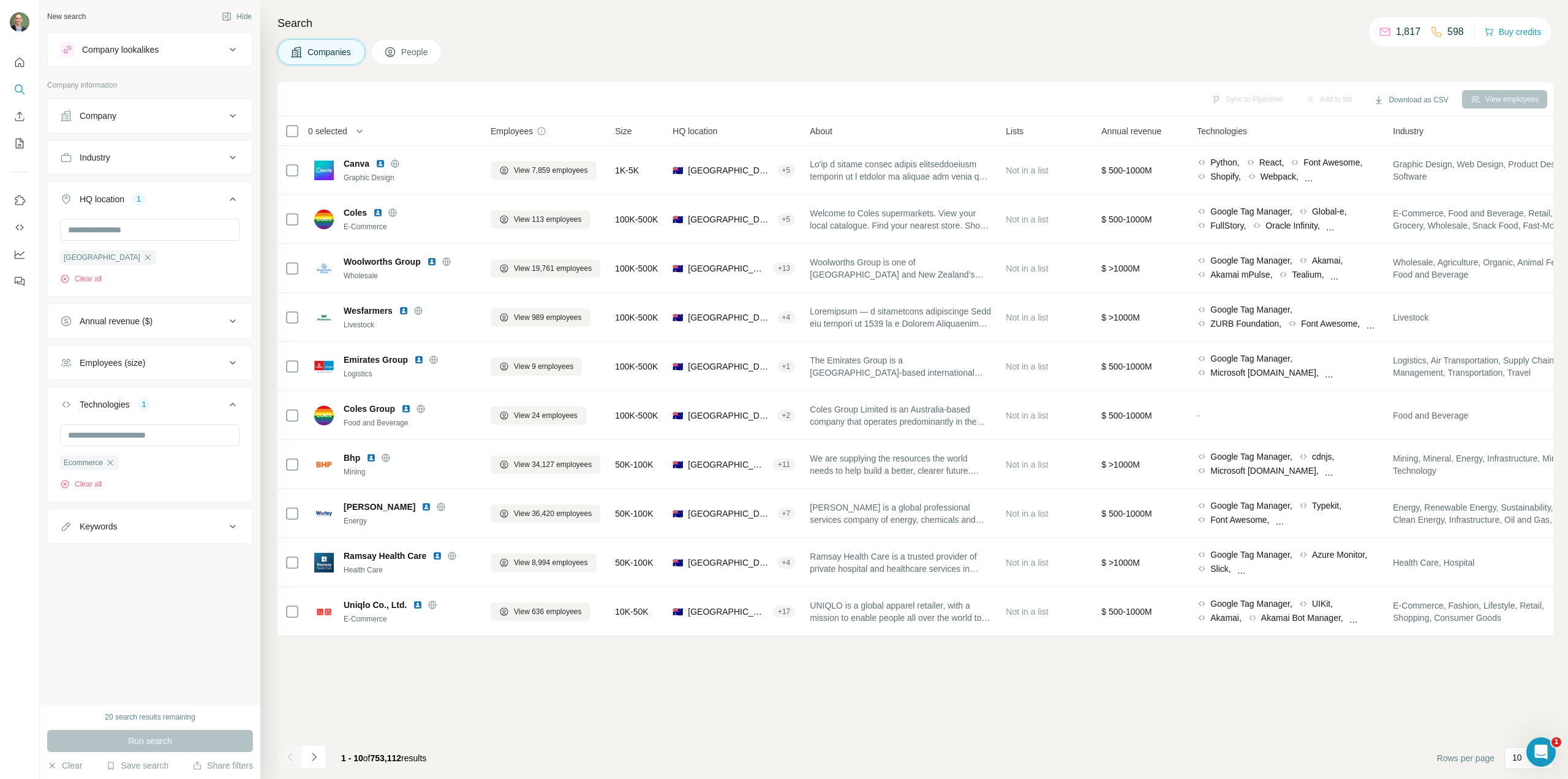
click at [236, 323] on icon at bounding box center [233, 321] width 15 height 15
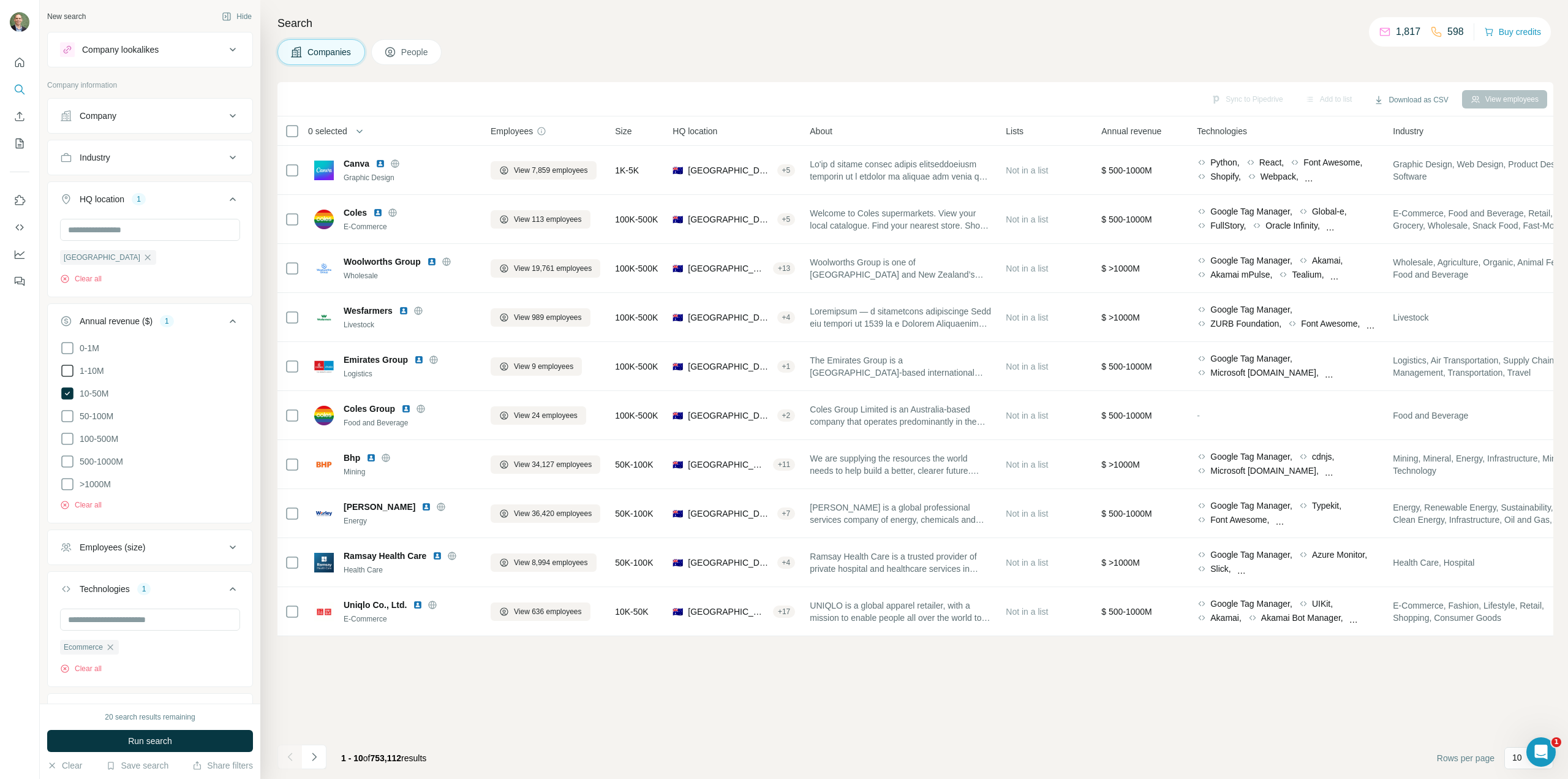
click at [68, 374] on icon at bounding box center [67, 371] width 15 height 15
click at [200, 737] on button "Run search" at bounding box center [150, 740] width 206 height 22
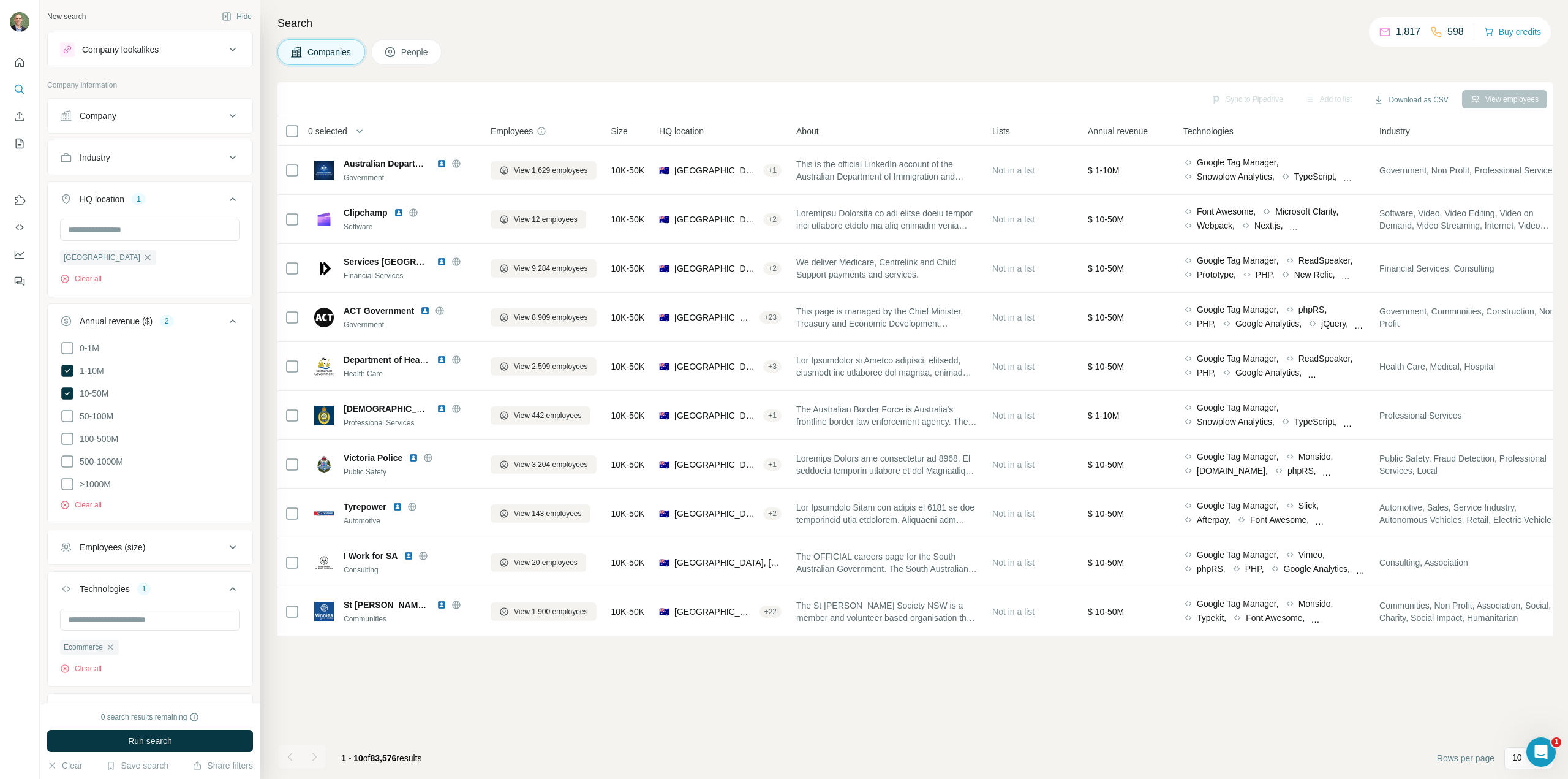
click at [226, 160] on icon at bounding box center [233, 158] width 15 height 15
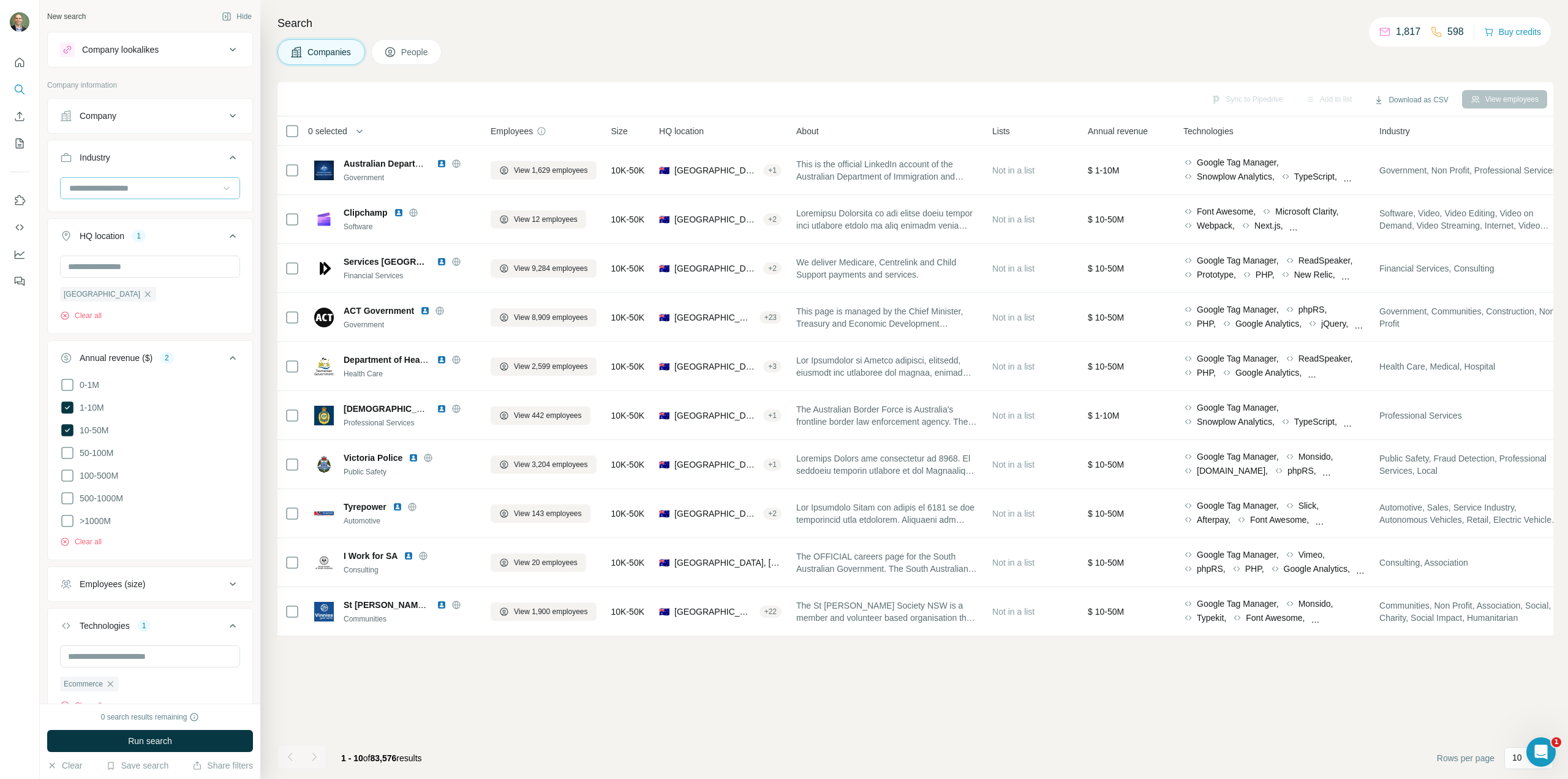
click at [220, 188] on icon at bounding box center [226, 188] width 12 height 12
click at [134, 182] on input at bounding box center [144, 188] width 152 height 13
click at [115, 189] on input at bounding box center [144, 188] width 152 height 13
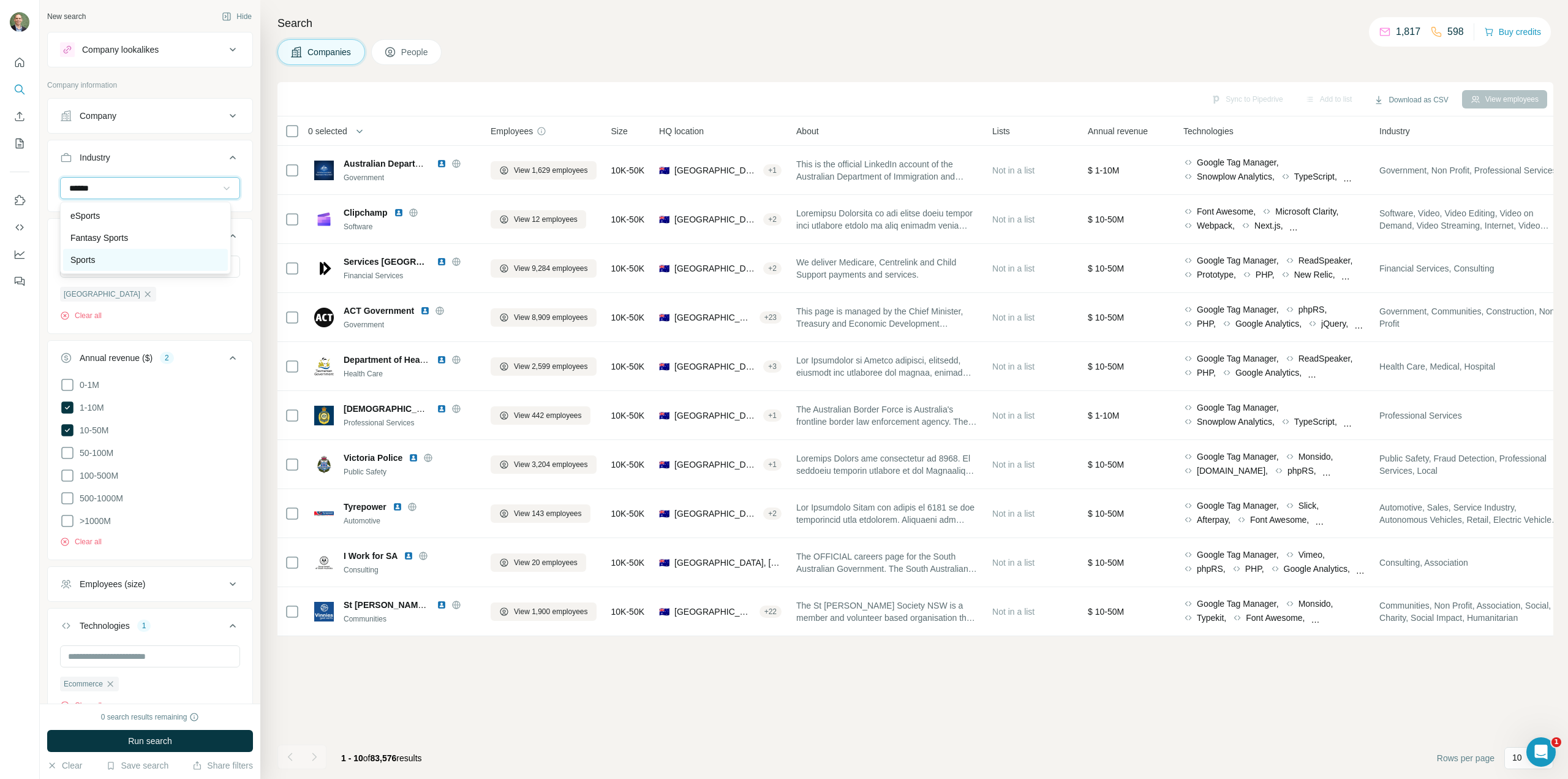
type input "******"
click at [102, 257] on div "Sports" at bounding box center [145, 260] width 150 height 12
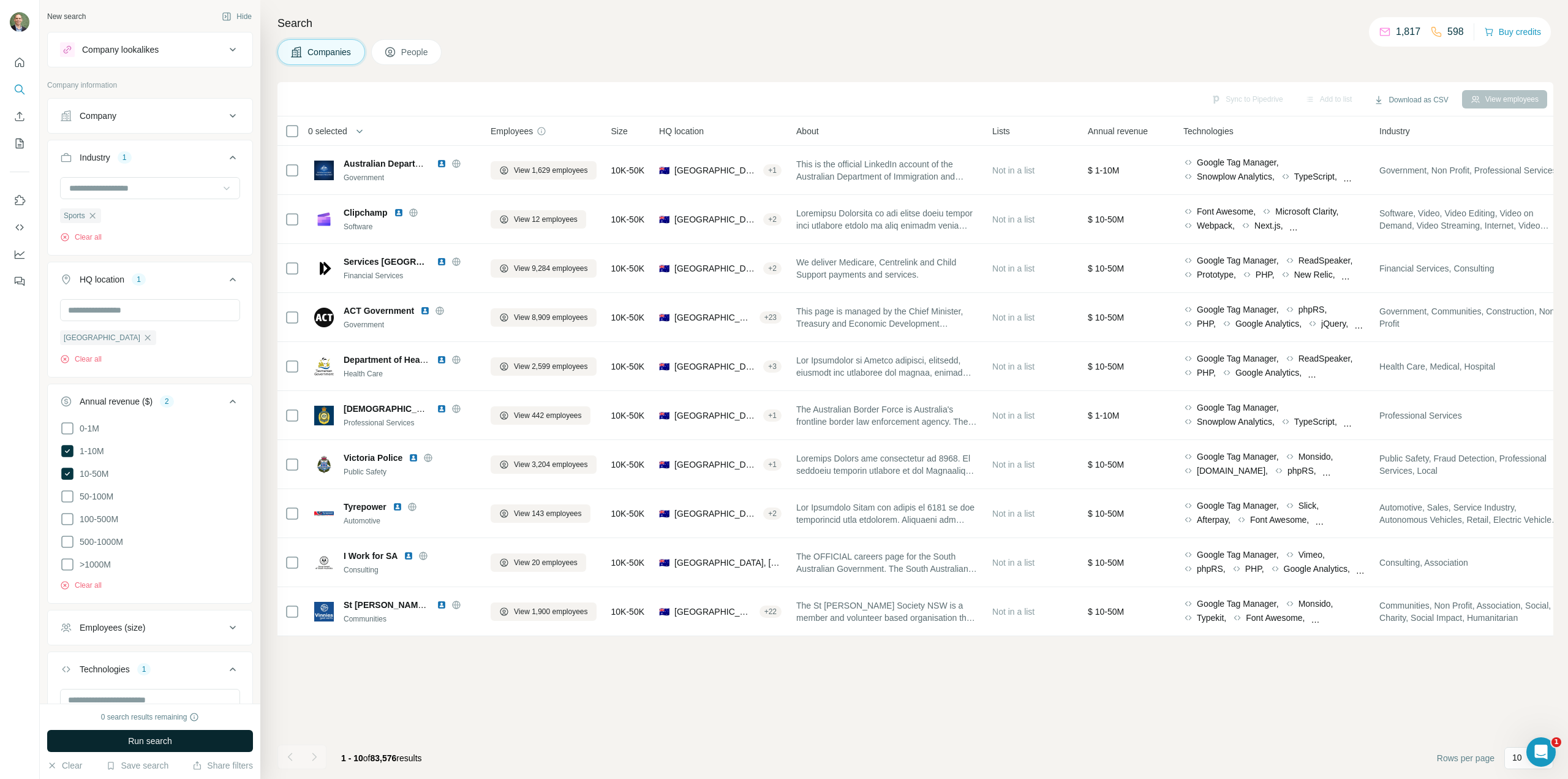
click at [188, 740] on button "Run search" at bounding box center [150, 740] width 206 height 22
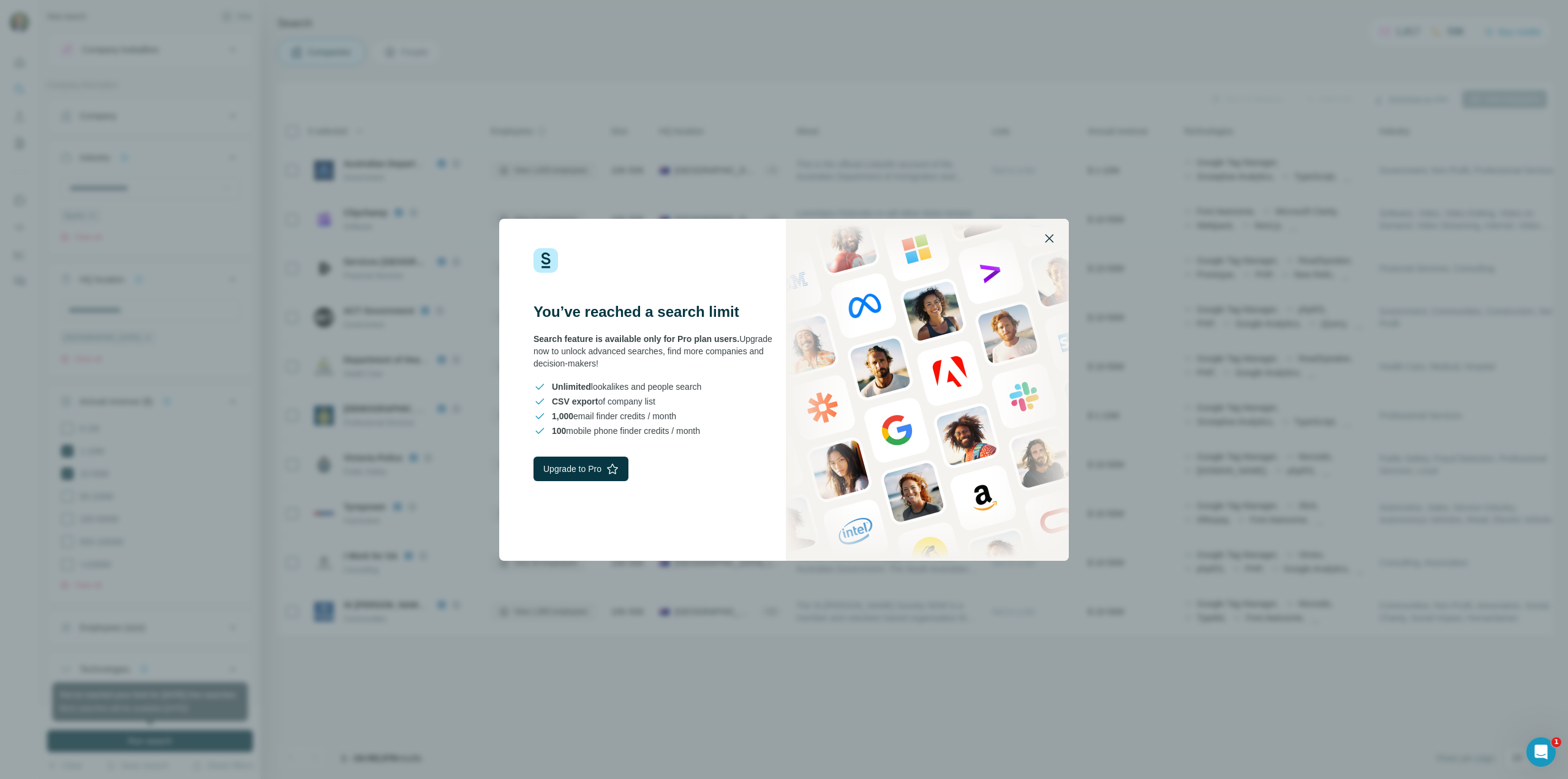
click at [1051, 239] on icon "button" at bounding box center [1049, 239] width 15 height 15
